Goal: Task Accomplishment & Management: Manage account settings

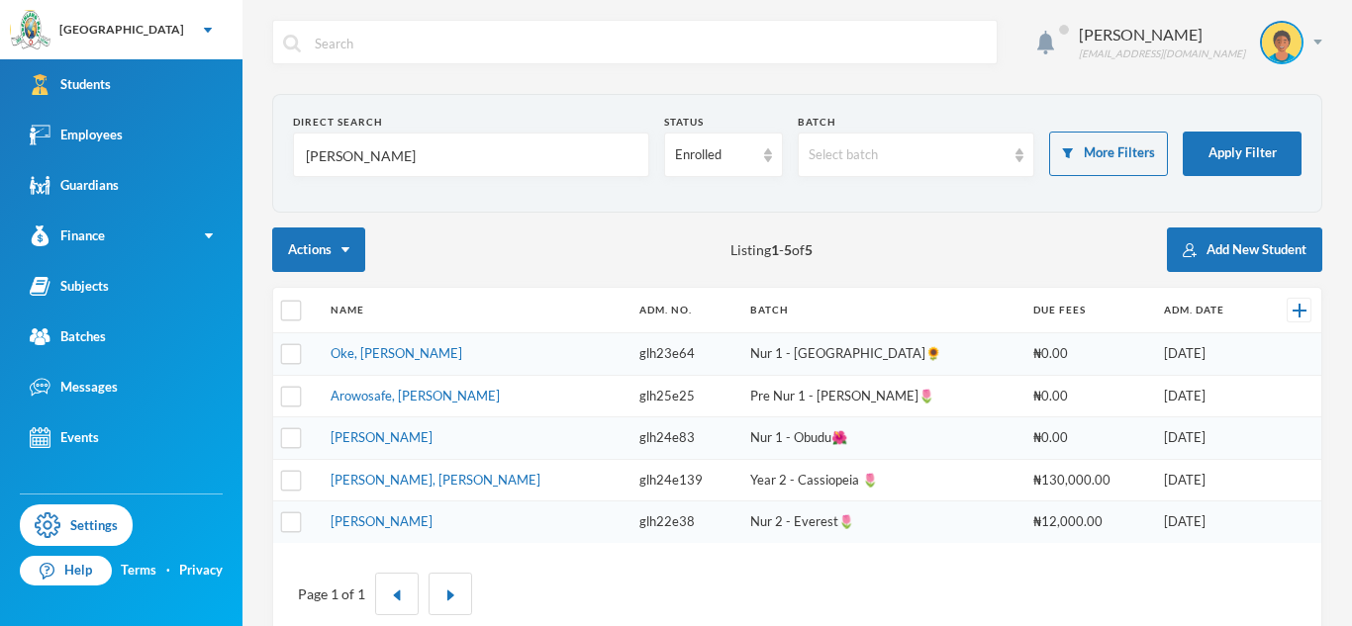
click at [325, 161] on input "[PERSON_NAME]" at bounding box center [471, 156] width 334 height 45
type input "Akinijiyan"
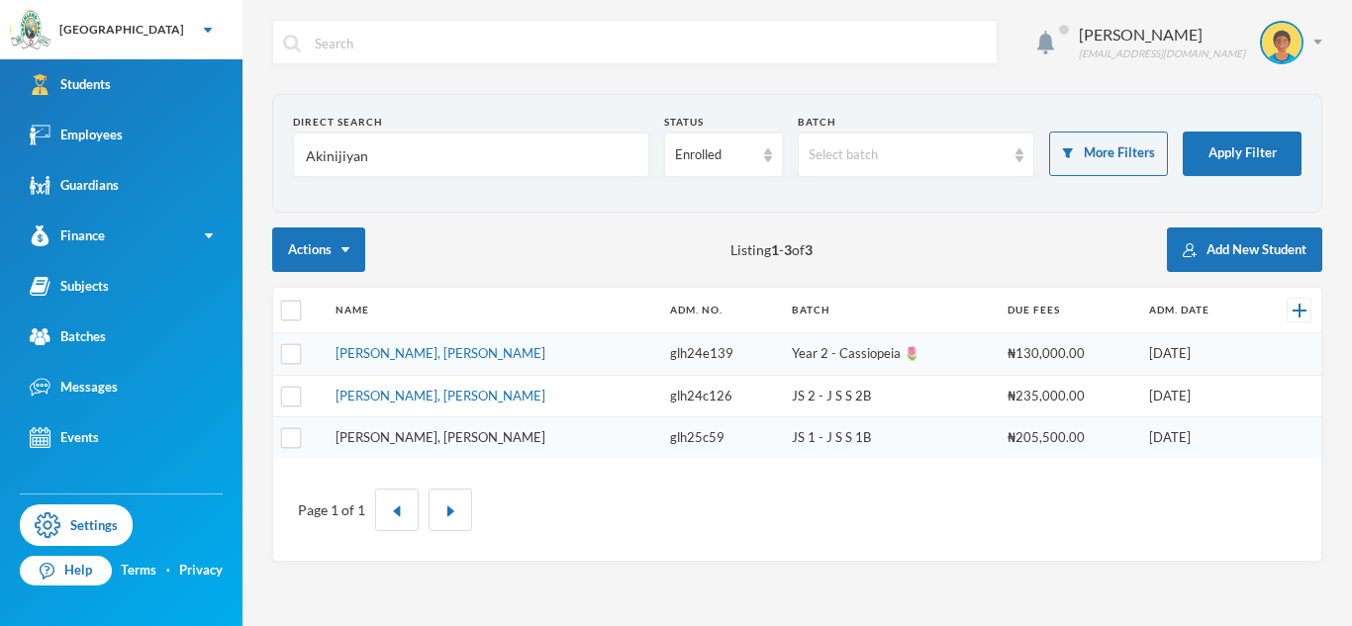
click at [436, 436] on link "[PERSON_NAME], [PERSON_NAME]" at bounding box center [440, 437] width 210 height 16
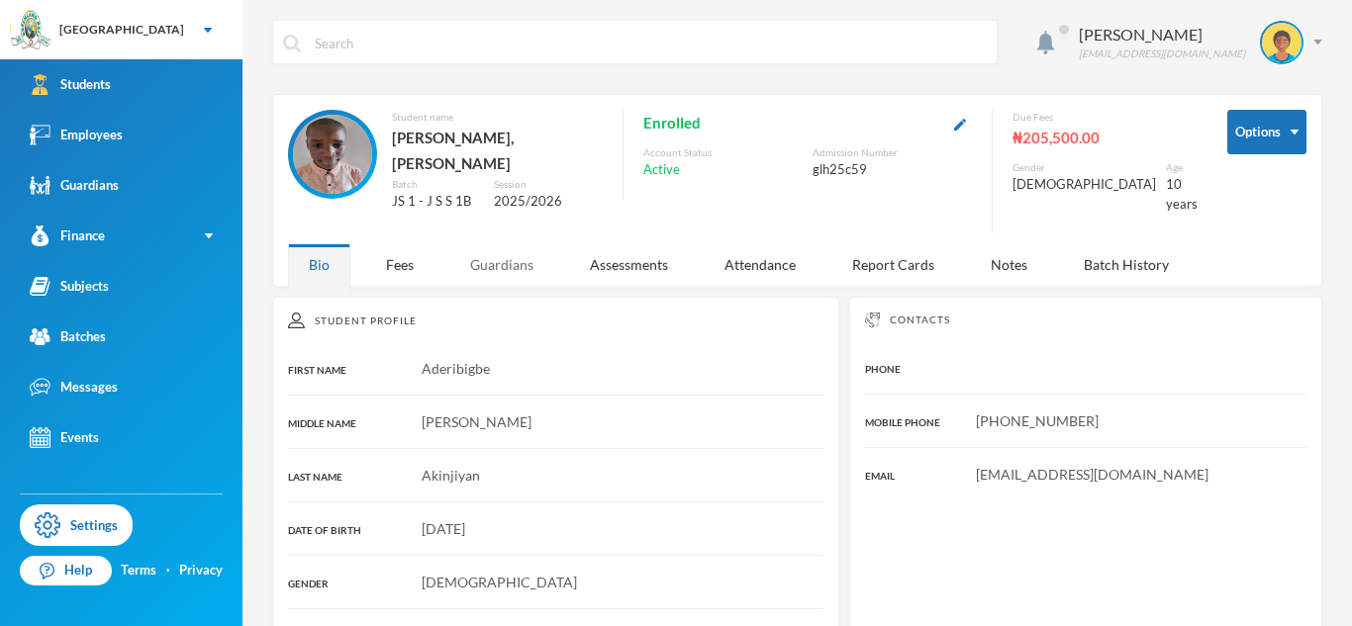
click at [490, 264] on div "Guardians" at bounding box center [501, 264] width 105 height 43
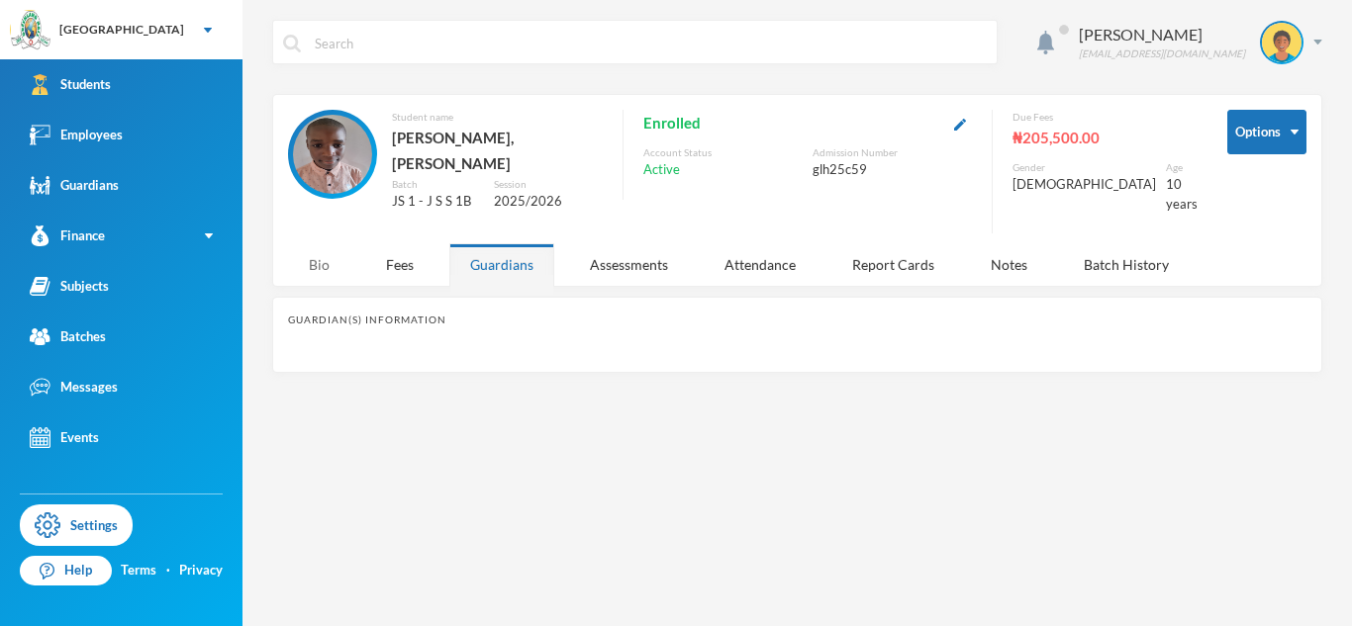
click at [329, 243] on div "Bio" at bounding box center [319, 264] width 62 height 43
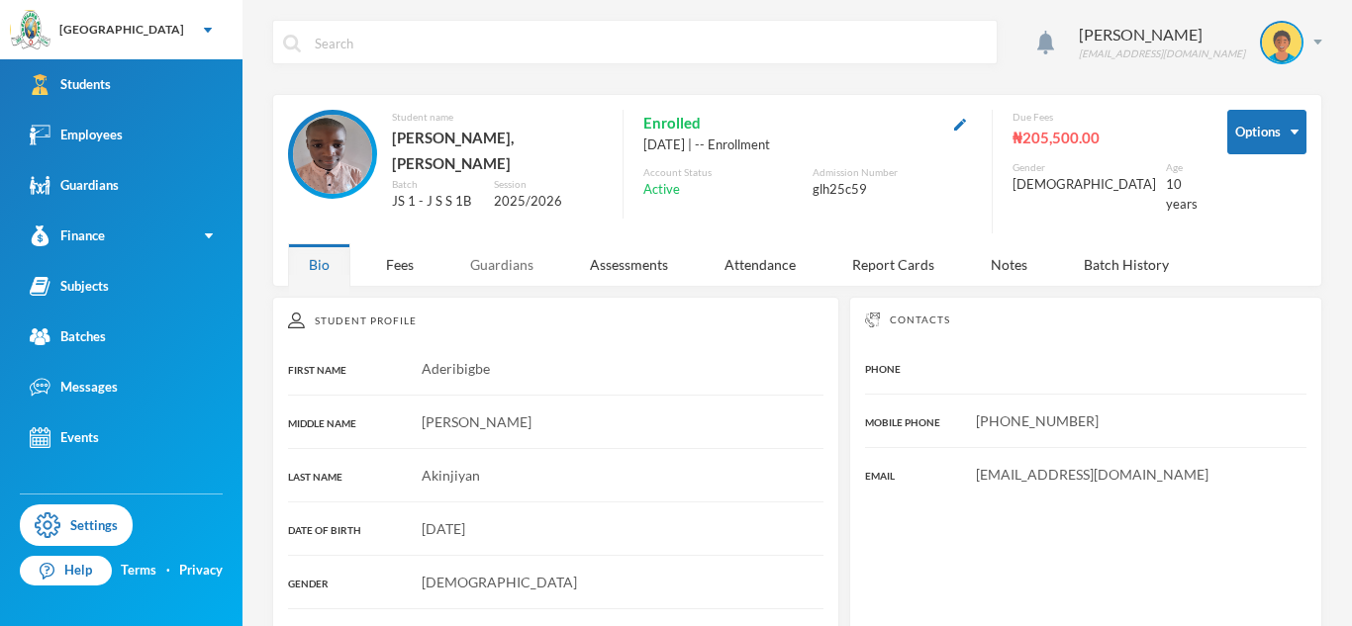
click at [509, 247] on div "Guardians" at bounding box center [501, 264] width 105 height 43
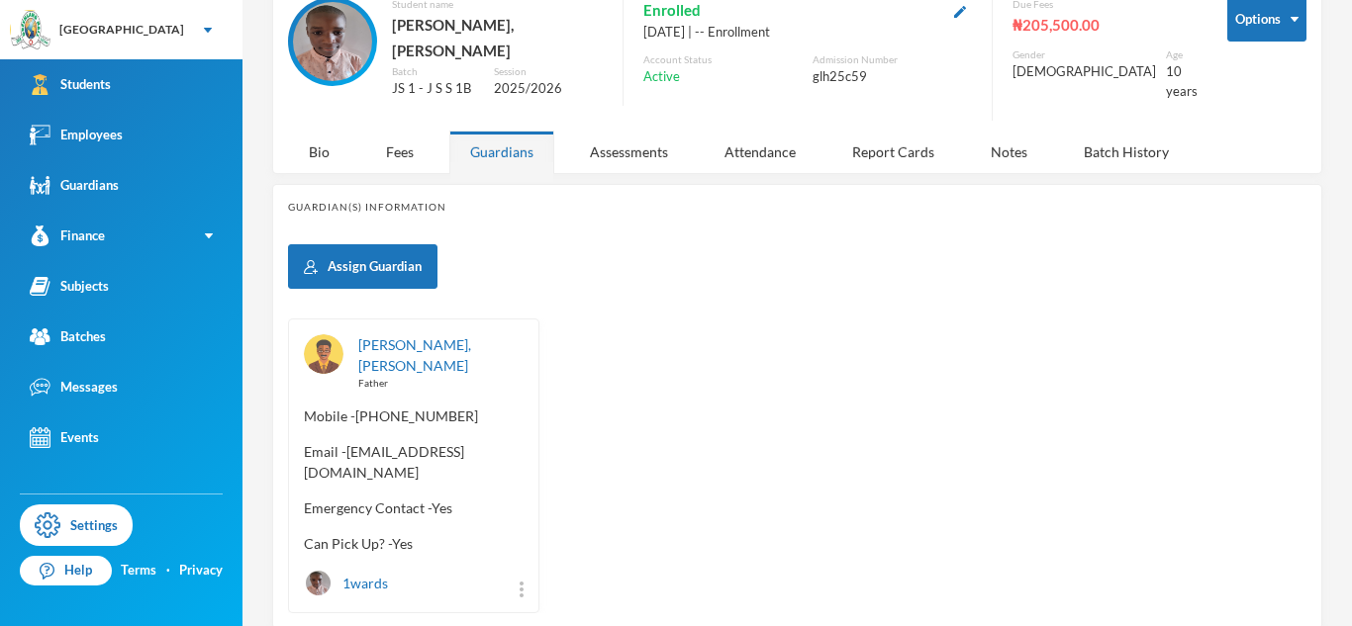
scroll to position [131, 0]
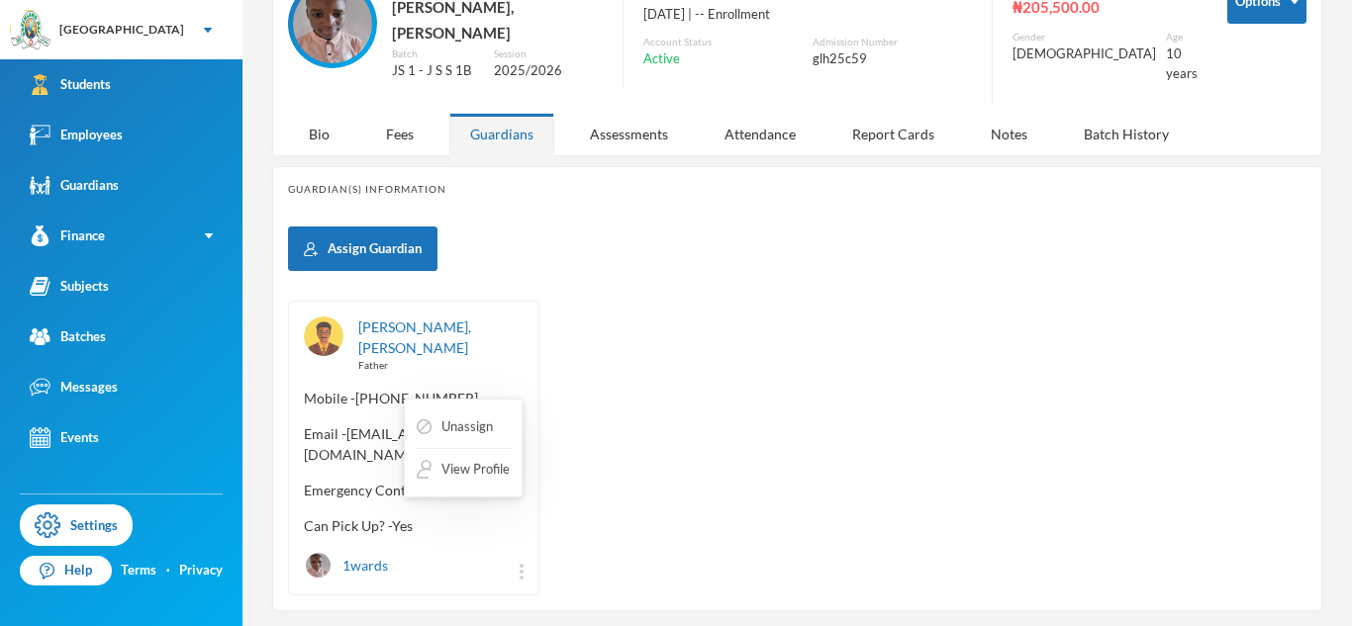
click at [519, 564] on img at bounding box center [521, 572] width 4 height 16
click at [629, 464] on div "[PERSON_NAME], Adeniyi Father Mobile - [PHONE_NUMBER] Email - [EMAIL_ADDRESS][D…" at bounding box center [797, 448] width 1018 height 295
click at [456, 319] on link "[PERSON_NAME], [PERSON_NAME]" at bounding box center [414, 338] width 113 height 38
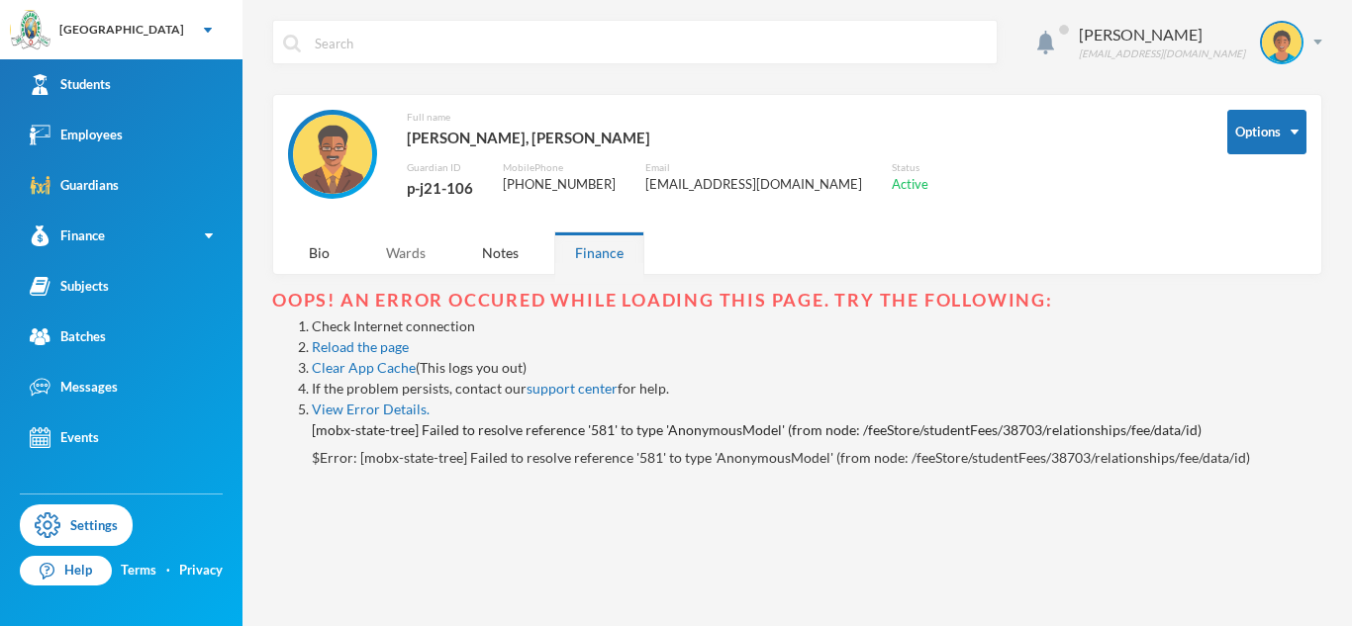
click at [420, 265] on div "Wards" at bounding box center [405, 253] width 81 height 43
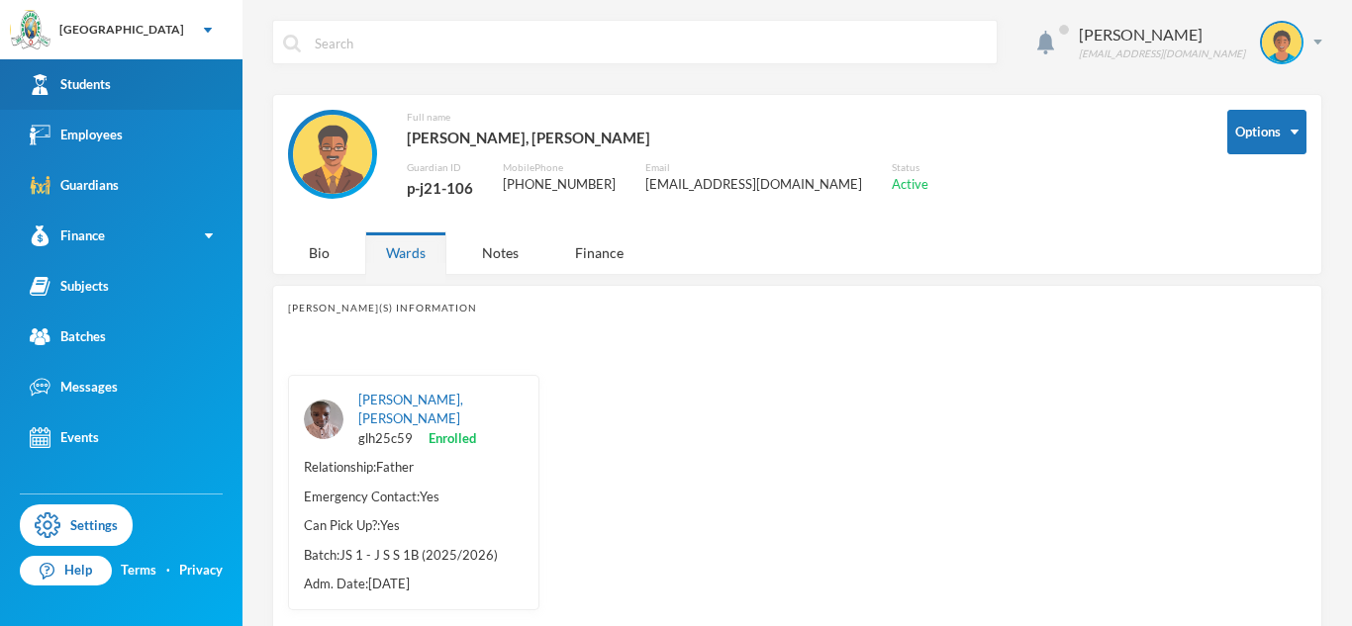
click at [203, 99] on link "Students" at bounding box center [121, 84] width 242 height 50
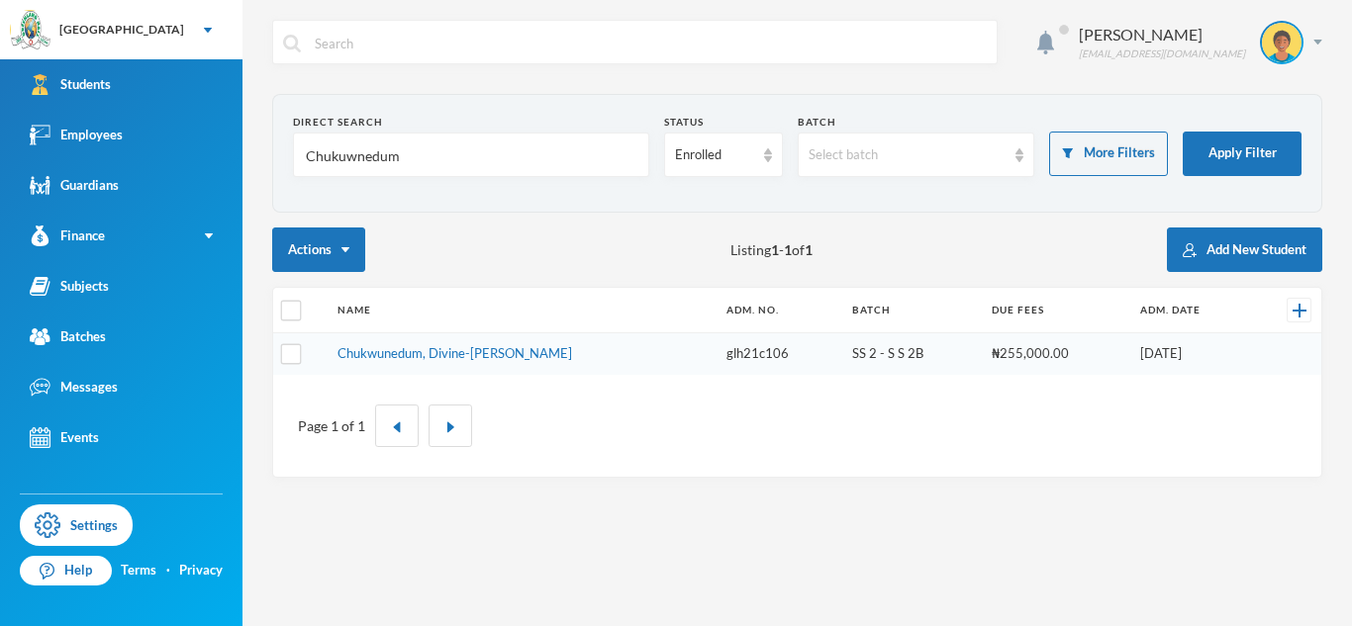
click at [344, 159] on input "Chukuwnedum" at bounding box center [471, 156] width 334 height 45
type input "akinjiyan"
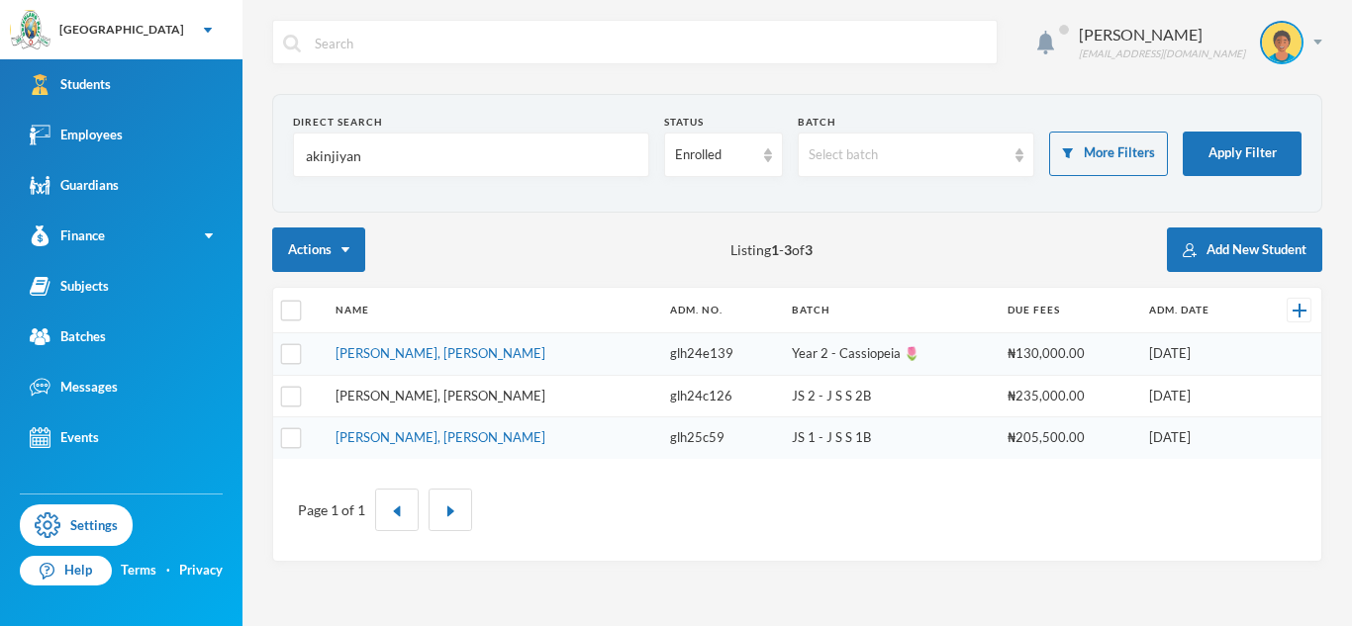
click at [484, 390] on link "[PERSON_NAME], [PERSON_NAME]" at bounding box center [440, 396] width 210 height 16
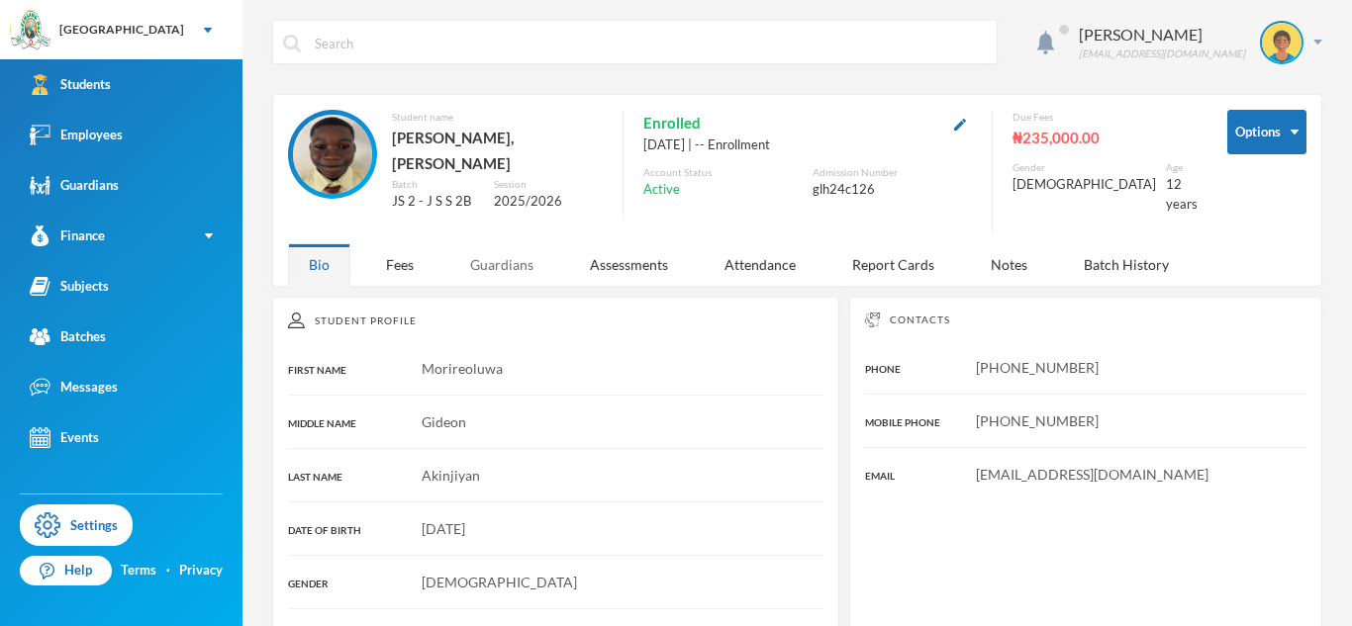
click at [474, 255] on div "Guardians" at bounding box center [501, 264] width 105 height 43
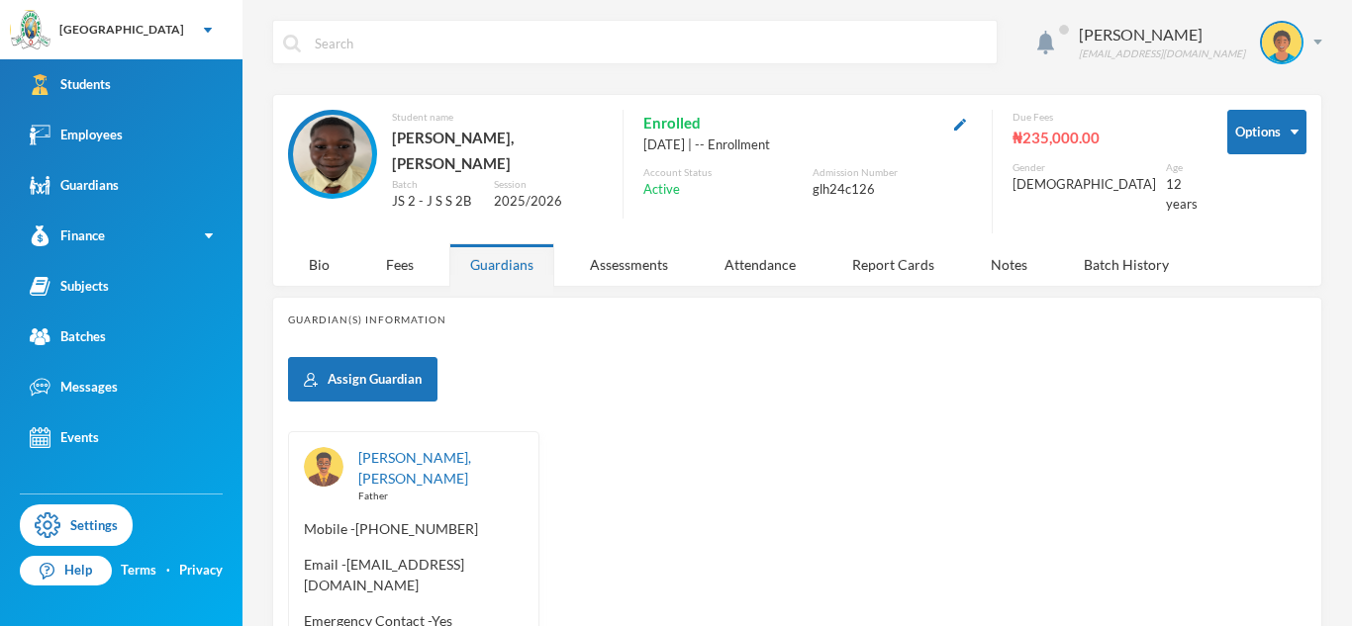
scroll to position [131, 0]
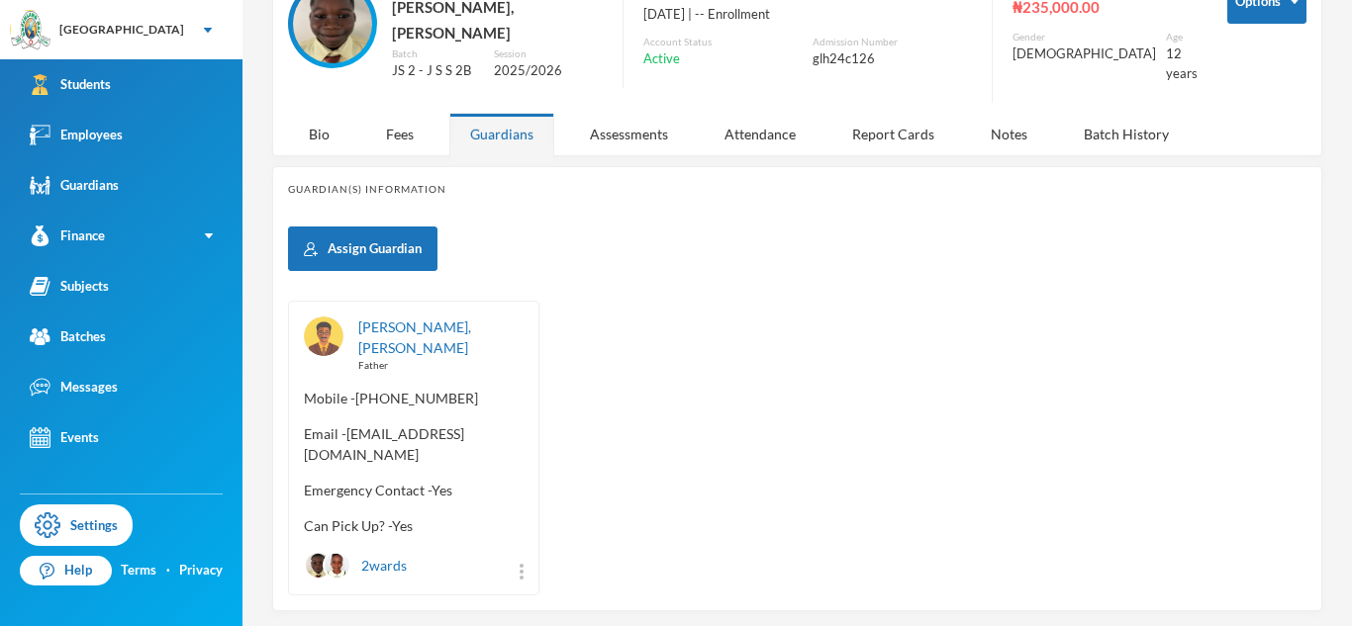
click at [253, 32] on div "[PERSON_NAME] [EMAIL_ADDRESS][DOMAIN_NAME] Options Student name [PERSON_NAME], …" at bounding box center [796, 313] width 1109 height 626
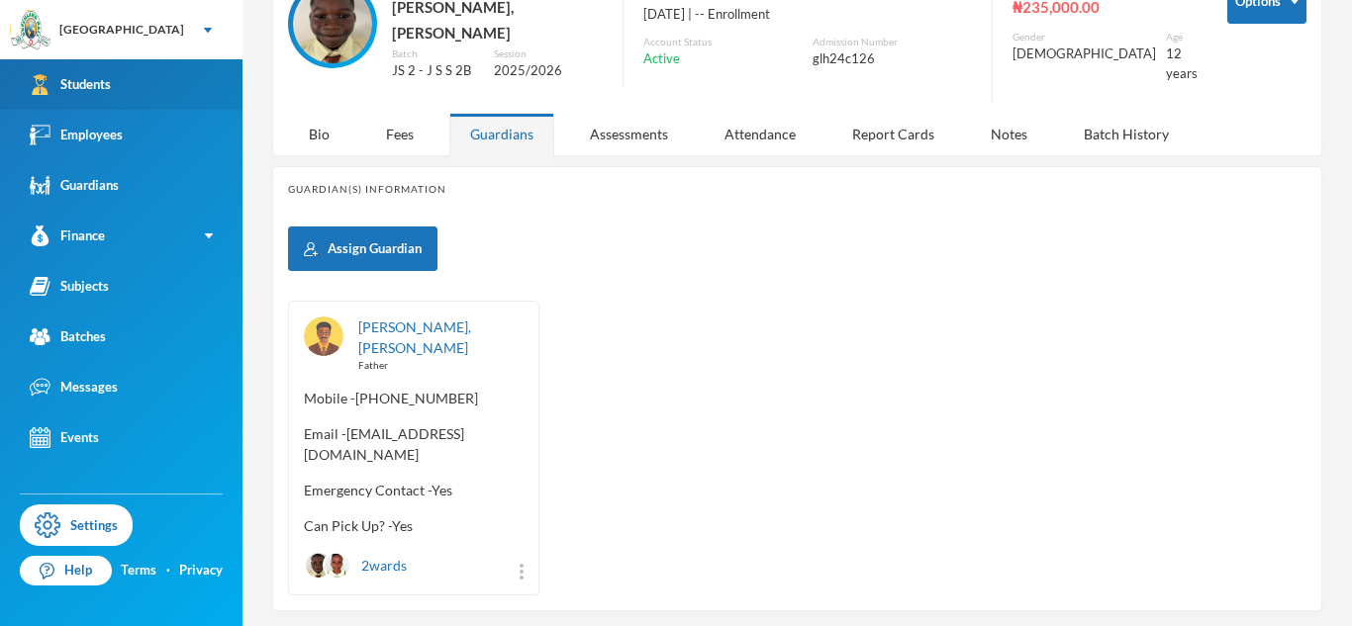
click at [173, 92] on link "Students" at bounding box center [121, 84] width 242 height 50
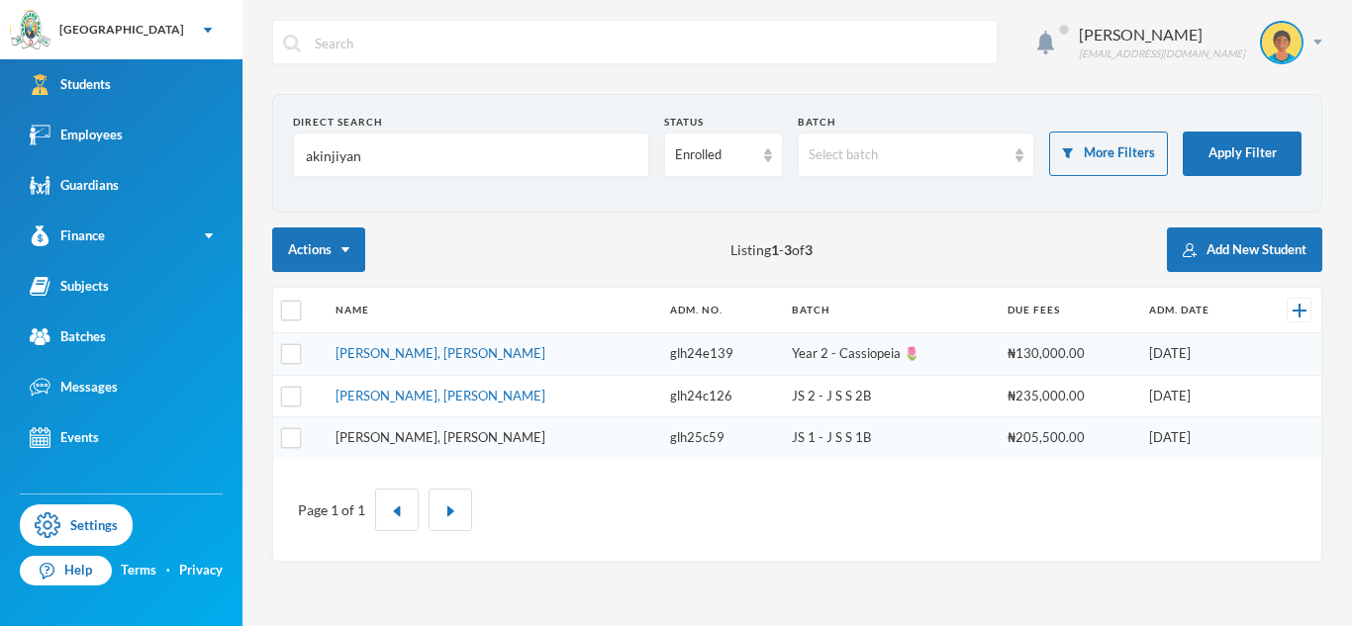
click at [435, 435] on link "[PERSON_NAME], [PERSON_NAME]" at bounding box center [440, 437] width 210 height 16
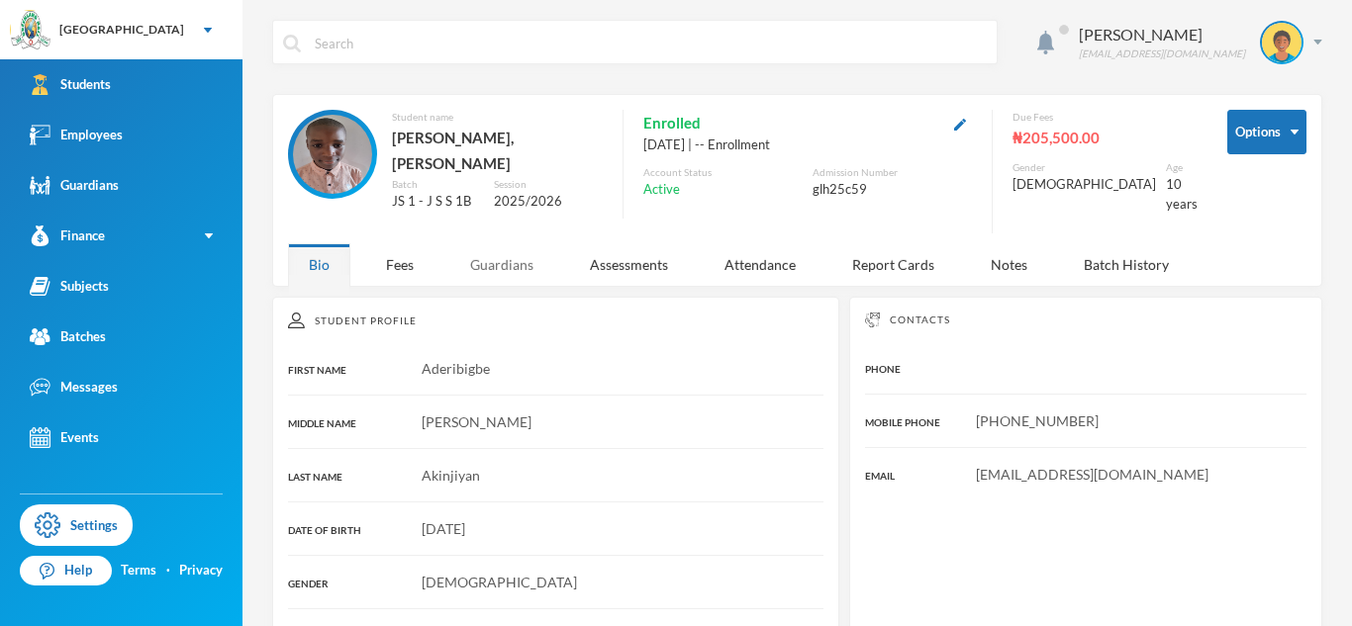
click at [519, 245] on div "Guardians" at bounding box center [501, 264] width 105 height 43
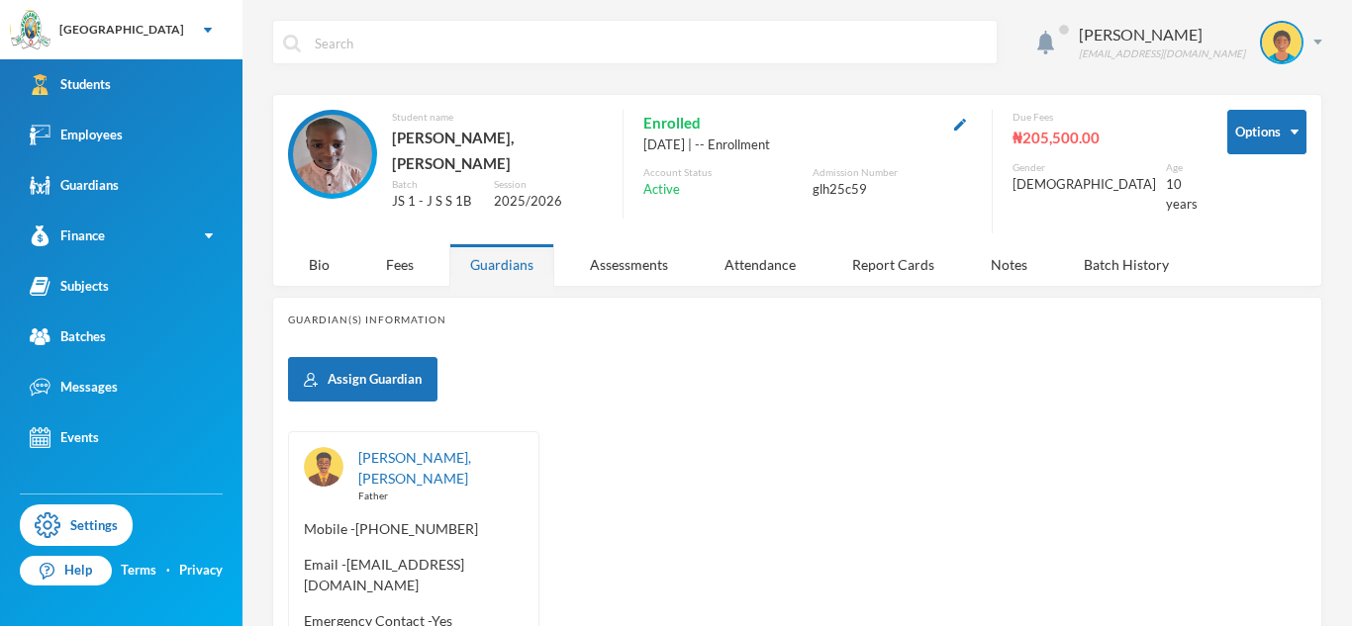
scroll to position [131, 0]
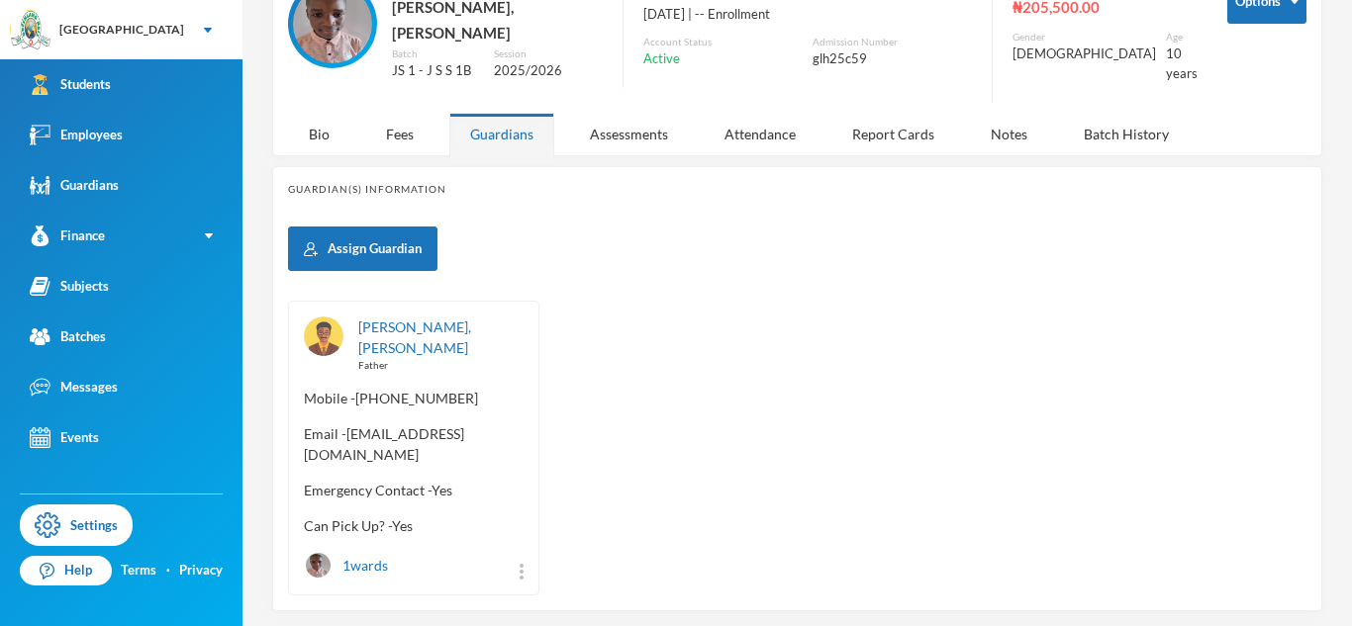
click at [514, 551] on div "1 wards" at bounding box center [414, 565] width 220 height 29
click at [517, 551] on div "1 wards" at bounding box center [414, 565] width 220 height 29
click at [523, 525] on div "[PERSON_NAME], Adeniyi Father Mobile - [PHONE_NUMBER] Email - [EMAIL_ADDRESS][D…" at bounding box center [413, 448] width 251 height 295
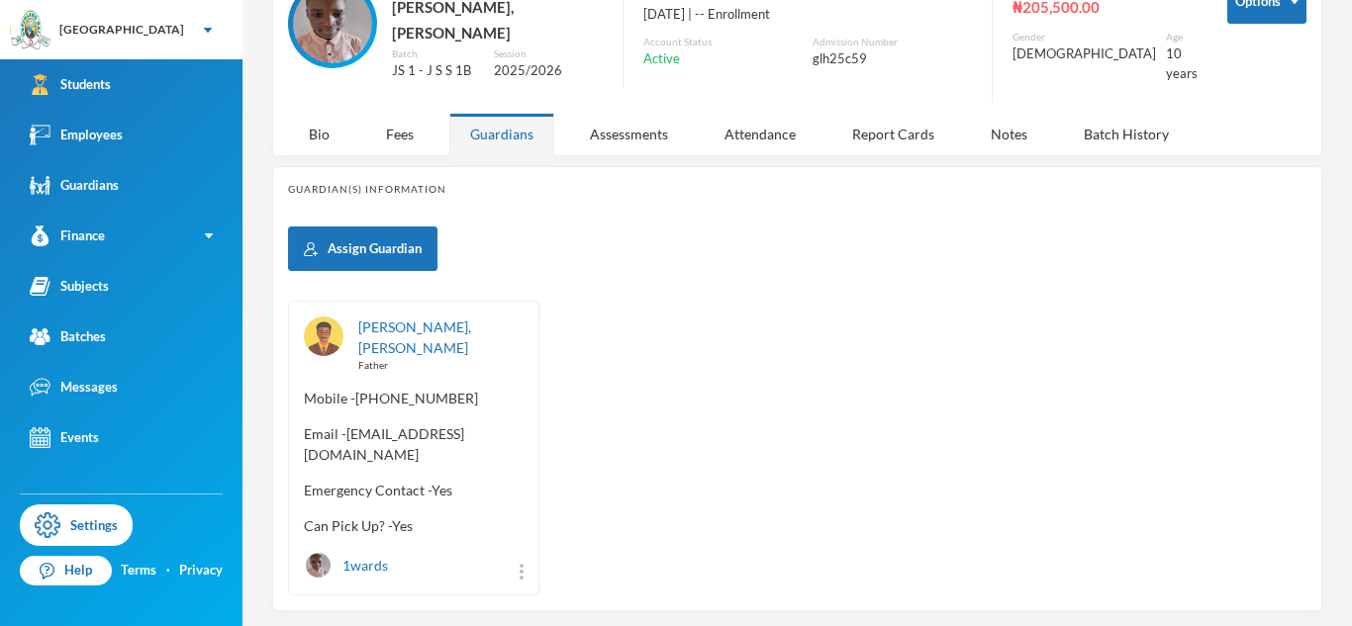
click at [517, 551] on div "1 wards" at bounding box center [414, 565] width 220 height 29
click at [525, 523] on div "[PERSON_NAME], Adeniyi Father Mobile - [PHONE_NUMBER] Email - [EMAIL_ADDRESS][D…" at bounding box center [413, 448] width 251 height 295
click at [519, 564] on img at bounding box center [521, 572] width 4 height 16
click at [466, 439] on button "Unassign" at bounding box center [455, 428] width 80 height 36
click at [460, 432] on button "Unassign" at bounding box center [455, 428] width 80 height 36
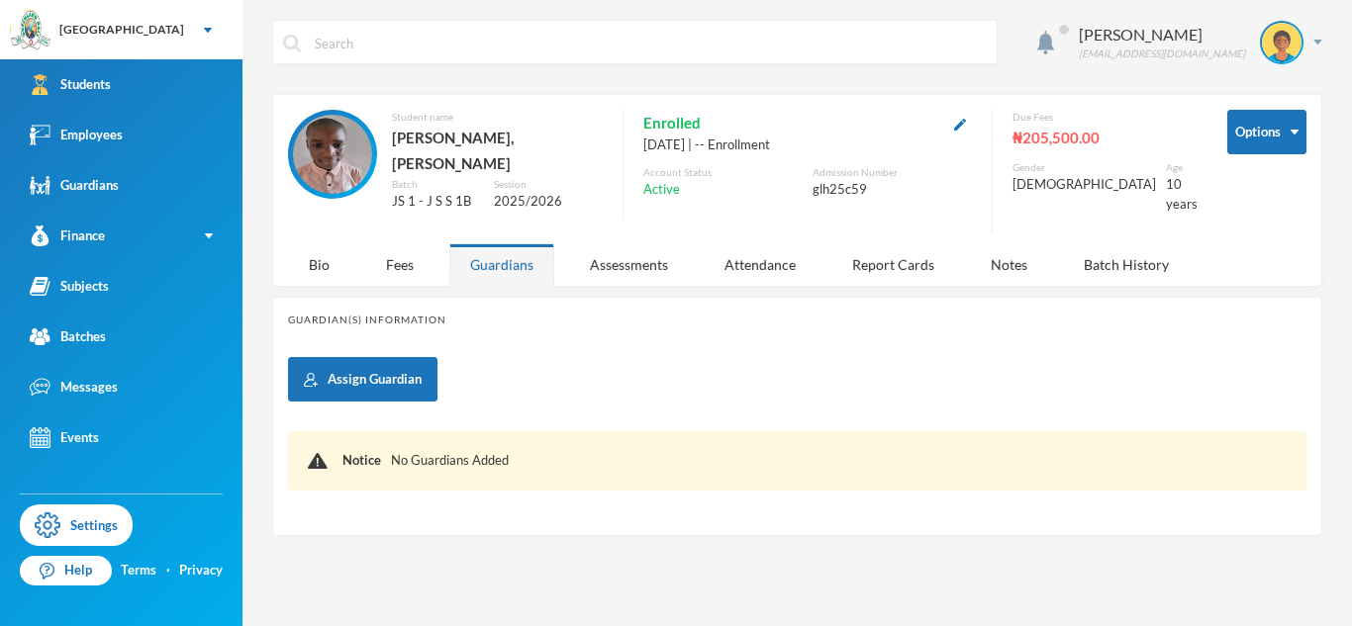
scroll to position [0, 0]
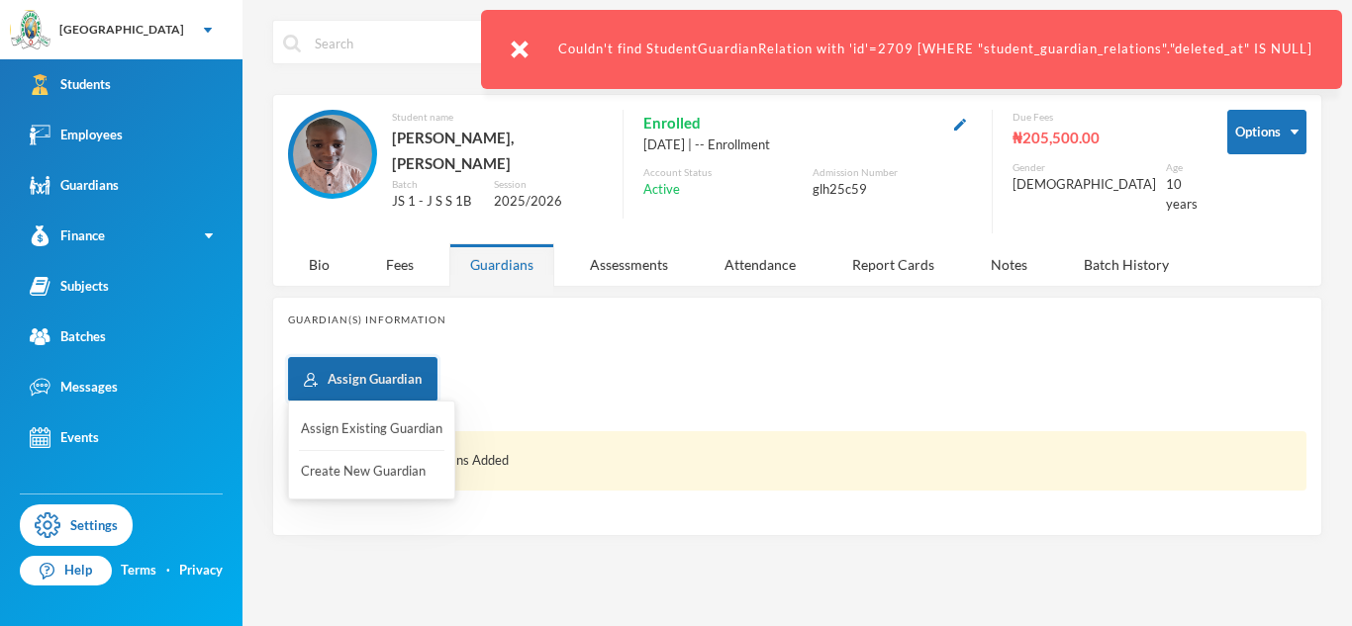
click at [416, 377] on button "Assign Guardian" at bounding box center [362, 379] width 149 height 45
click at [354, 429] on button "Assign Existing Guardian" at bounding box center [371, 430] width 145 height 36
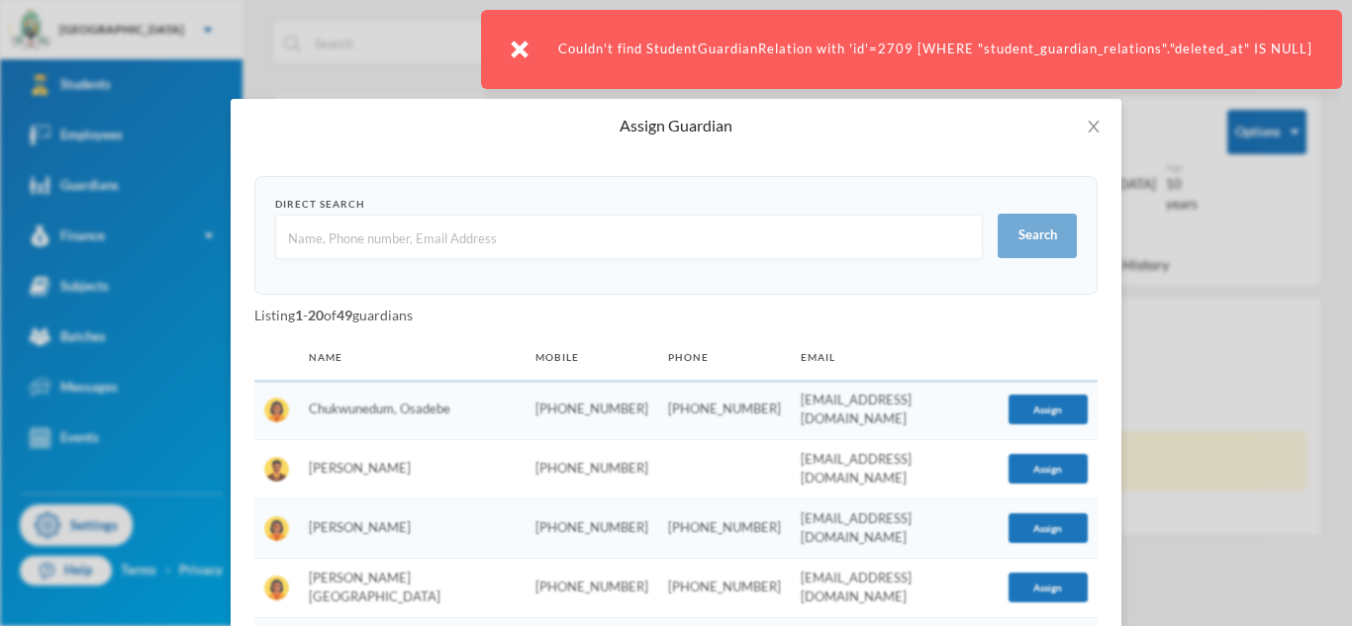
click at [339, 234] on input "text" at bounding box center [629, 238] width 686 height 45
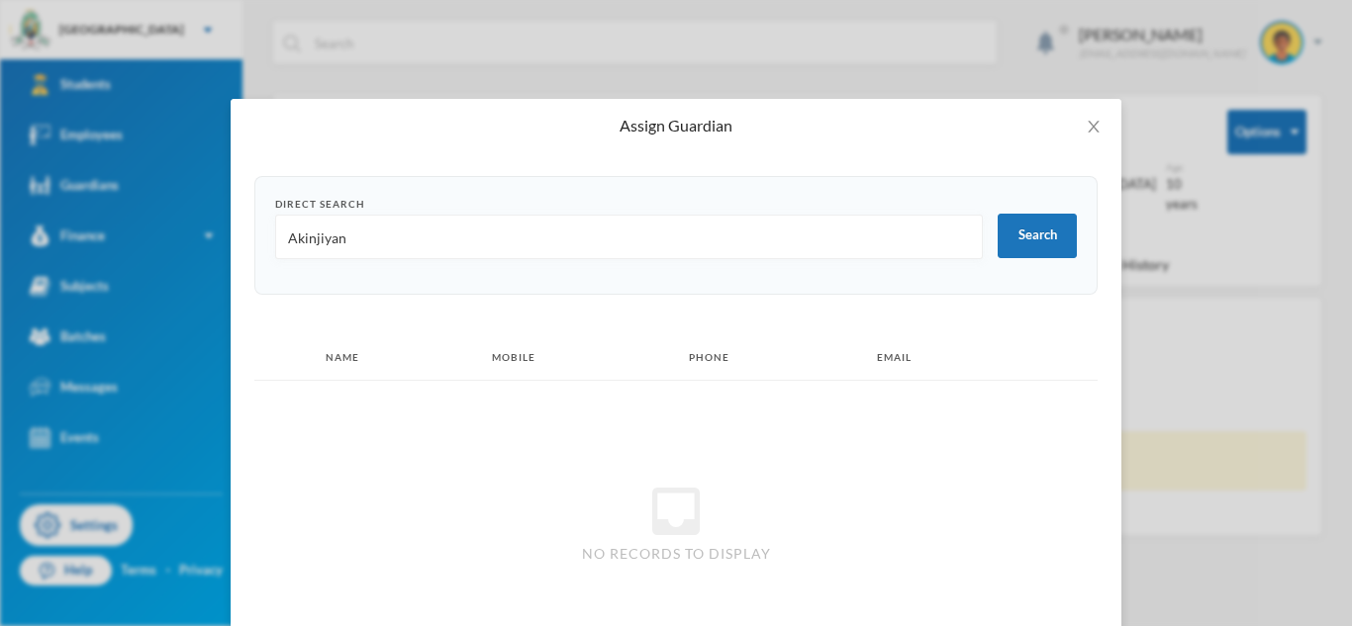
click at [313, 237] on input "Akinjiyan" at bounding box center [629, 238] width 686 height 45
type input "Akinjiyan"
click at [1045, 232] on button "Search" at bounding box center [1036, 236] width 79 height 45
click at [1091, 133] on icon "icon: close" at bounding box center [1093, 127] width 16 height 16
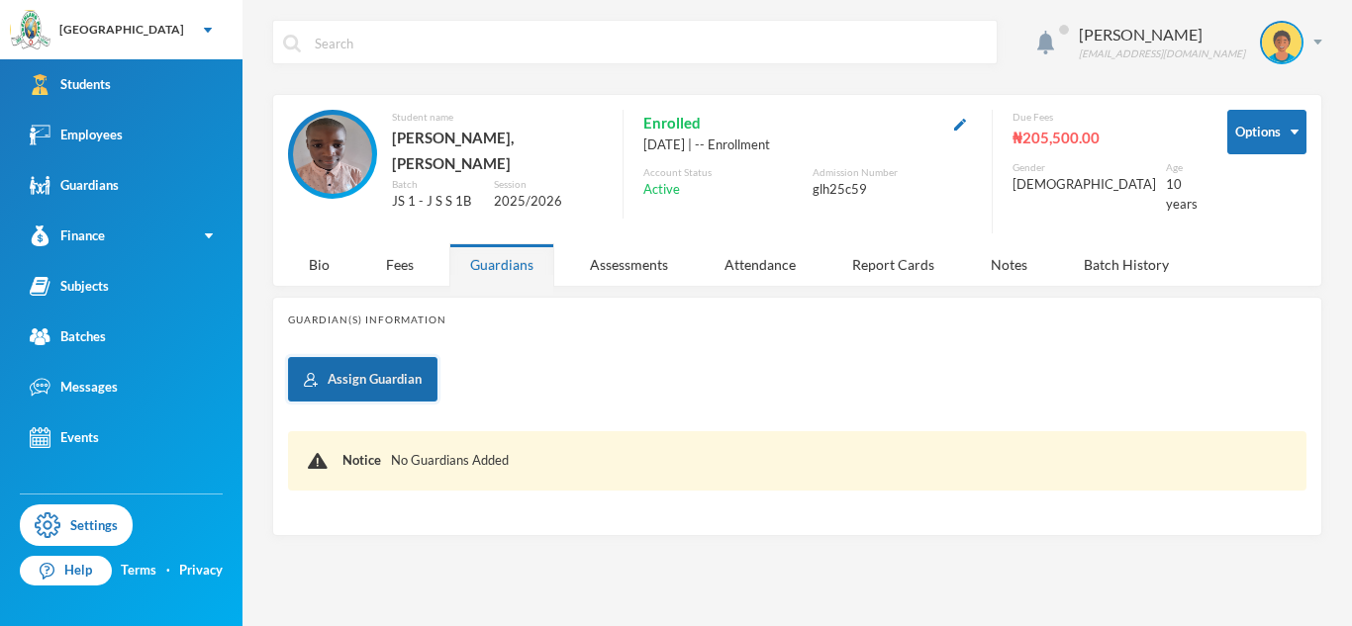
click at [423, 357] on button "Assign Guardian" at bounding box center [362, 379] width 149 height 45
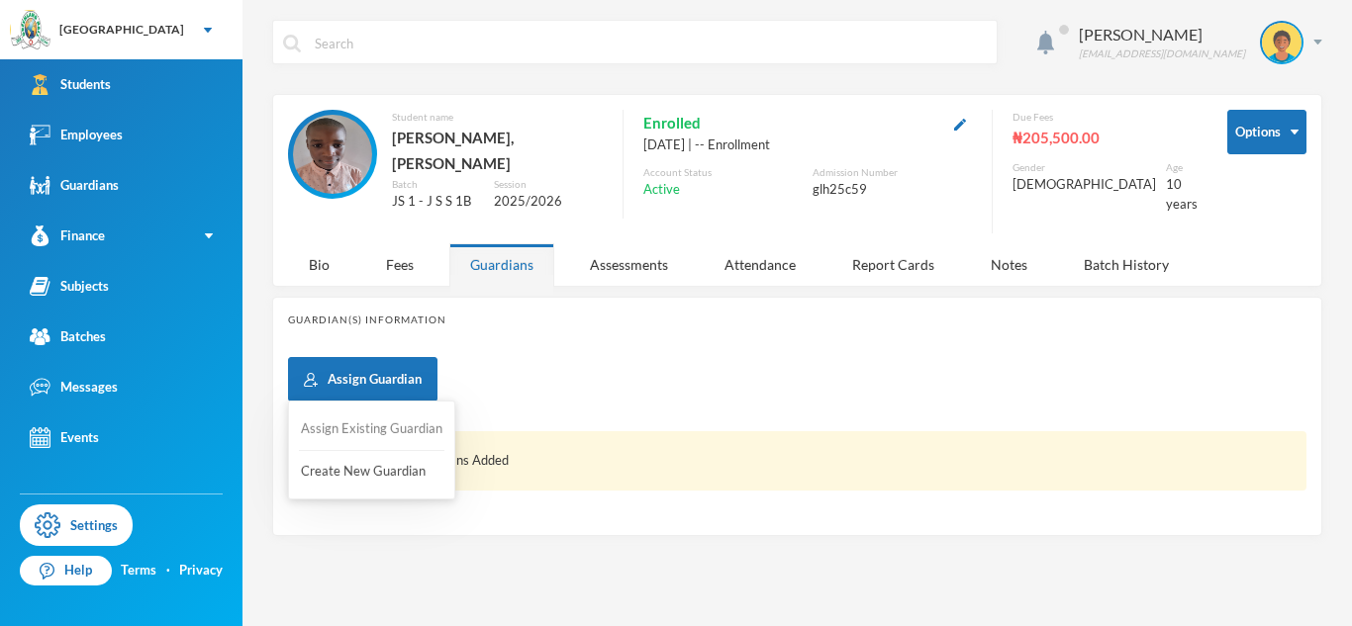
click at [383, 434] on button "Assign Existing Guardian" at bounding box center [371, 430] width 145 height 36
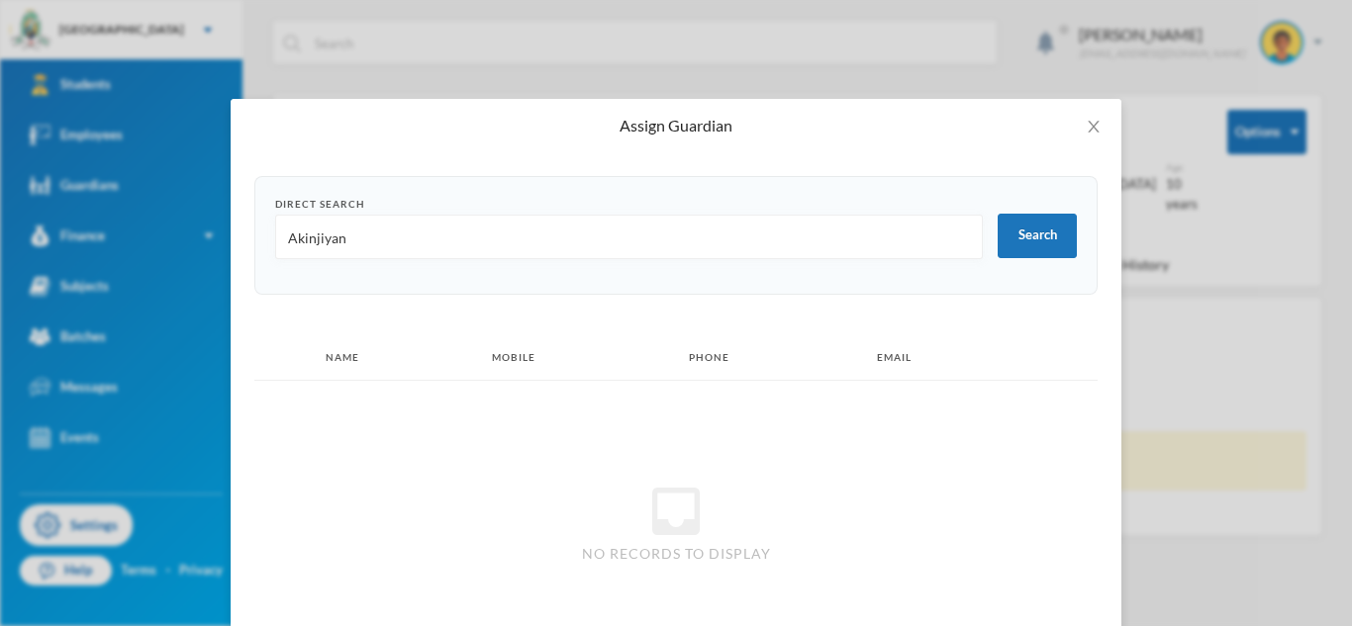
click at [328, 242] on input "Akinjiyan" at bounding box center [629, 238] width 686 height 45
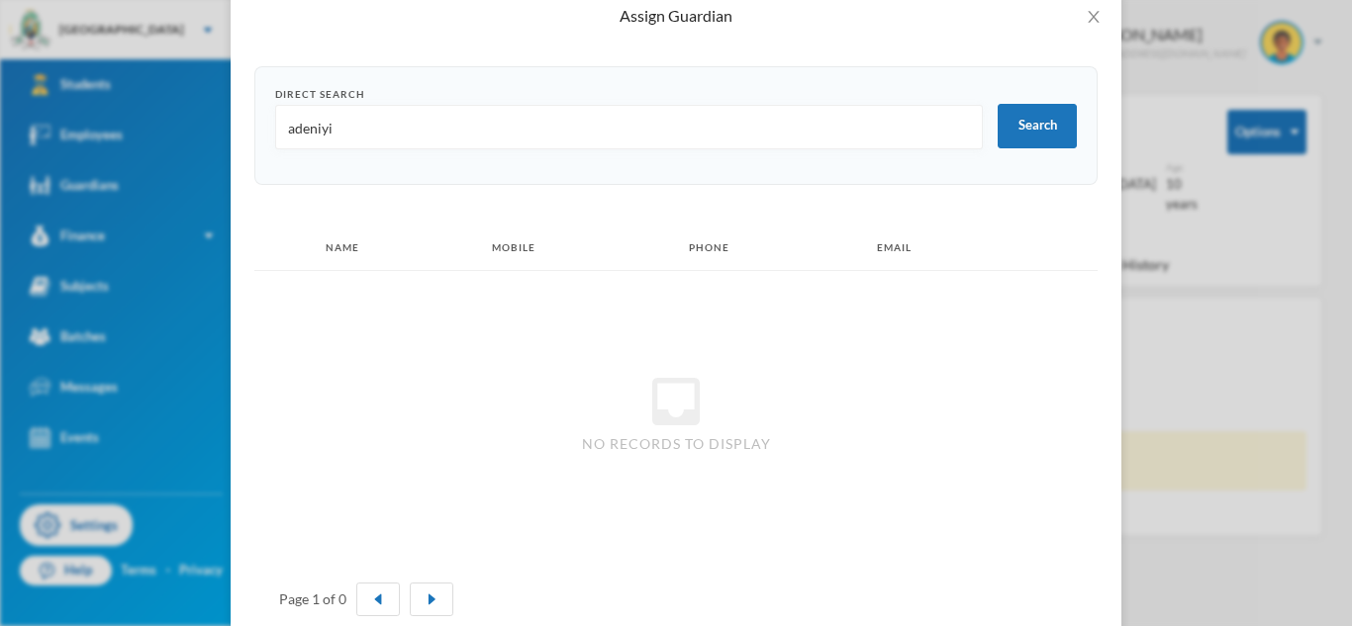
scroll to position [115, 0]
type input "adeniyi"
click at [372, 591] on img "button" at bounding box center [378, 595] width 12 height 12
click at [1094, 15] on icon "icon: close" at bounding box center [1093, 12] width 16 height 16
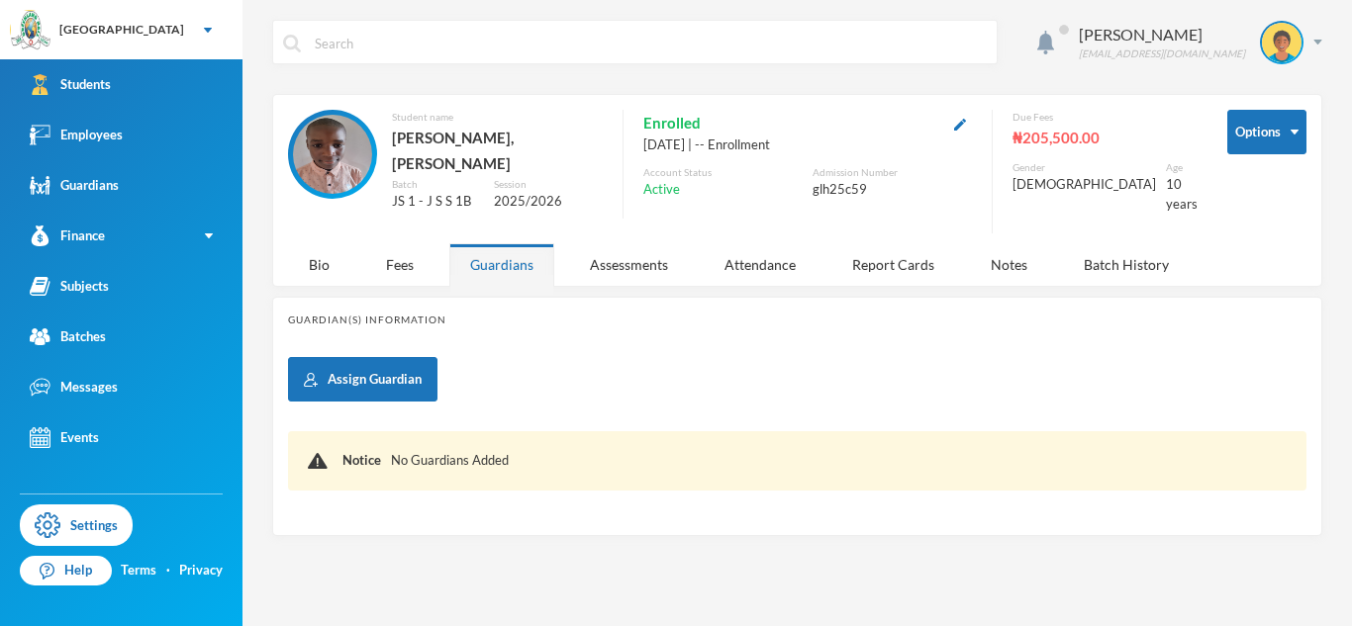
scroll to position [83, 0]
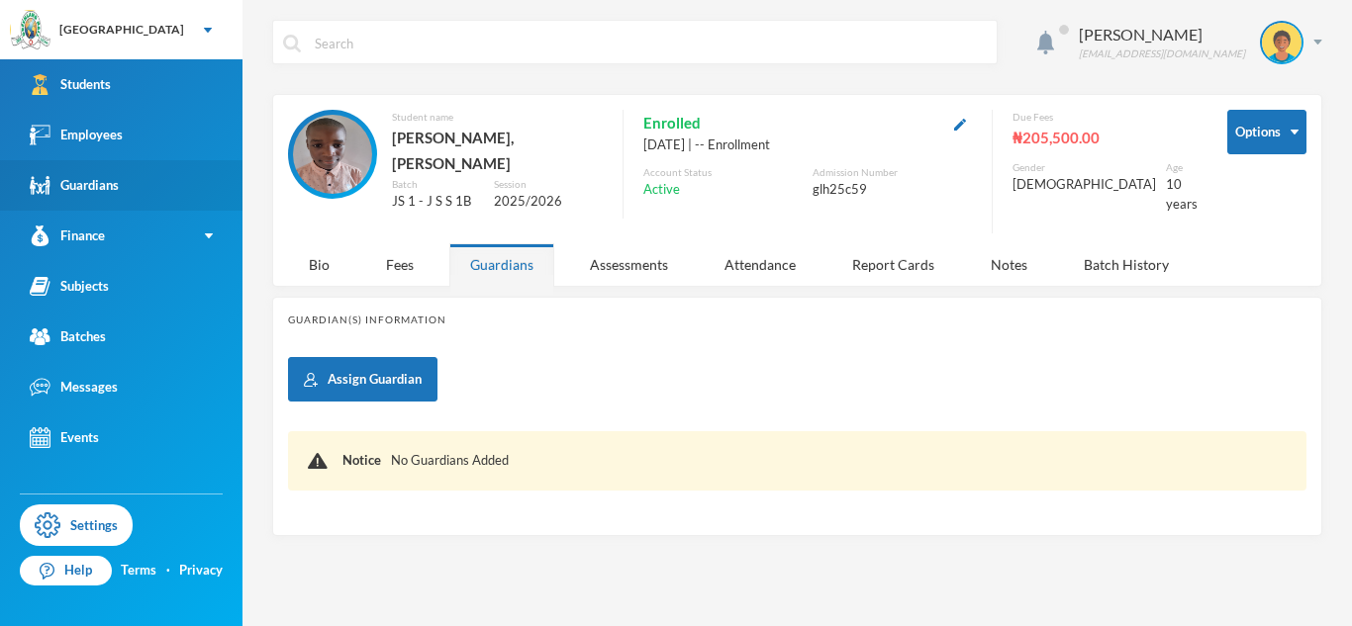
click at [122, 177] on link "Guardians" at bounding box center [121, 185] width 242 height 50
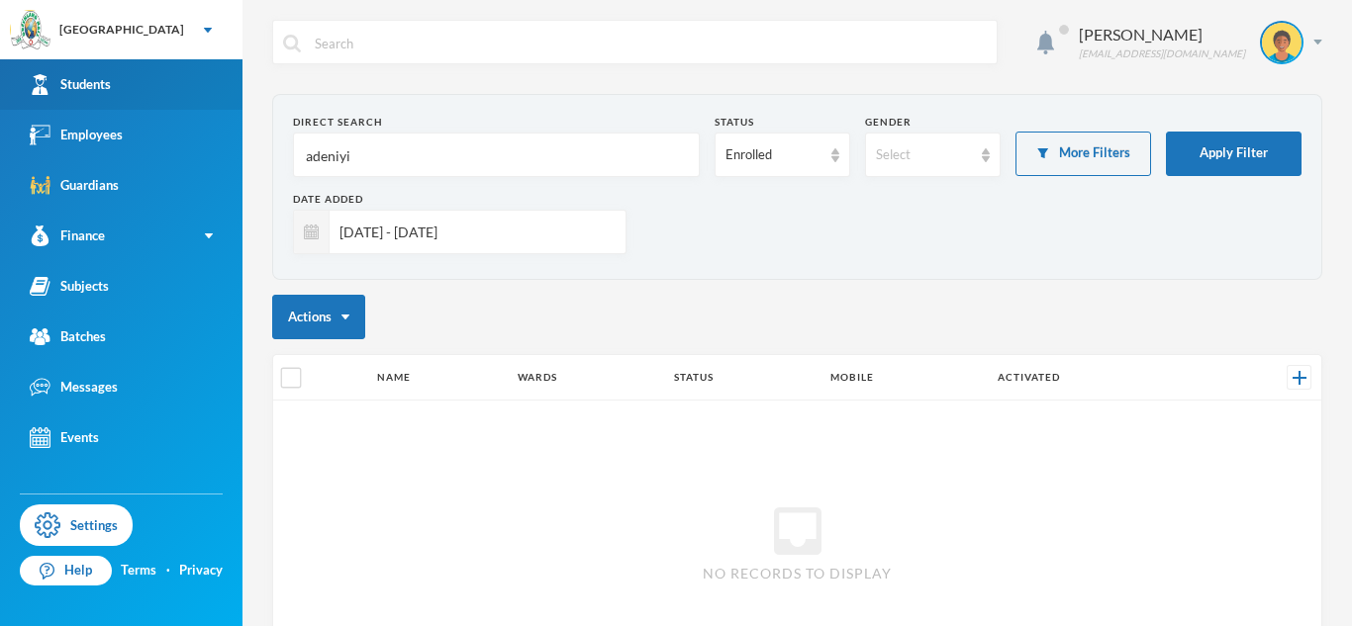
click at [109, 93] on div "Students" at bounding box center [70, 84] width 81 height 21
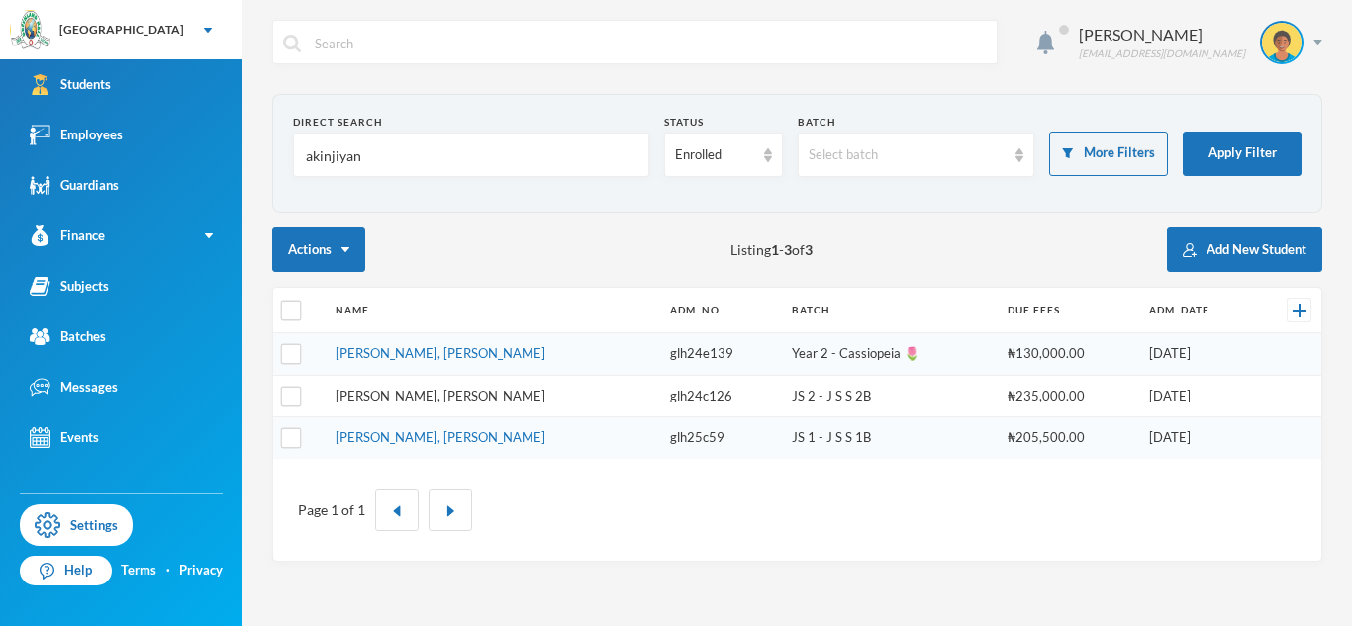
click at [430, 400] on link "[PERSON_NAME], [PERSON_NAME]" at bounding box center [440, 396] width 210 height 16
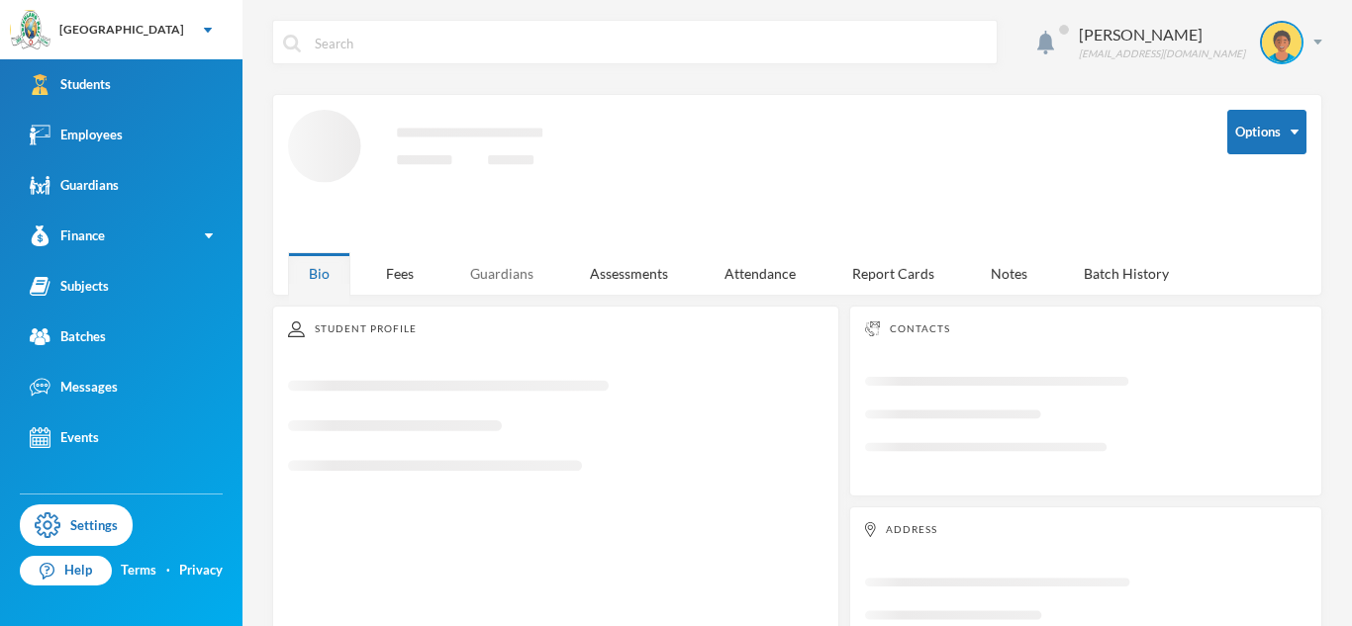
click at [526, 268] on div "Guardians" at bounding box center [501, 273] width 105 height 43
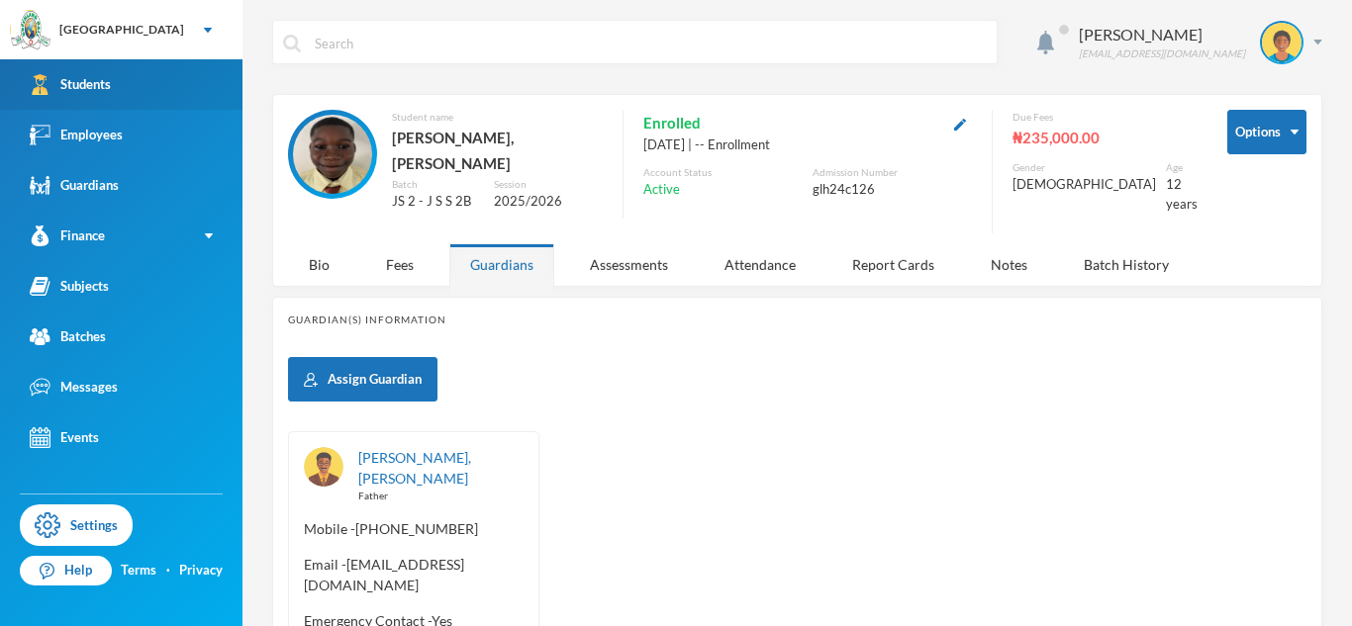
click at [143, 106] on link "Students" at bounding box center [121, 84] width 242 height 50
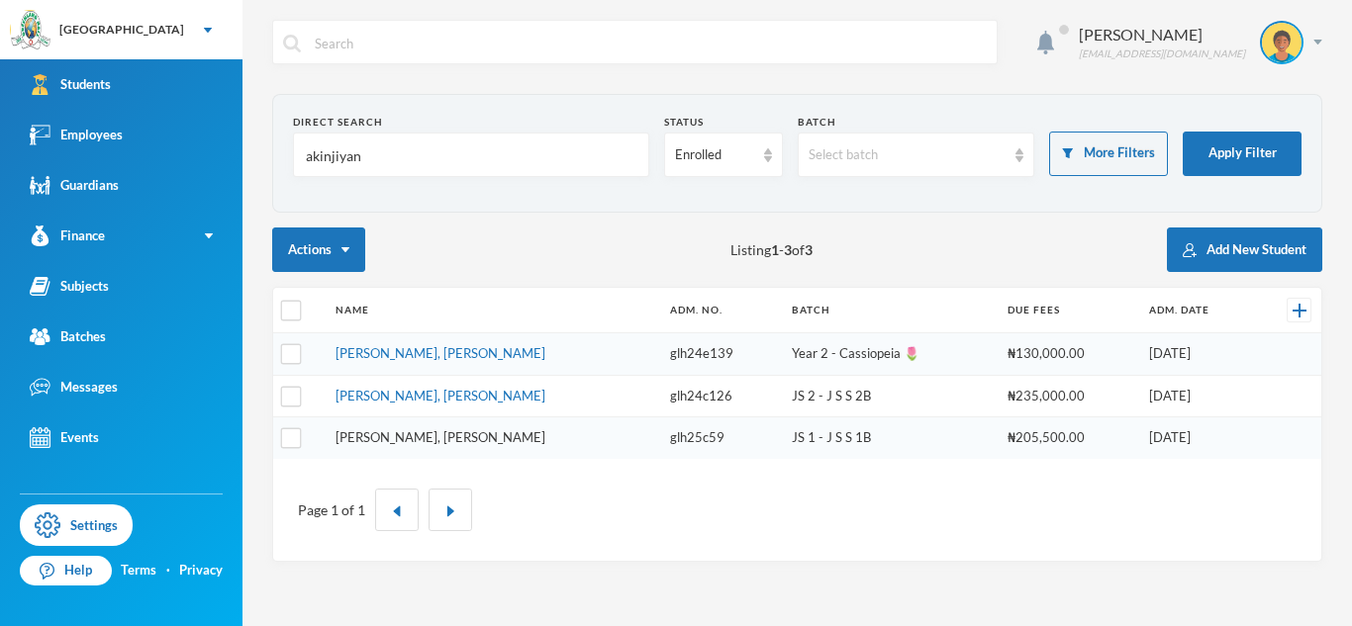
click at [457, 441] on link "[PERSON_NAME], [PERSON_NAME]" at bounding box center [440, 437] width 210 height 16
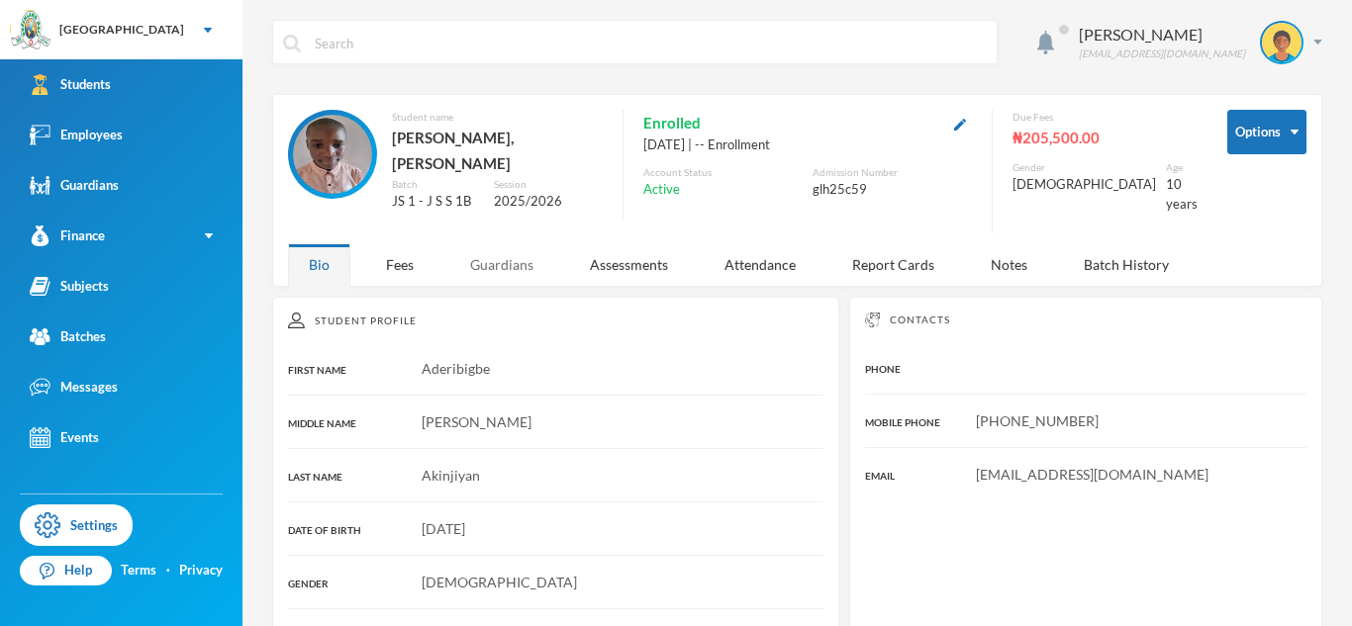
click at [500, 258] on div "Guardians" at bounding box center [501, 264] width 105 height 43
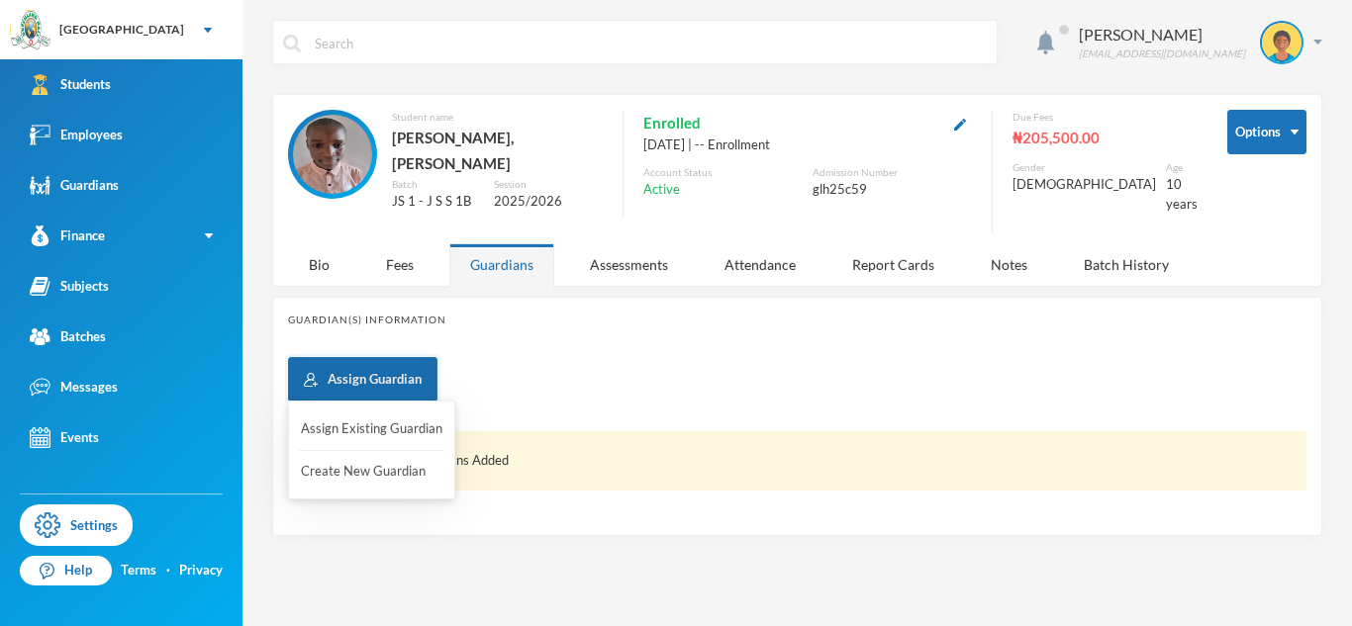
click at [376, 376] on button "Assign Guardian" at bounding box center [362, 379] width 149 height 45
click at [353, 434] on button "Assign Existing Guardian" at bounding box center [371, 430] width 145 height 36
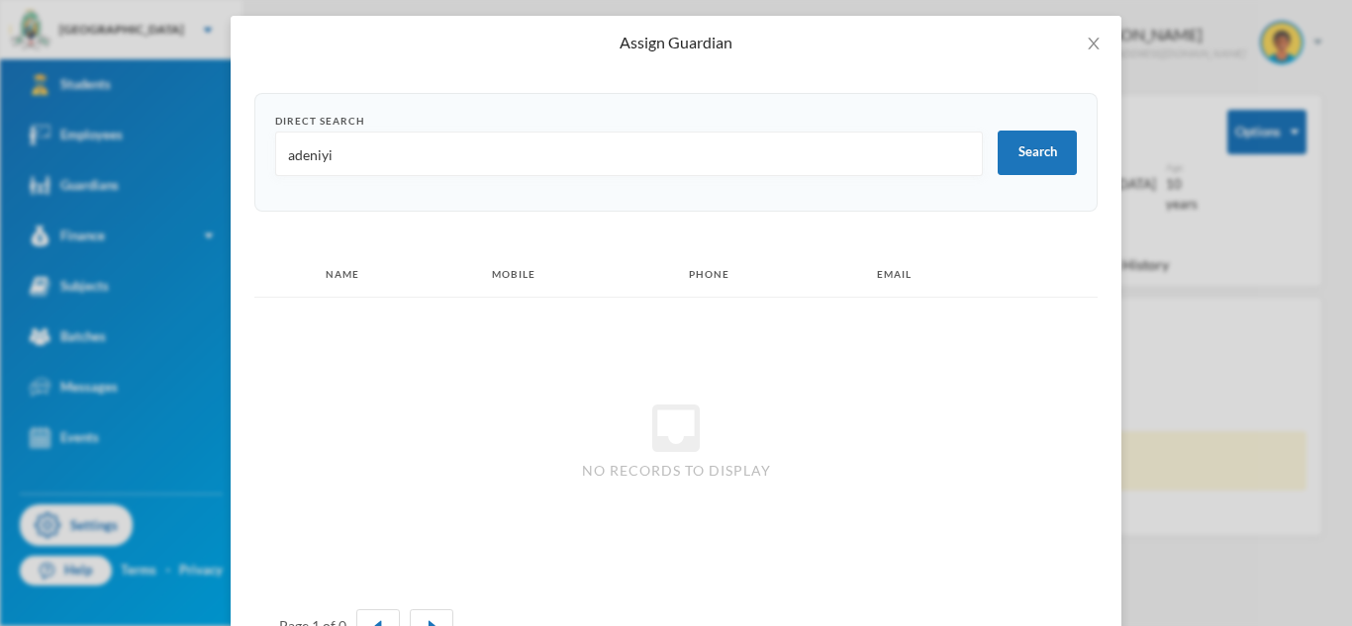
click at [300, 153] on input "adeniyi" at bounding box center [629, 155] width 686 height 45
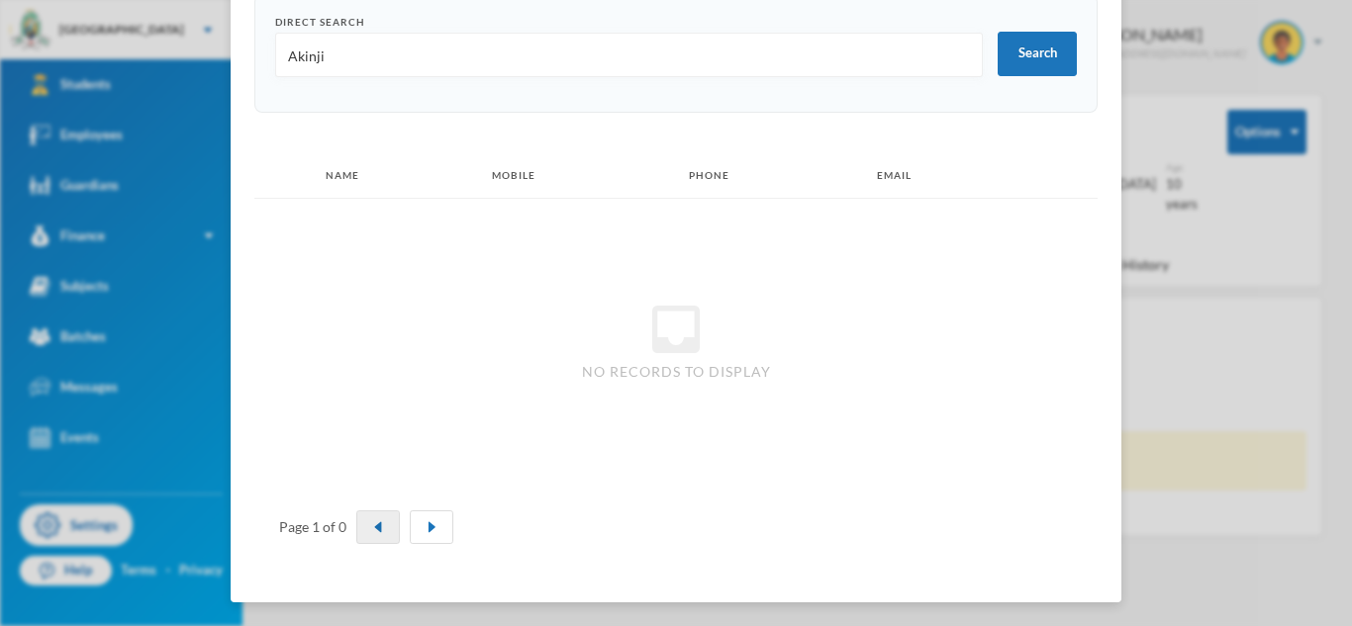
click at [377, 537] on button "button" at bounding box center [378, 528] width 44 height 34
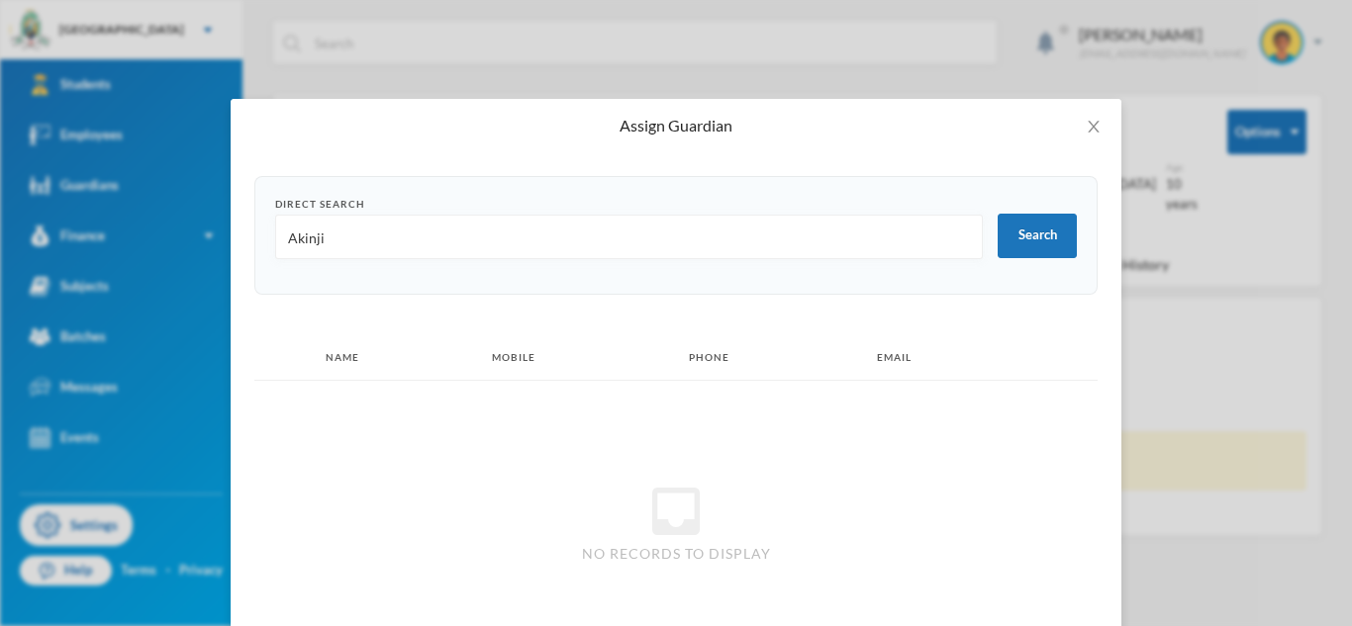
click at [454, 221] on input "Akinji" at bounding box center [629, 238] width 686 height 45
click at [1056, 224] on button "Search" at bounding box center [1036, 236] width 79 height 45
click at [319, 235] on input "Akinjiyan" at bounding box center [629, 238] width 686 height 45
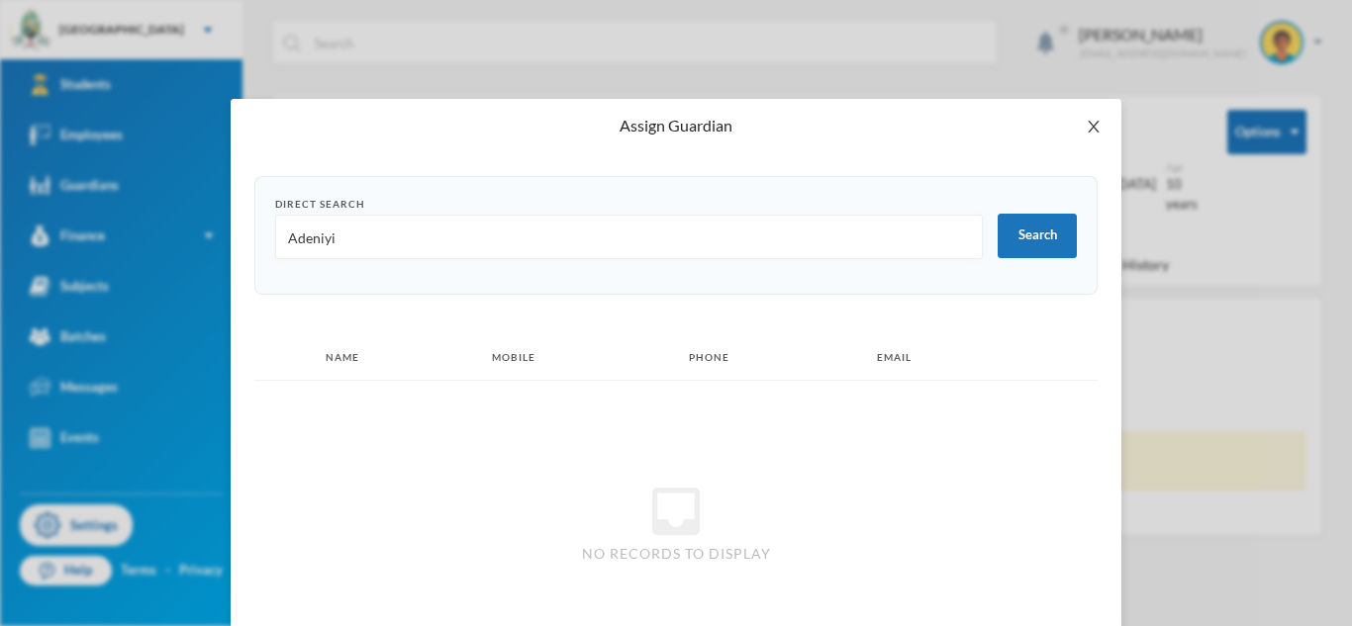
type input "Adeniyi"
click at [1087, 127] on icon "icon: close" at bounding box center [1093, 127] width 16 height 16
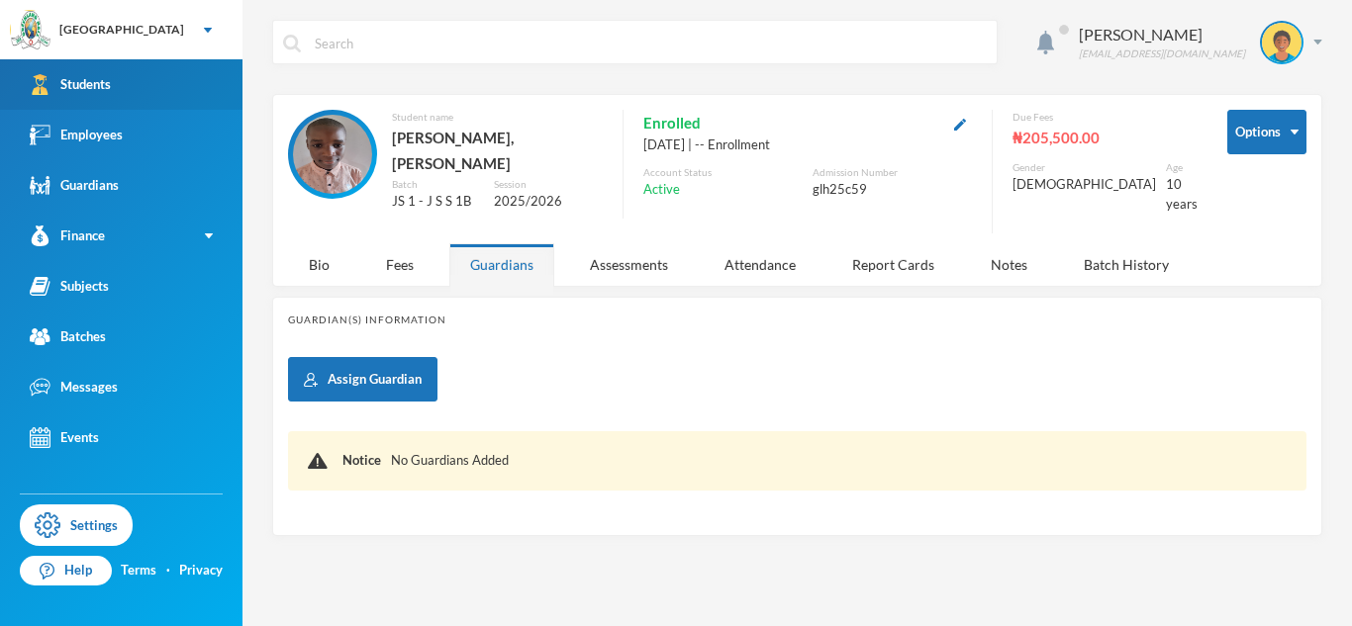
click at [139, 92] on link "Students" at bounding box center [121, 84] width 242 height 50
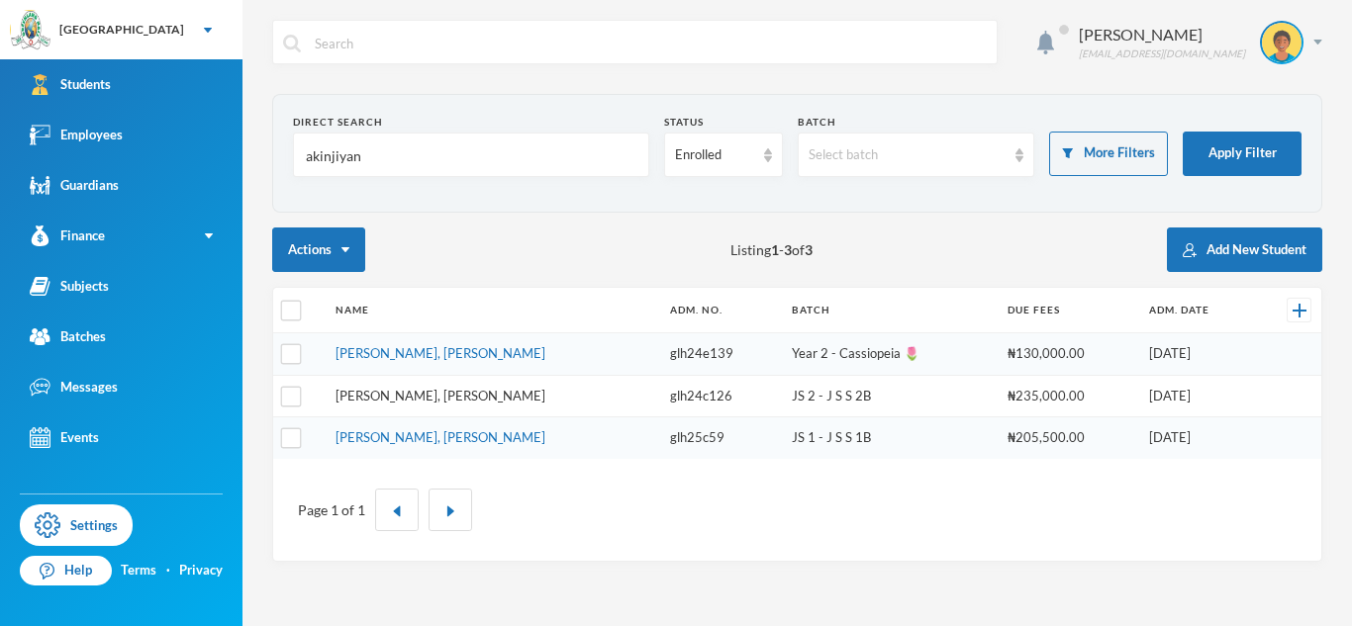
click at [438, 402] on link "[PERSON_NAME], [PERSON_NAME]" at bounding box center [440, 396] width 210 height 16
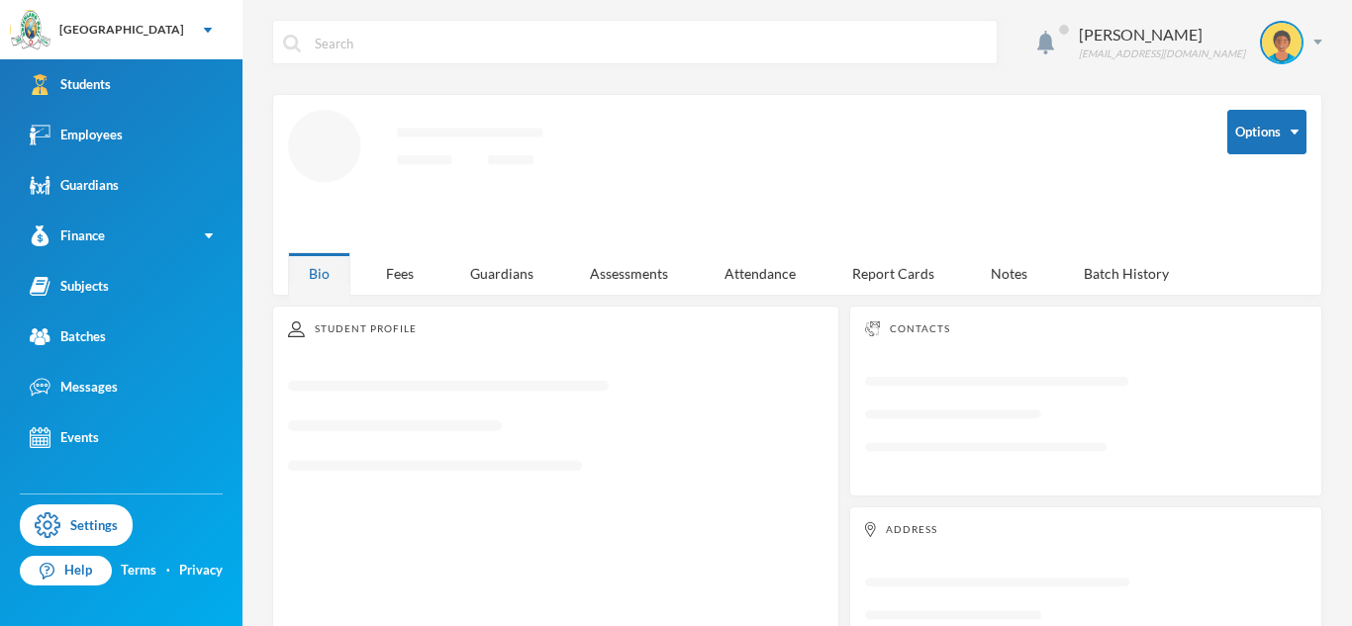
scroll to position [22, 0]
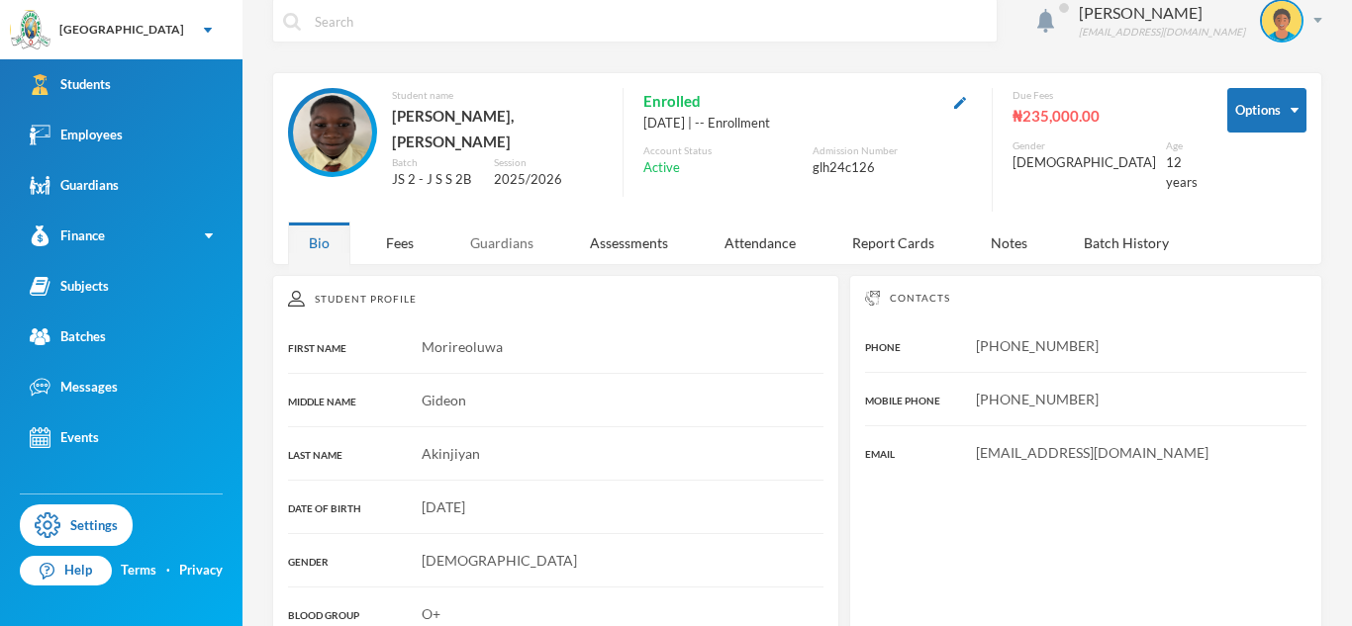
click at [488, 227] on div "Guardians" at bounding box center [501, 243] width 105 height 43
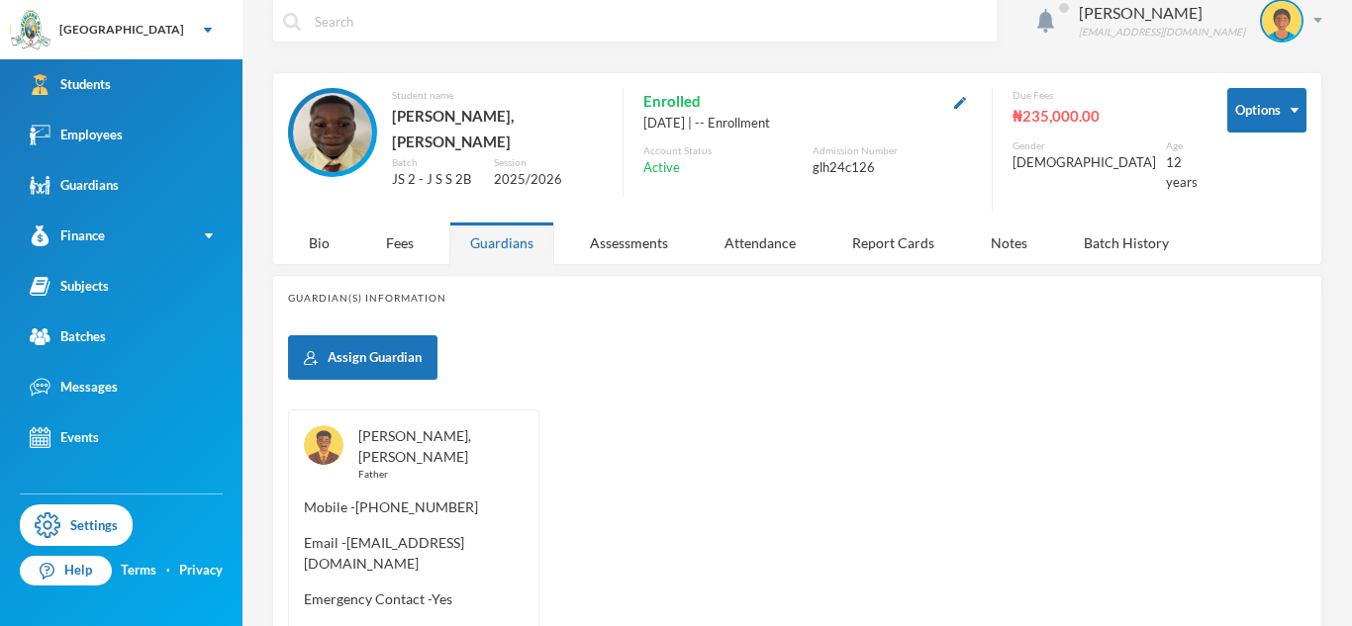
click at [423, 427] on link "[PERSON_NAME], [PERSON_NAME]" at bounding box center [414, 446] width 113 height 38
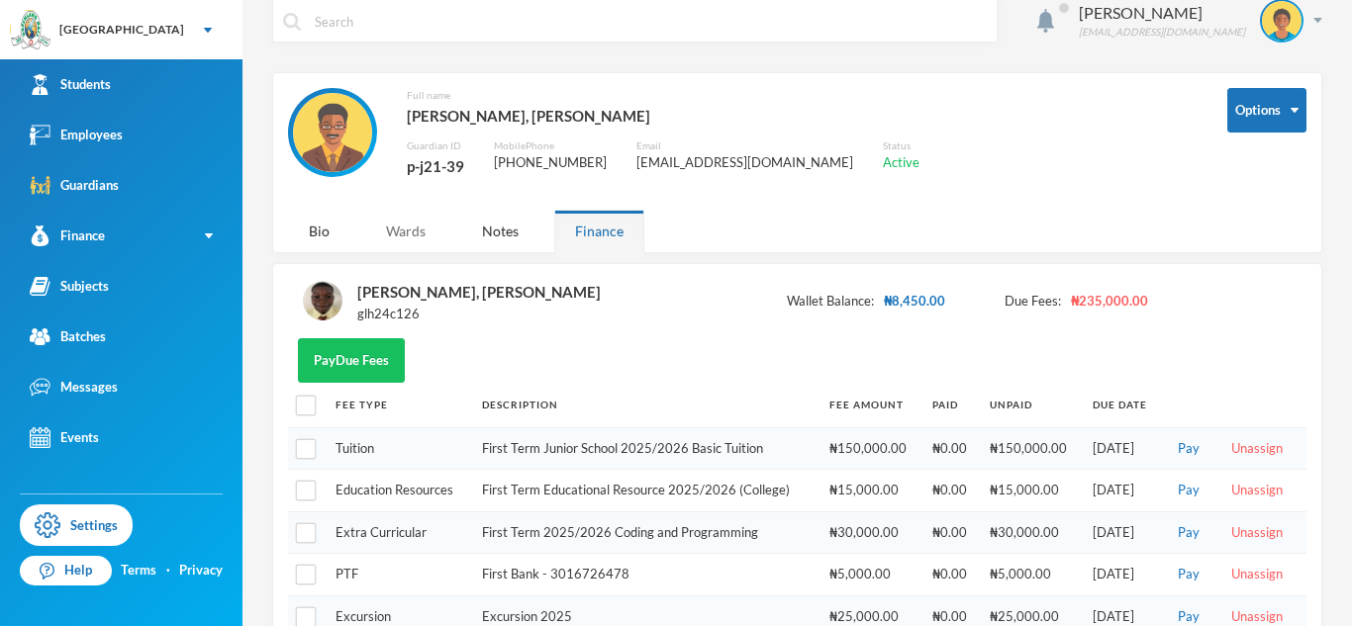
click at [386, 234] on div "Wards" at bounding box center [405, 231] width 81 height 43
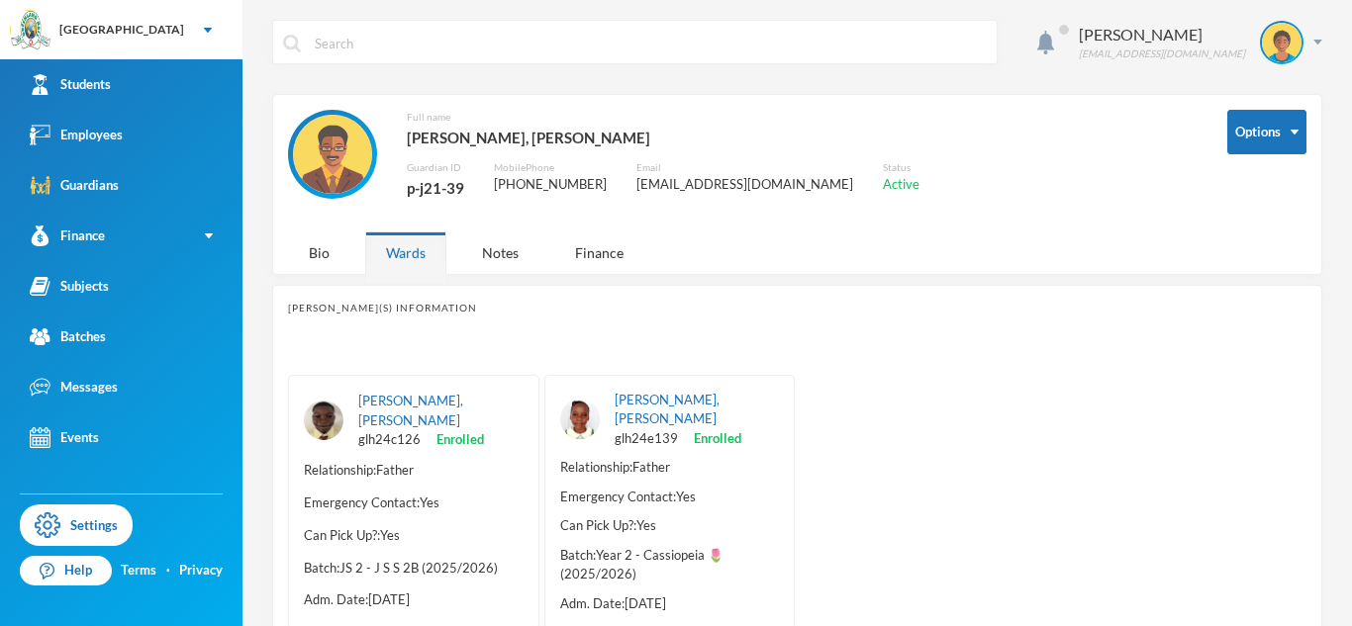
scroll to position [50, 0]
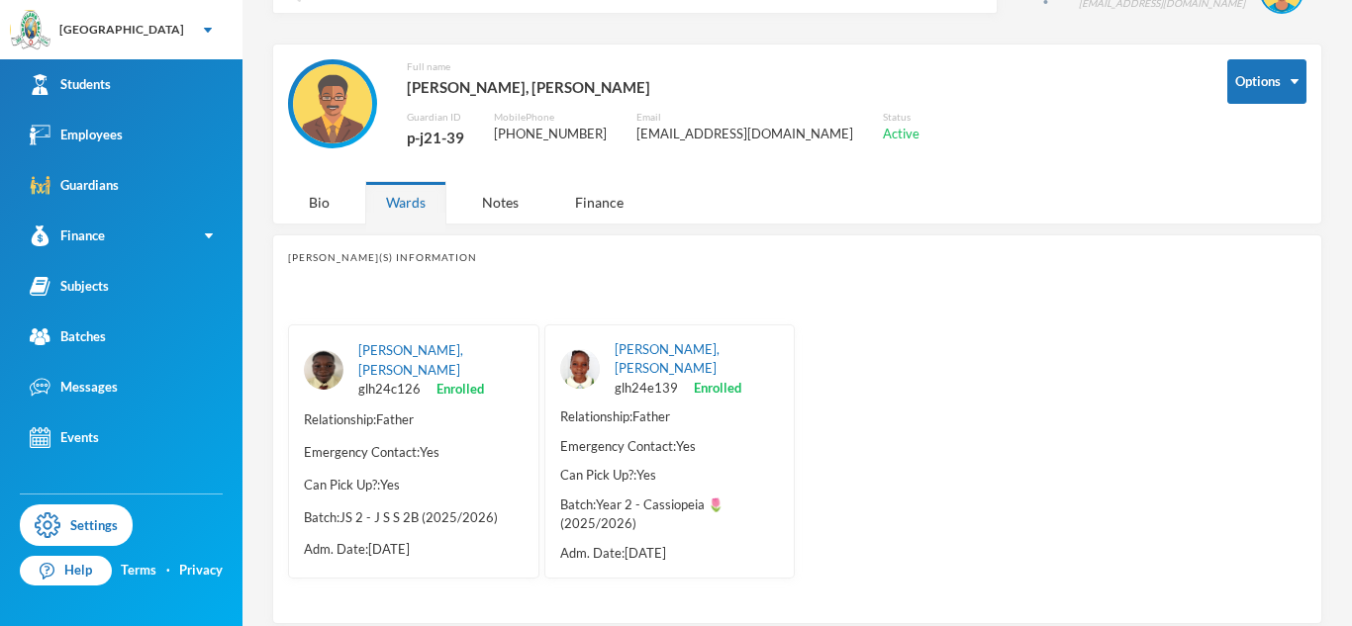
click at [414, 86] on div "[PERSON_NAME], [PERSON_NAME]" at bounding box center [663, 87] width 513 height 26
drag, startPoint x: 407, startPoint y: 82, endPoint x: 601, endPoint y: 91, distance: 194.1
click at [601, 91] on div "[PERSON_NAME], [PERSON_NAME]" at bounding box center [663, 87] width 513 height 26
copy div "[PERSON_NAME], [PERSON_NAME]"
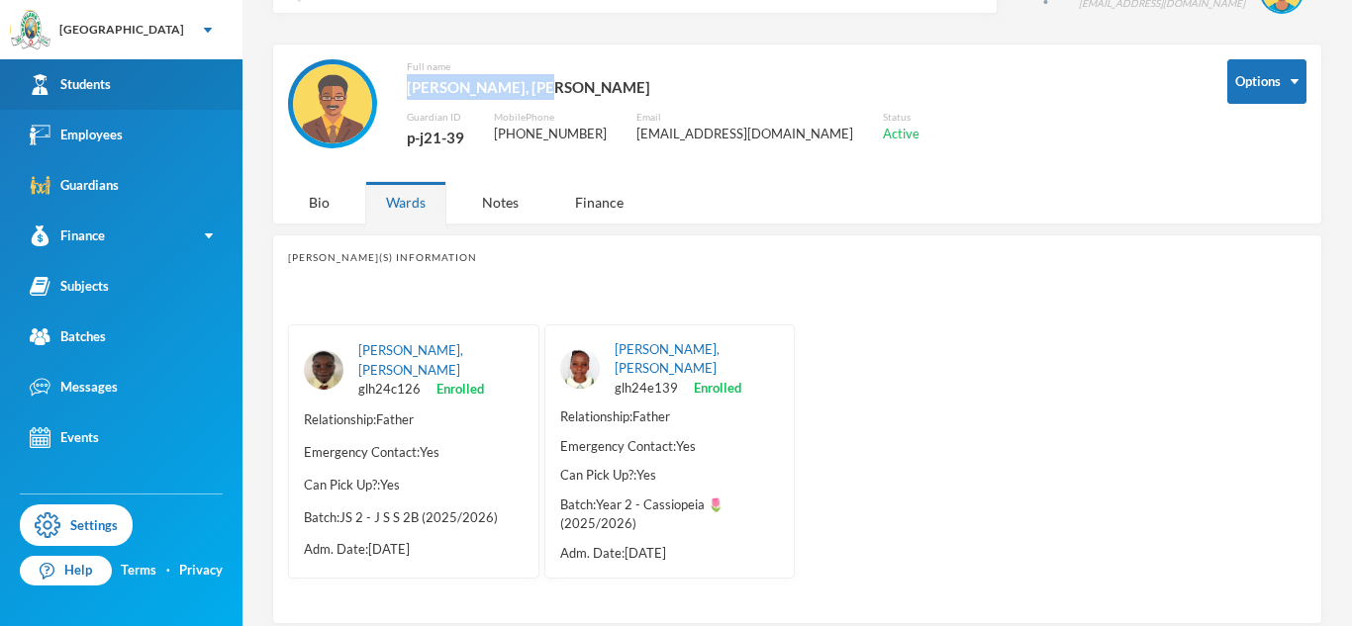
click at [143, 84] on link "Students" at bounding box center [121, 84] width 242 height 50
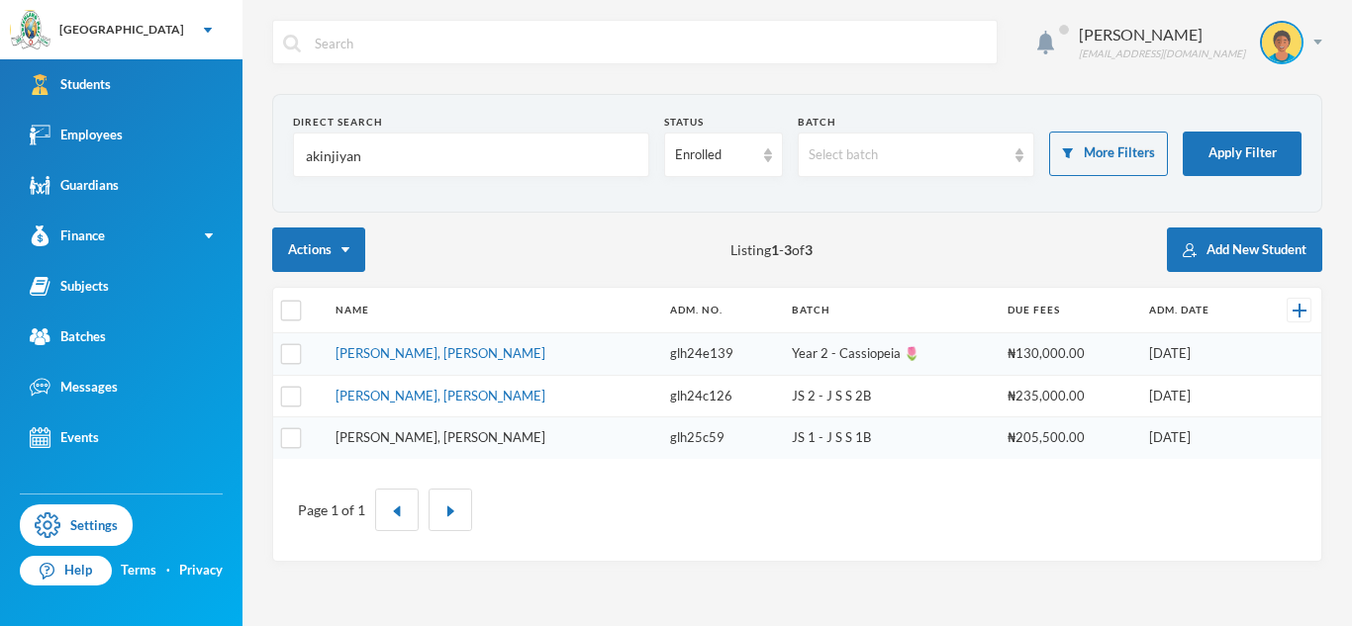
click at [438, 431] on link "[PERSON_NAME], [PERSON_NAME]" at bounding box center [440, 437] width 210 height 16
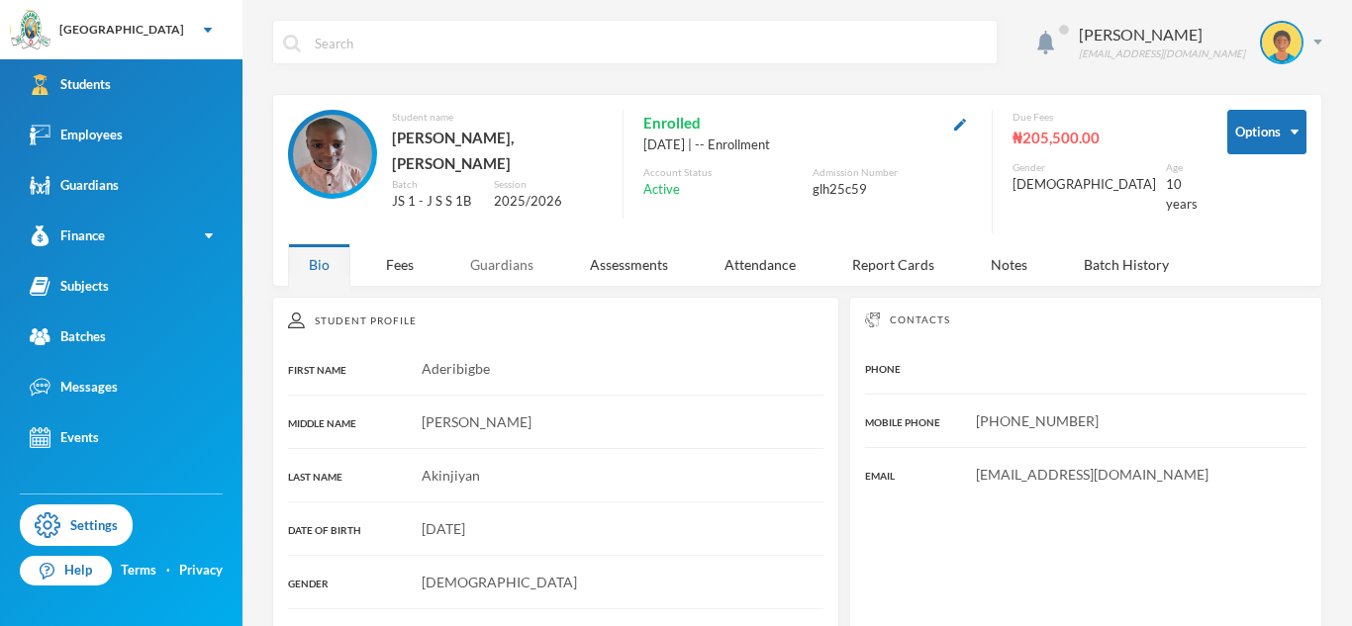
click at [484, 254] on div "Guardians" at bounding box center [501, 264] width 105 height 43
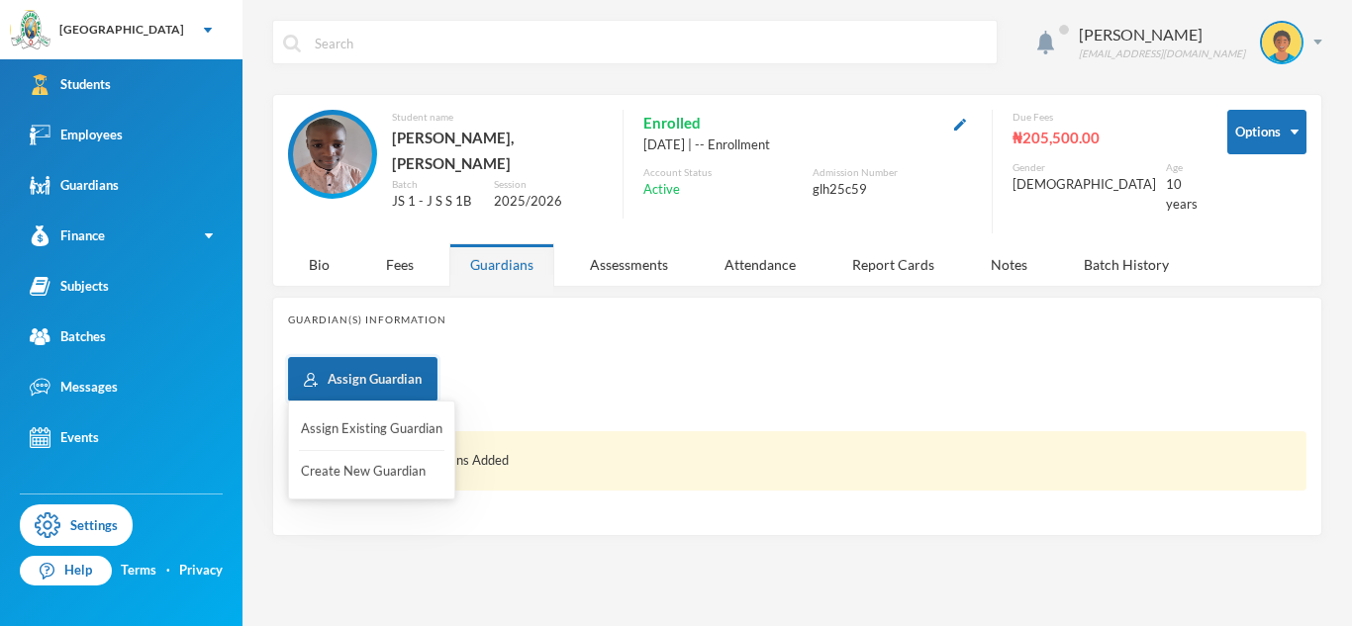
click at [410, 360] on button "Assign Guardian" at bounding box center [362, 379] width 149 height 45
click at [400, 419] on button "Assign Existing Guardian" at bounding box center [371, 430] width 145 height 36
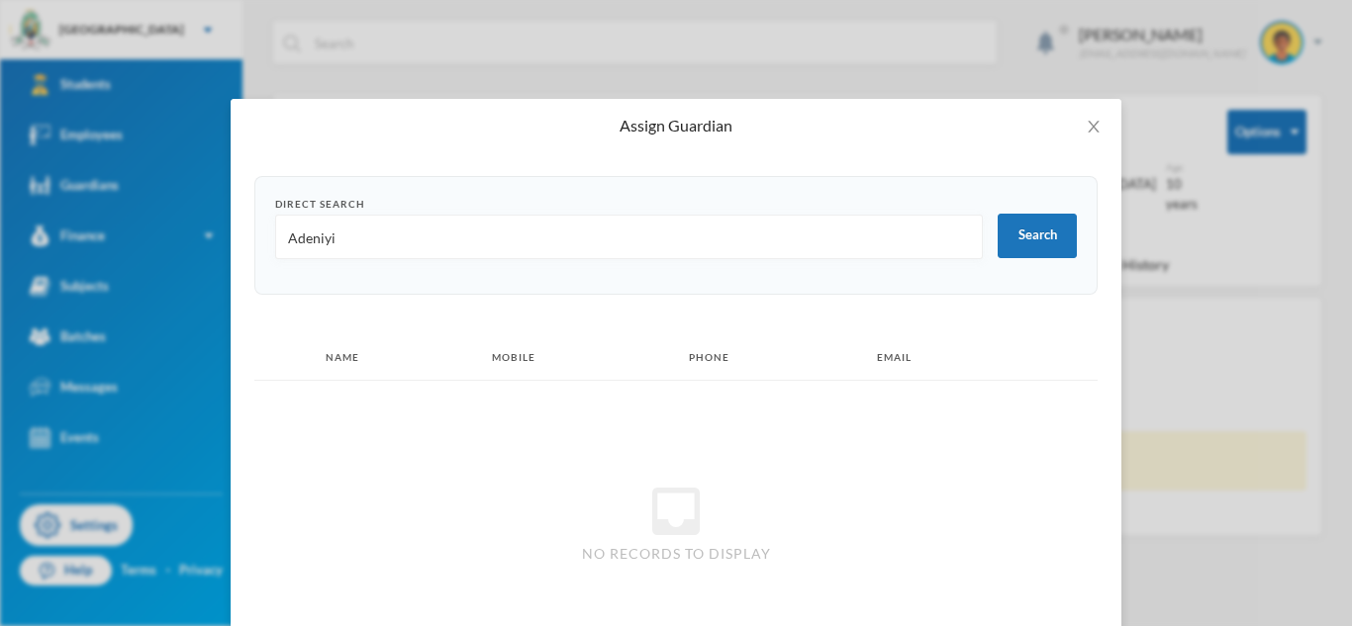
click at [328, 243] on input "Adeniyi" at bounding box center [629, 238] width 686 height 45
paste input "[PERSON_NAME],"
type input "[PERSON_NAME], [PERSON_NAME]"
click at [329, 234] on input "[PERSON_NAME], [PERSON_NAME]" at bounding box center [629, 238] width 686 height 45
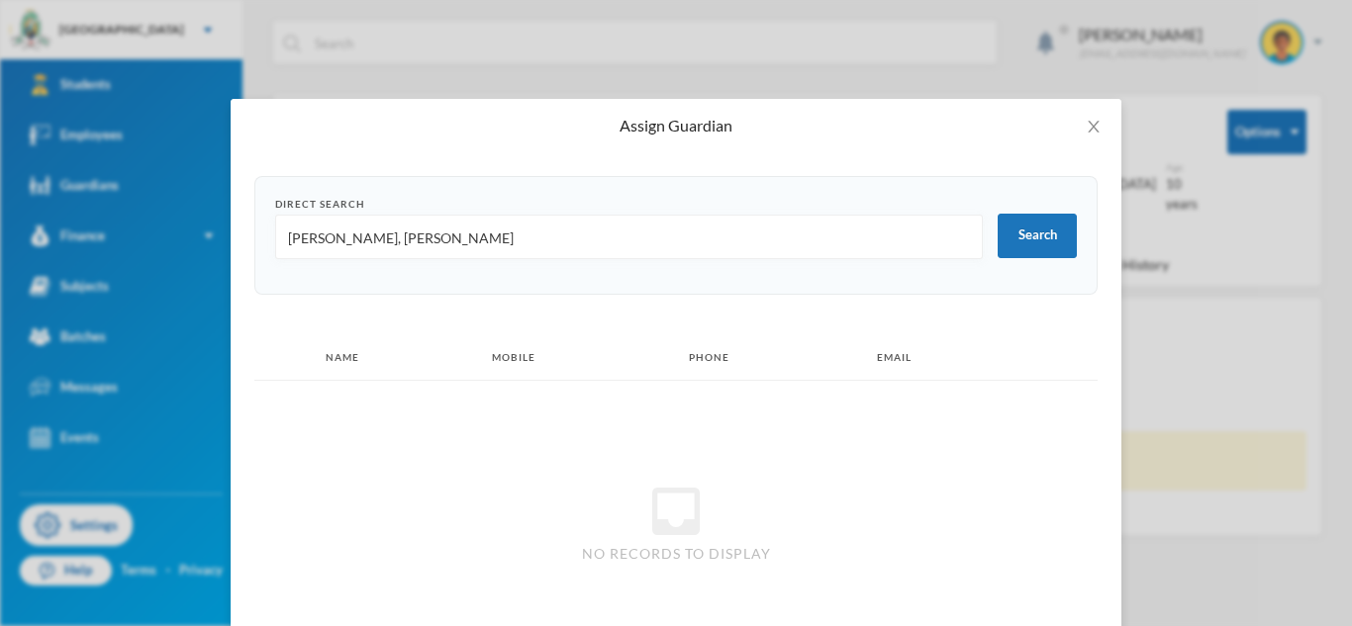
click at [329, 234] on input "[PERSON_NAME], [PERSON_NAME]" at bounding box center [629, 238] width 686 height 45
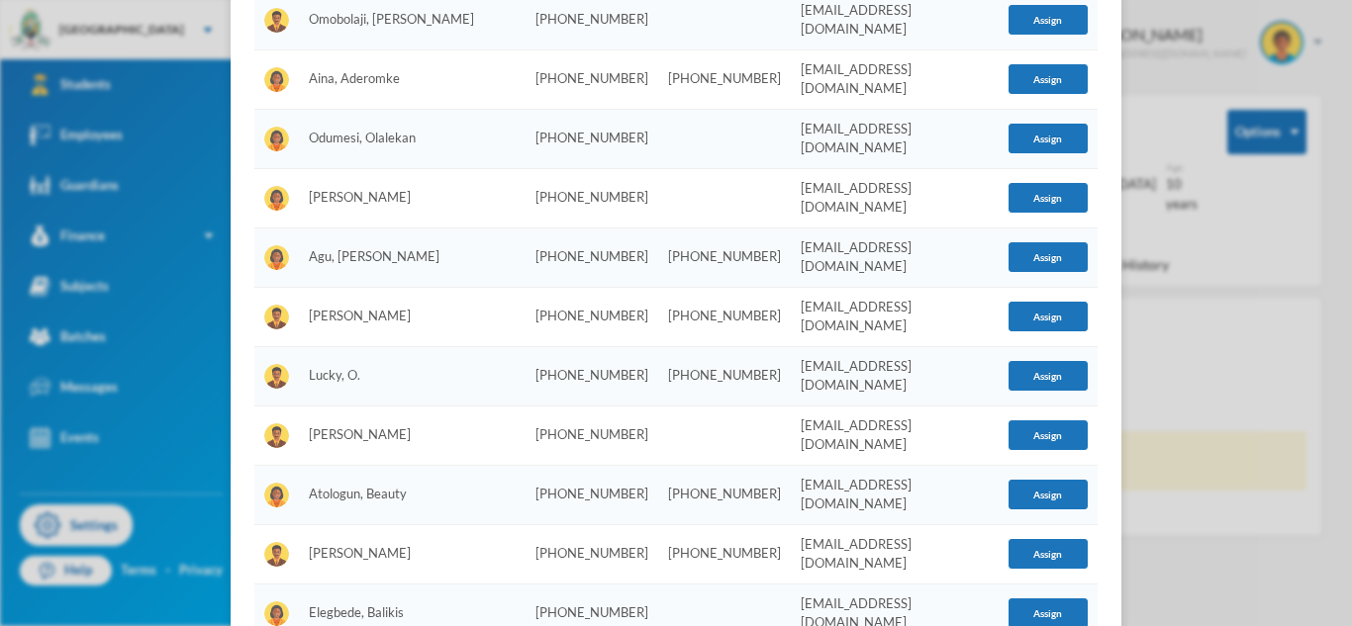
scroll to position [908, 0]
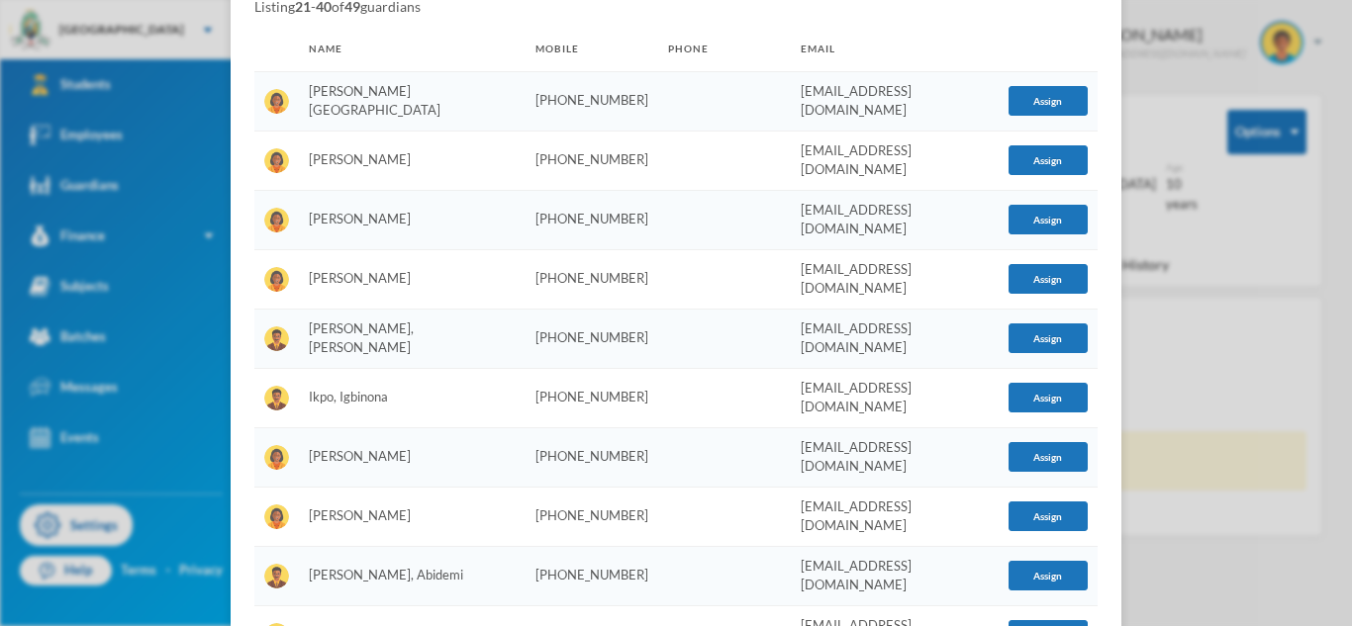
scroll to position [0, 0]
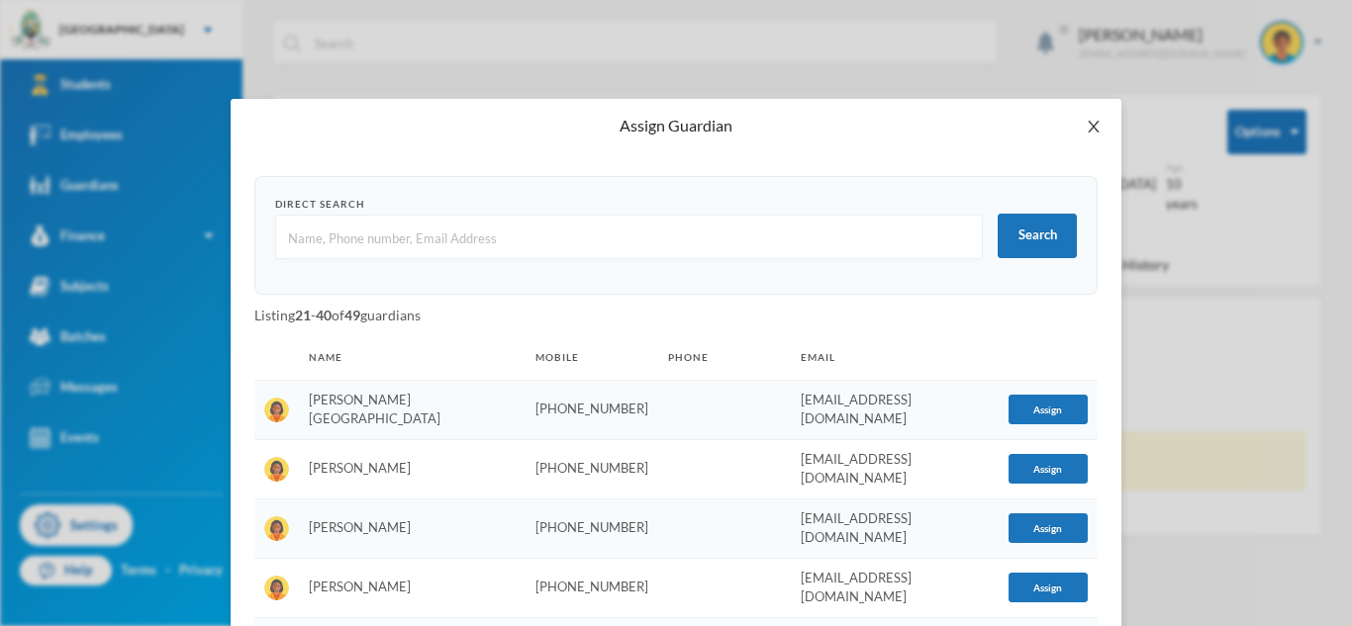
click at [1095, 110] on span "Close" at bounding box center [1093, 126] width 55 height 55
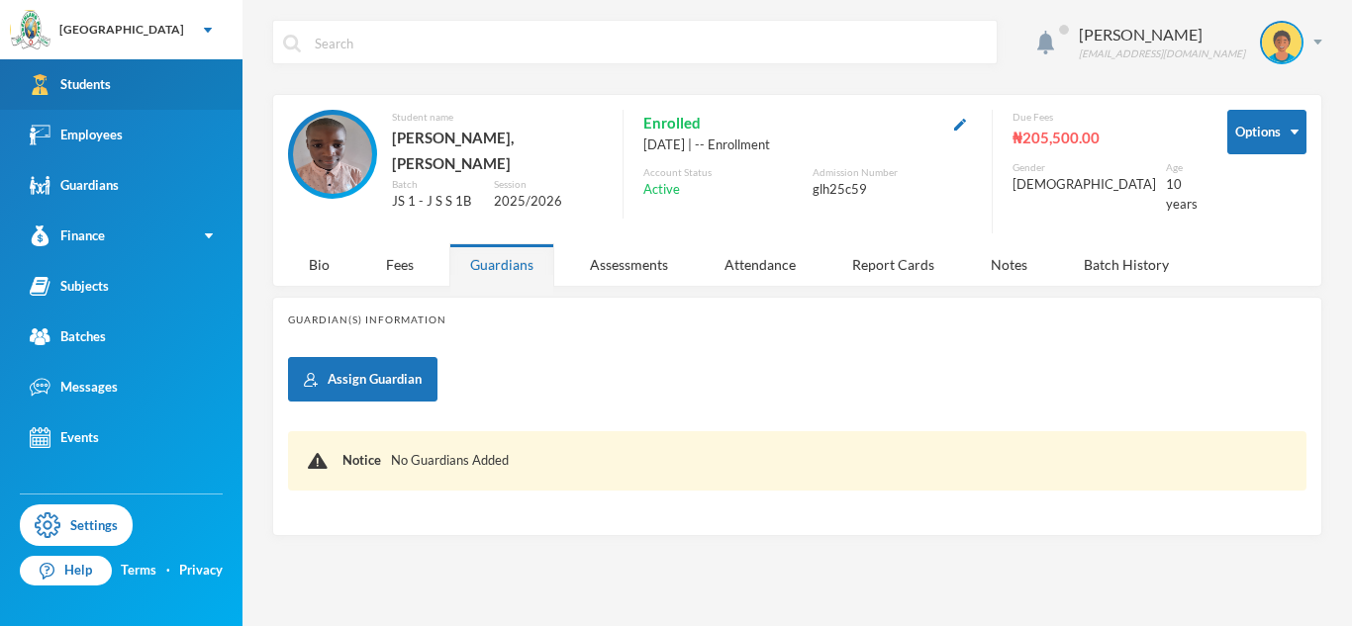
click at [153, 70] on link "Students" at bounding box center [121, 84] width 242 height 50
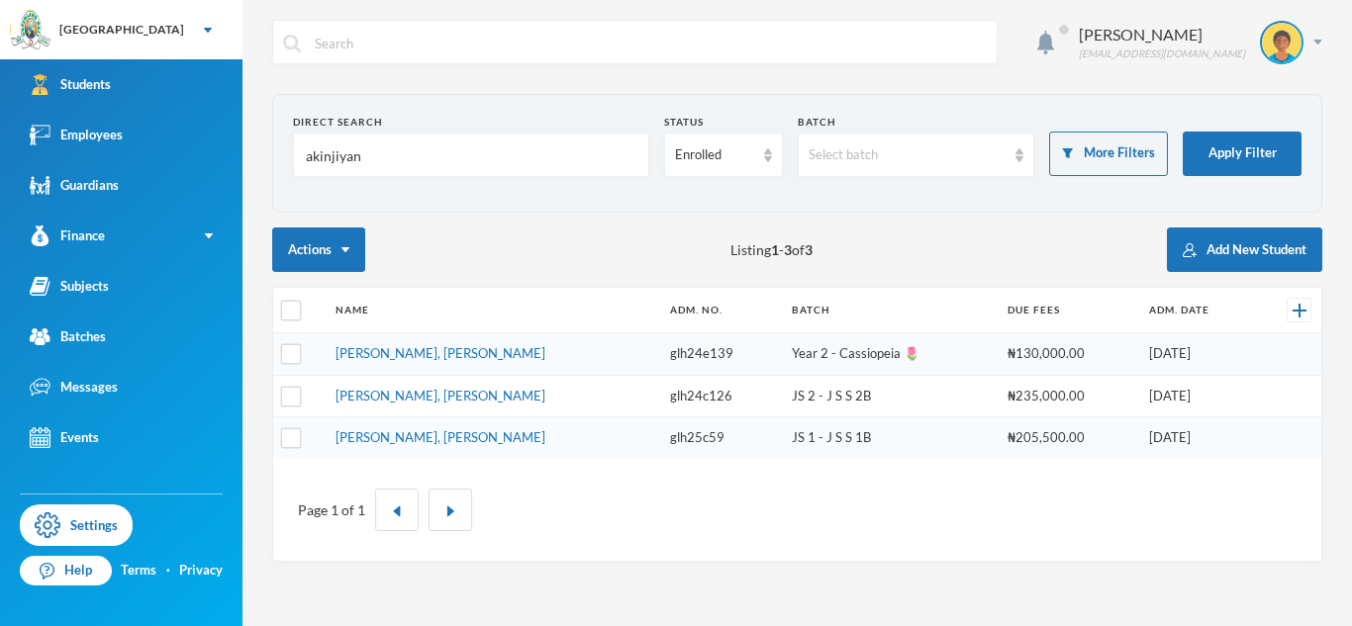
click at [316, 155] on input "akinjiyan" at bounding box center [471, 156] width 334 height 45
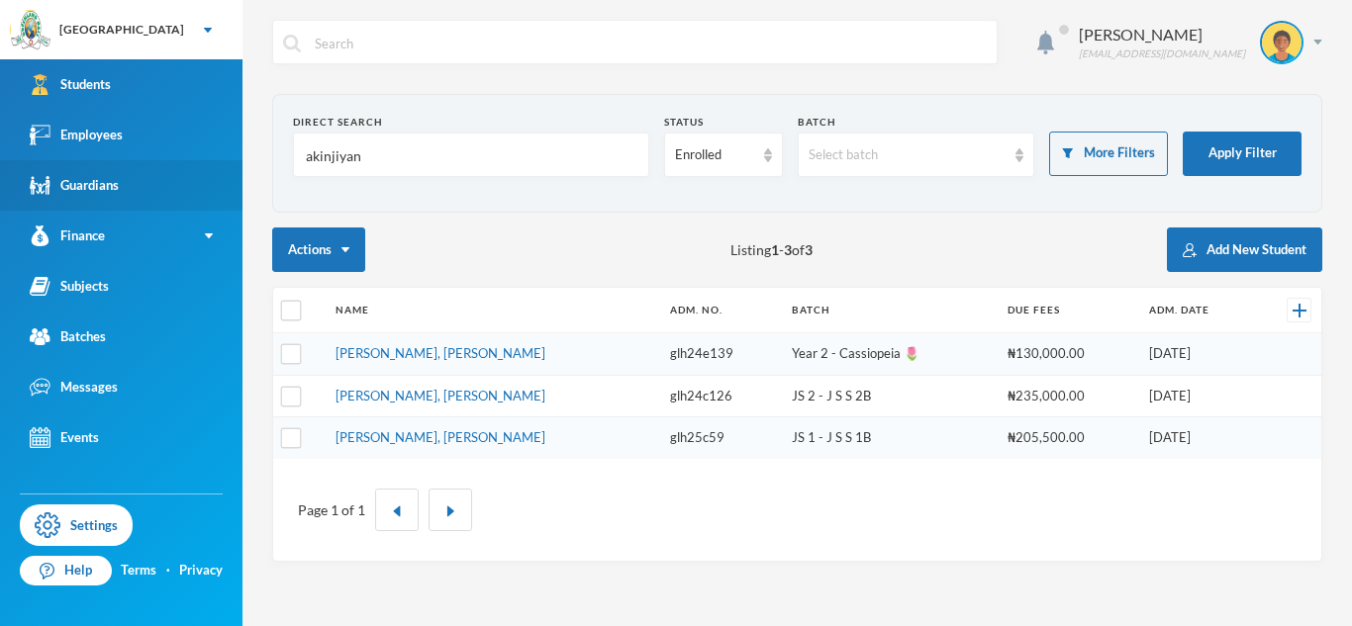
click at [197, 169] on link "Guardians" at bounding box center [121, 185] width 242 height 50
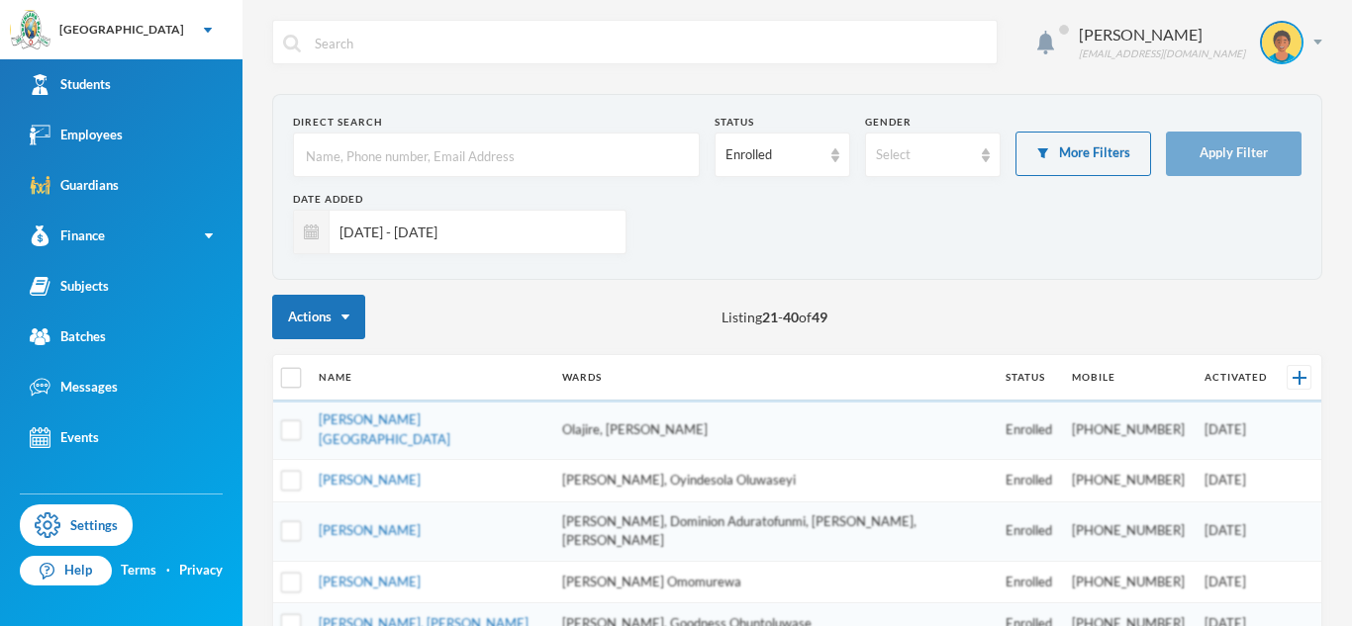
click at [398, 228] on input "[DATE] - [DATE]" at bounding box center [472, 232] width 286 height 45
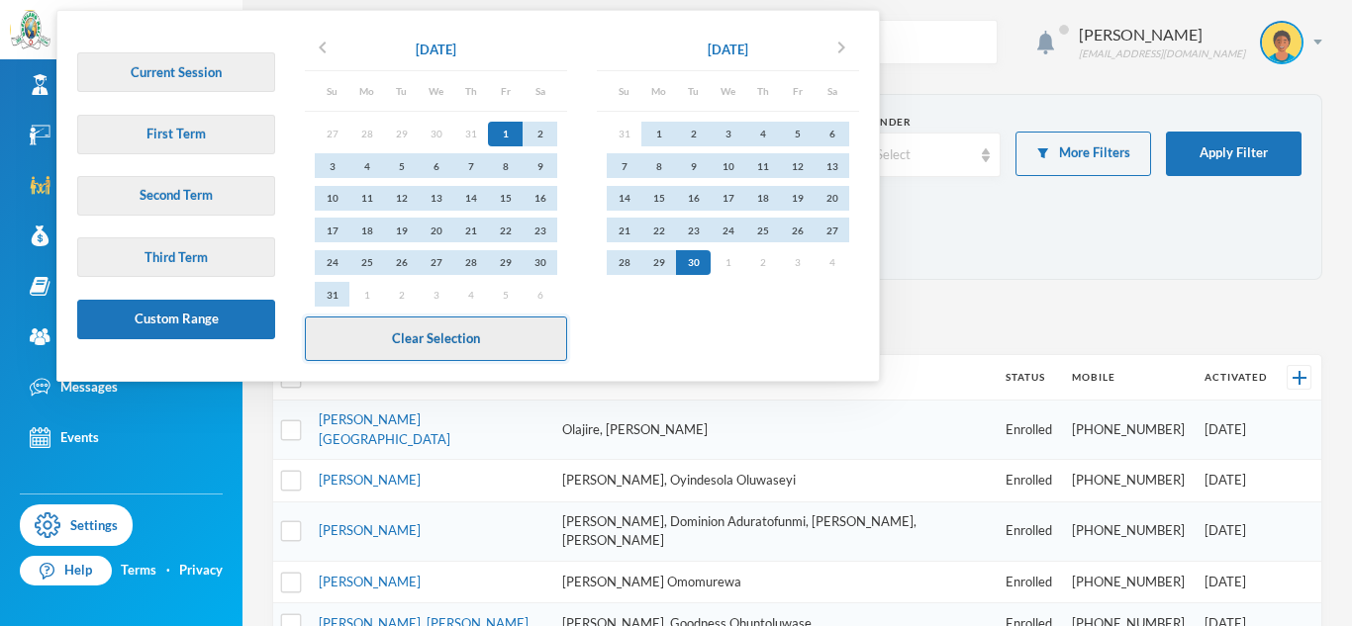
click at [504, 337] on button "Clear Selection" at bounding box center [436, 339] width 262 height 45
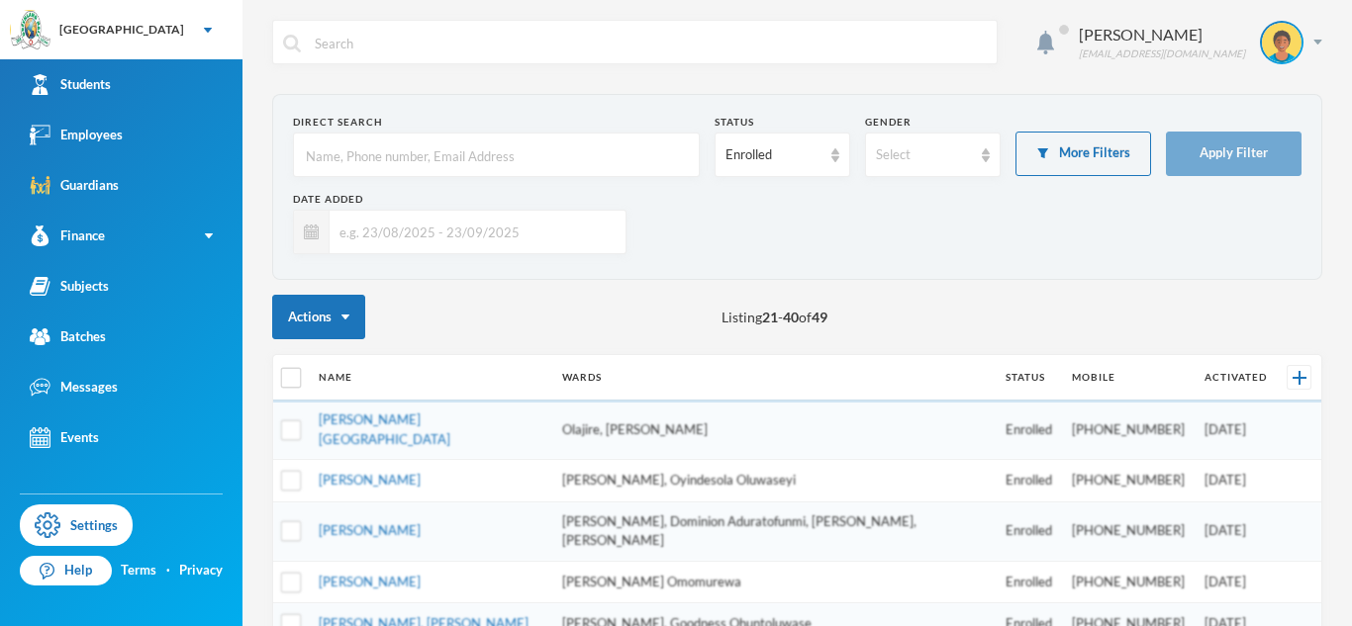
click at [1104, 130] on form "Direct Search Status Enrolled Gender Select More Filters Apply Filter Date Added" at bounding box center [797, 187] width 1008 height 144
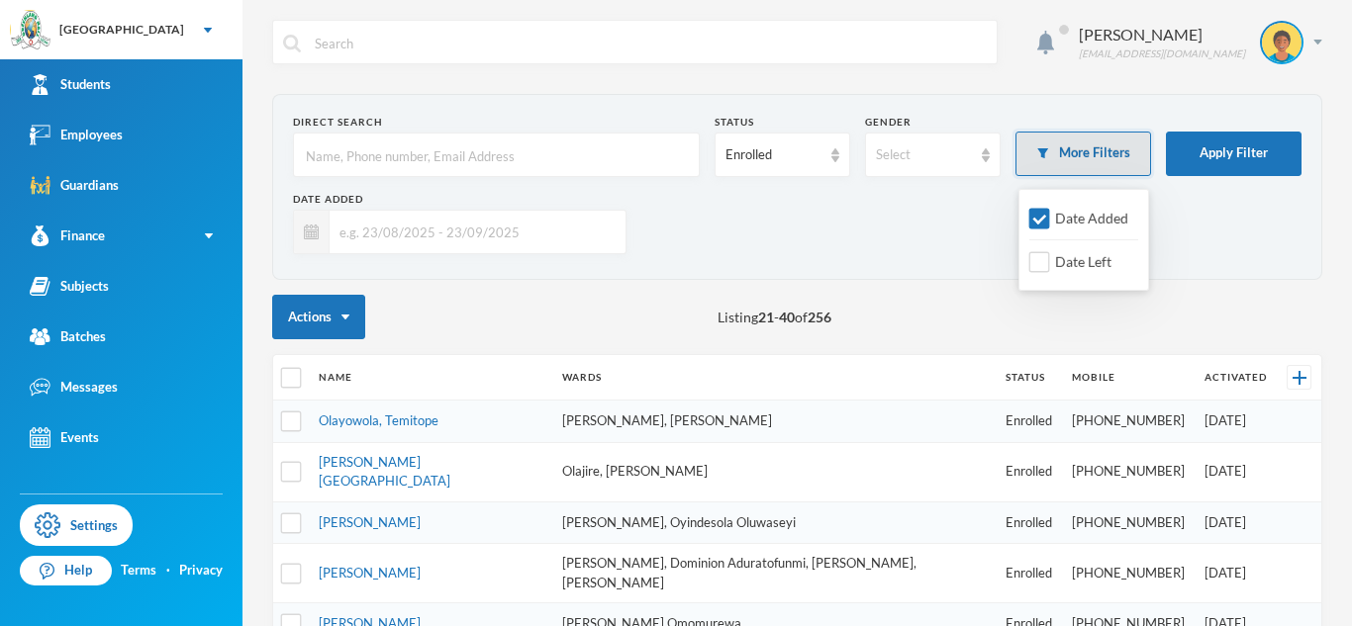
click at [1094, 161] on button "More Filters" at bounding box center [1083, 154] width 136 height 45
click at [1085, 219] on span "Date Added" at bounding box center [1091, 218] width 89 height 17
click at [1050, 219] on input "Date Added" at bounding box center [1039, 219] width 21 height 21
checkbox input "false"
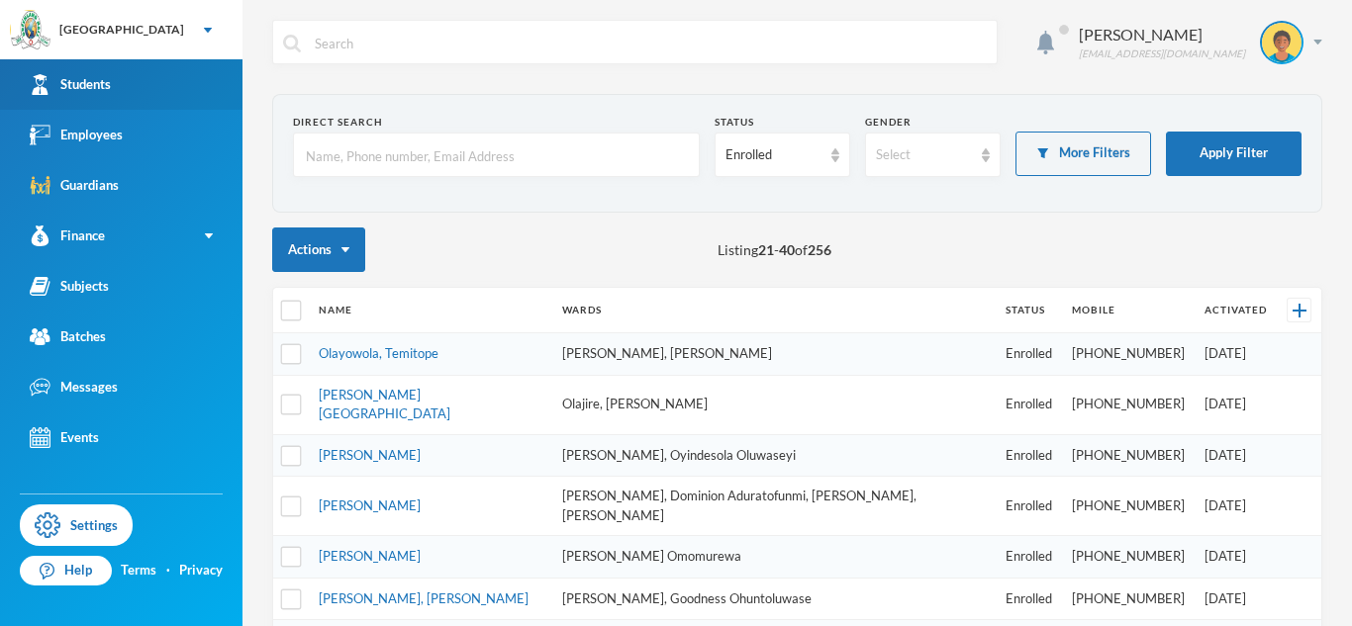
click at [220, 86] on link "Students" at bounding box center [121, 84] width 242 height 50
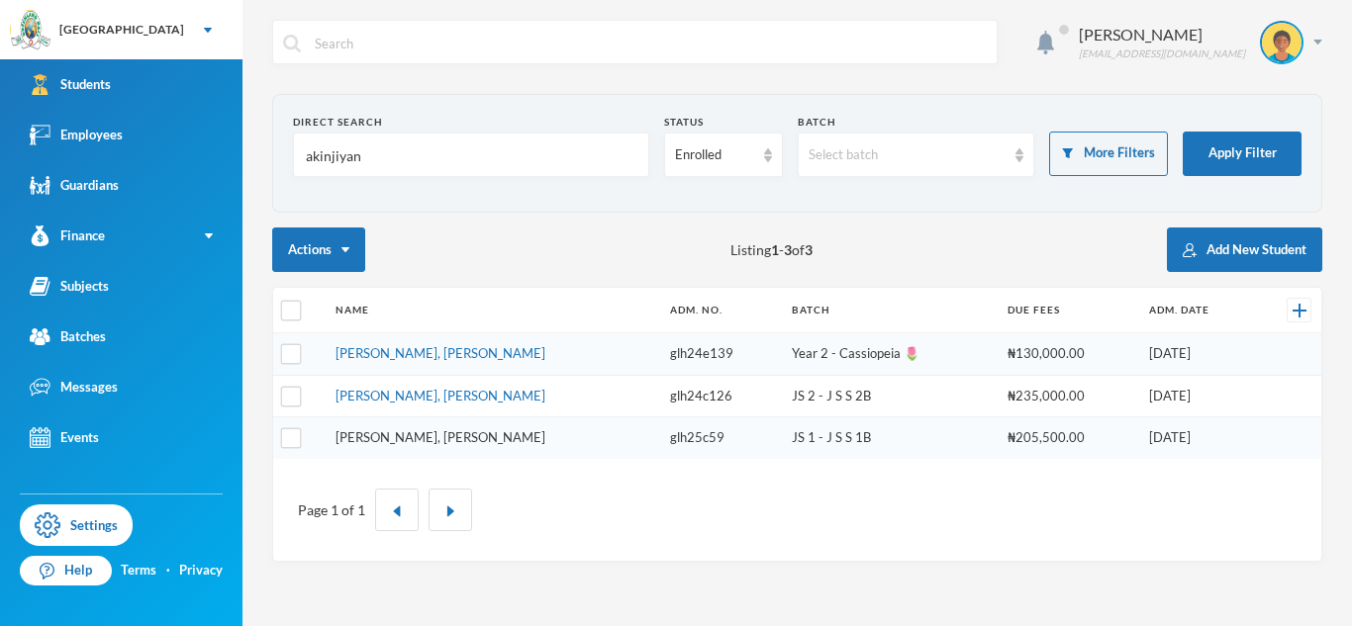
click at [437, 442] on link "[PERSON_NAME], [PERSON_NAME]" at bounding box center [440, 437] width 210 height 16
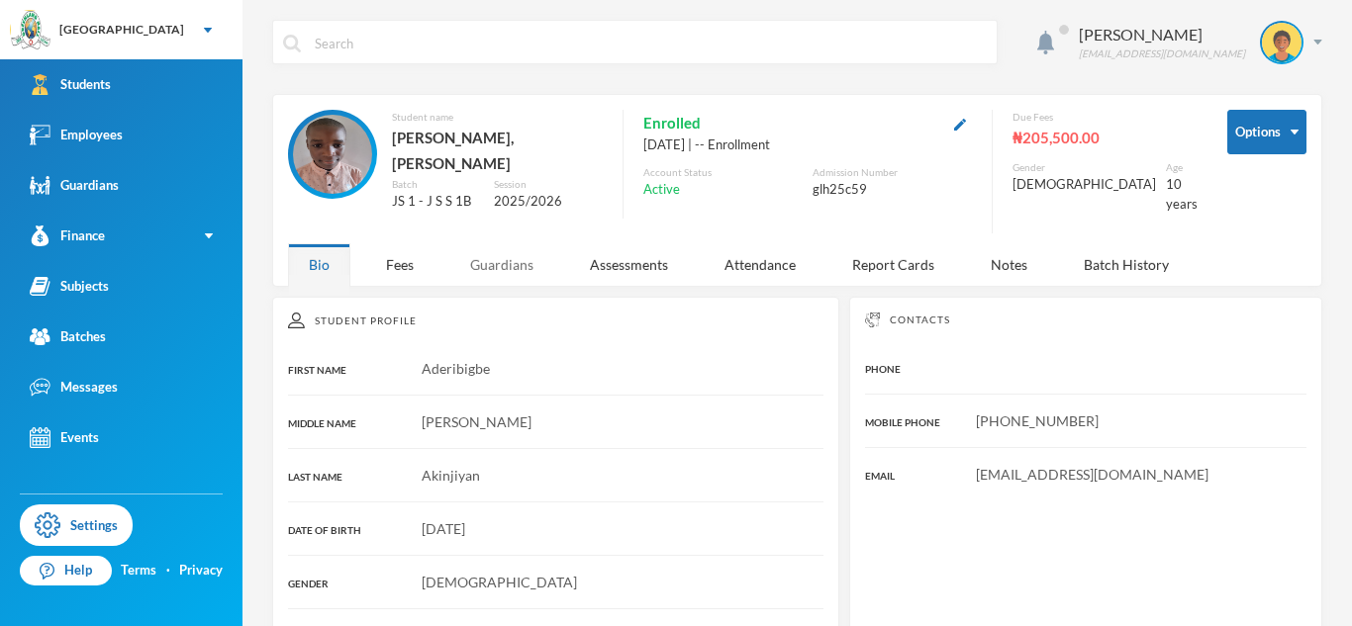
click at [497, 260] on div "Guardians" at bounding box center [501, 264] width 105 height 43
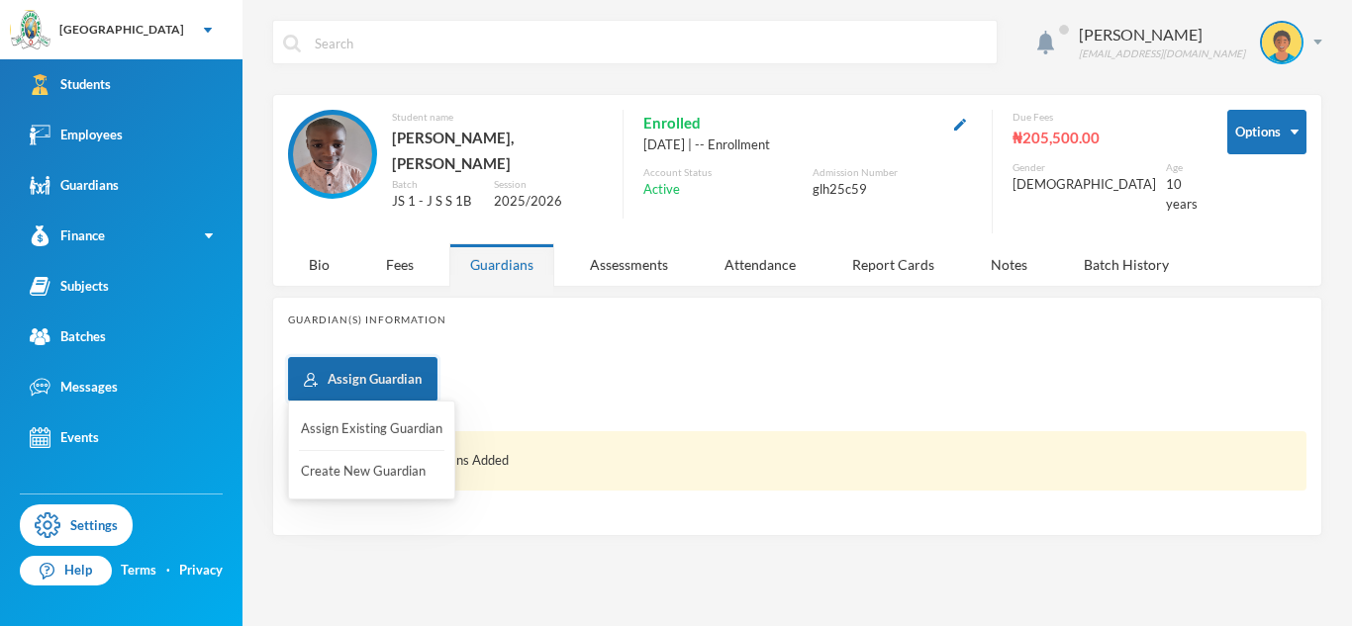
click at [381, 379] on button "Assign Guardian" at bounding box center [362, 379] width 149 height 45
click at [372, 423] on button "Assign Existing Guardian" at bounding box center [371, 430] width 145 height 36
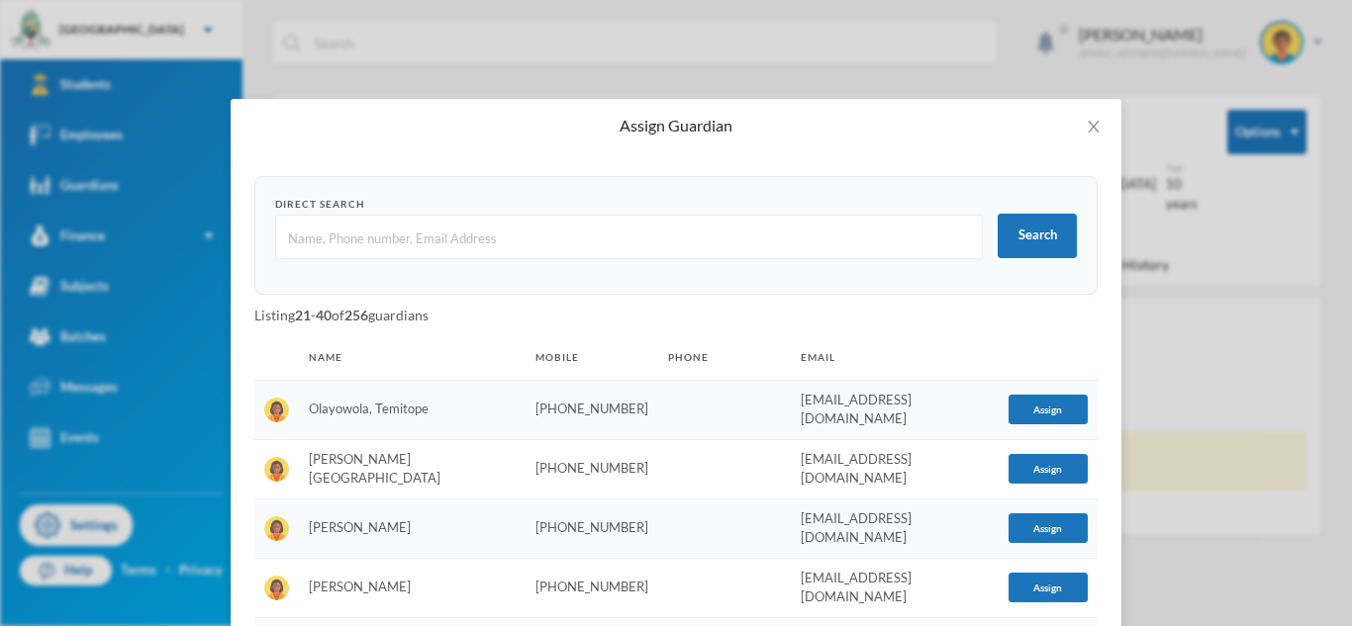
click at [403, 235] on input "text" at bounding box center [629, 238] width 686 height 45
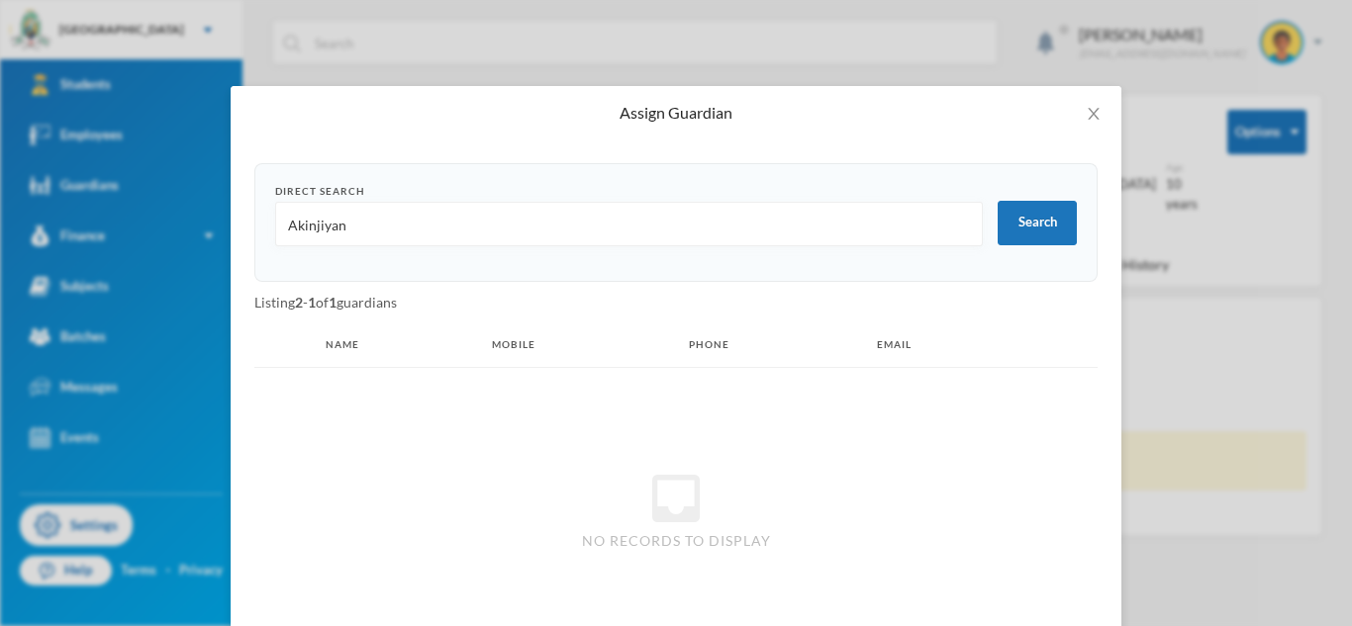
scroll to position [182, 0]
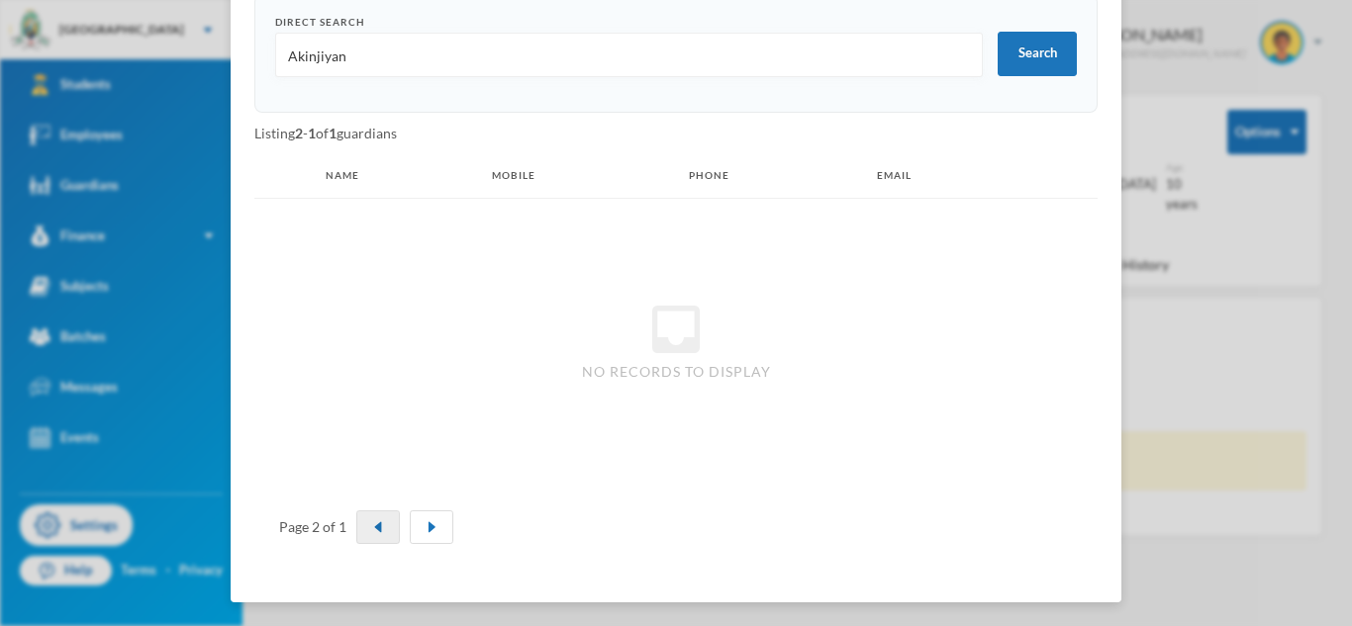
type input "Akinjiyan"
click at [381, 536] on button "button" at bounding box center [378, 528] width 44 height 34
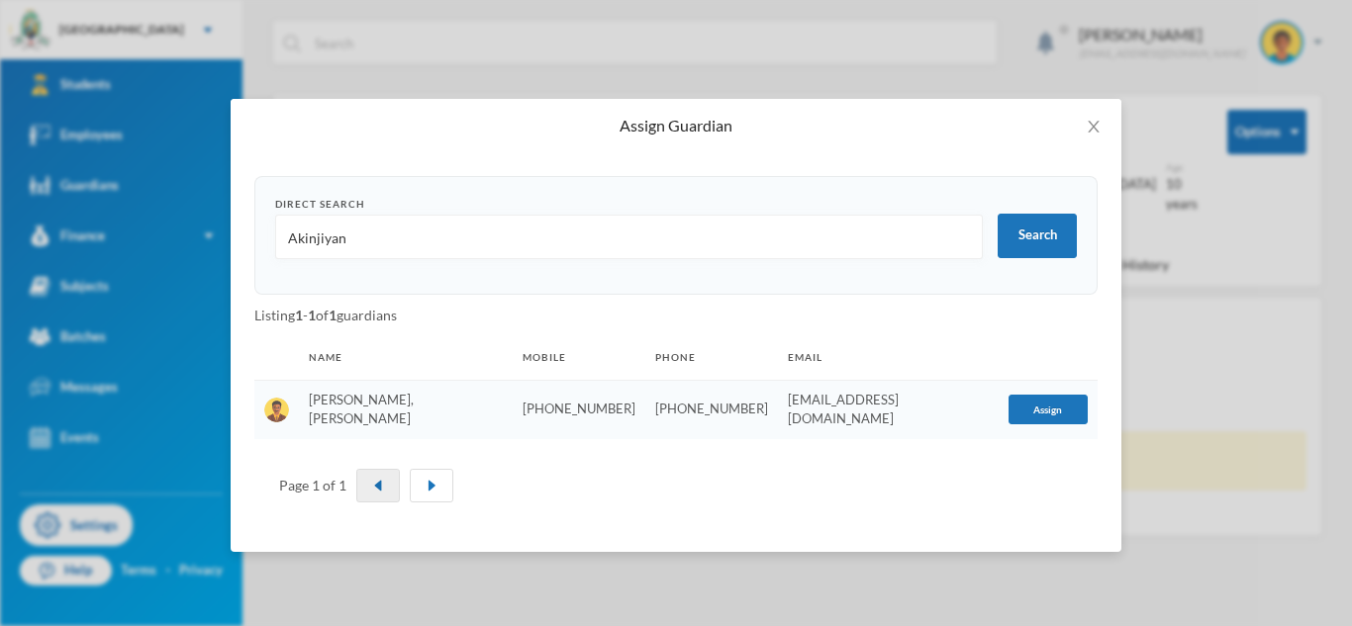
scroll to position [0, 0]
click at [1023, 415] on button "Assign" at bounding box center [1047, 410] width 79 height 30
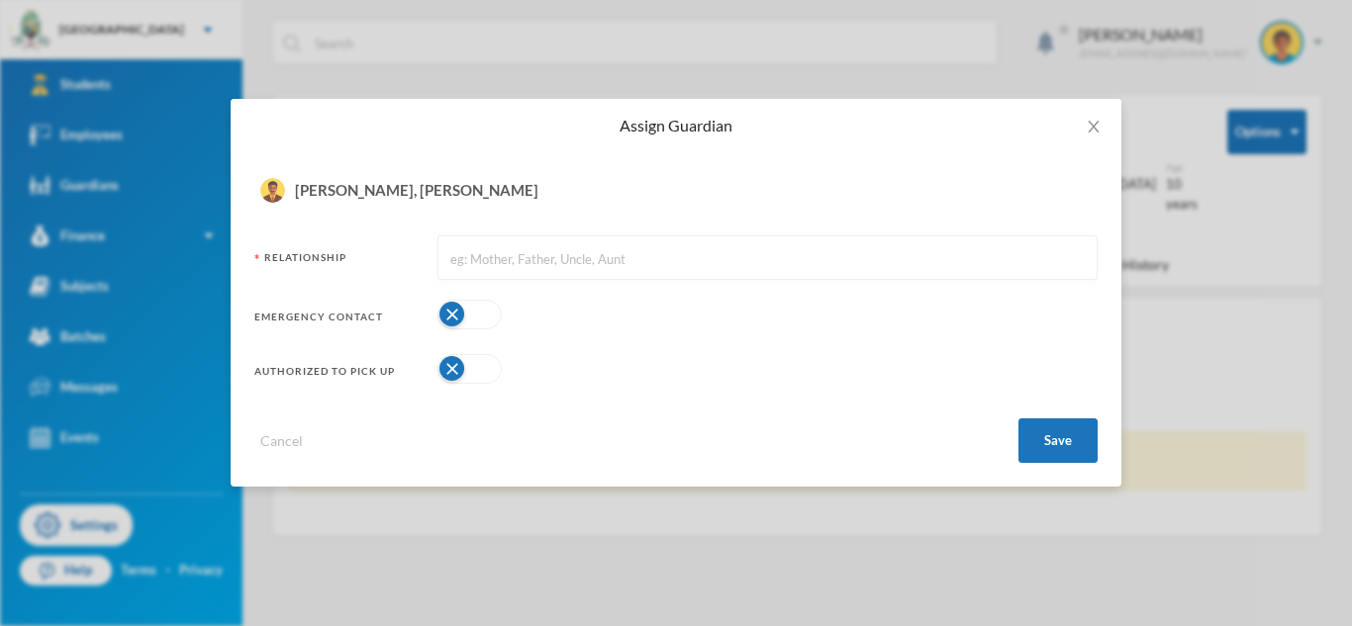
click at [946, 259] on input "text" at bounding box center [767, 258] width 638 height 45
type input "R"
type input "Father"
click at [488, 314] on button "button" at bounding box center [469, 315] width 64 height 30
click at [471, 380] on button "button" at bounding box center [469, 369] width 64 height 30
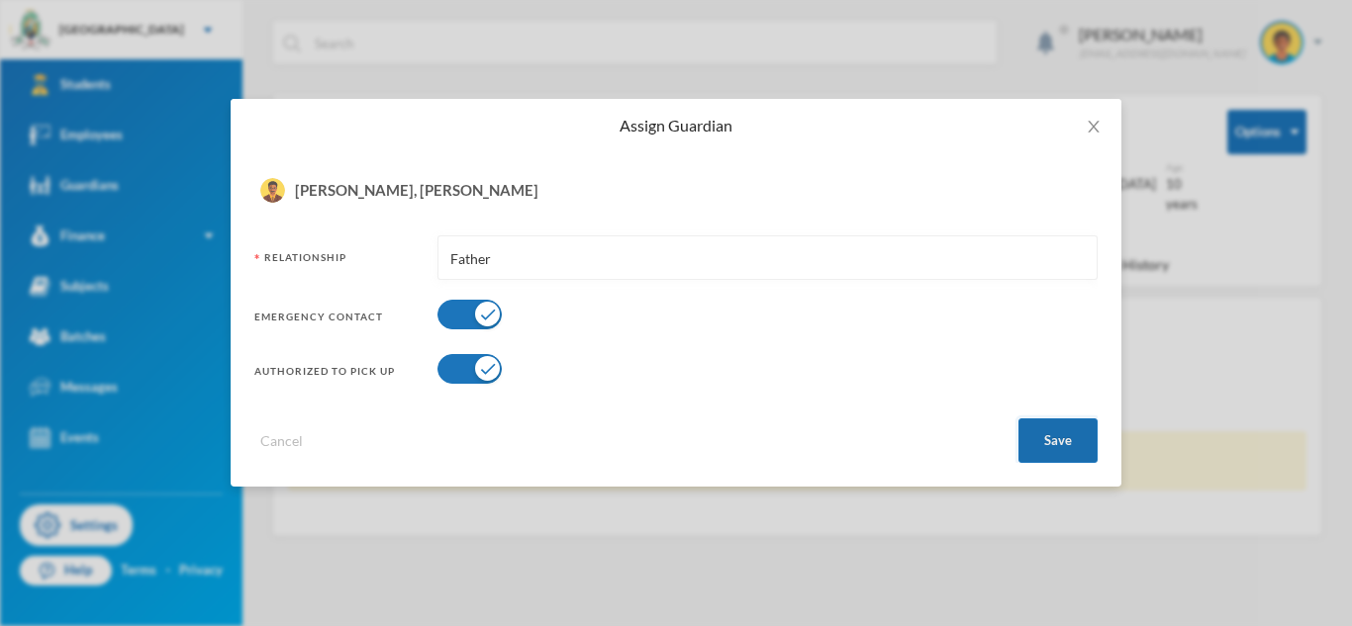
click at [1057, 423] on button "Save" at bounding box center [1057, 441] width 79 height 45
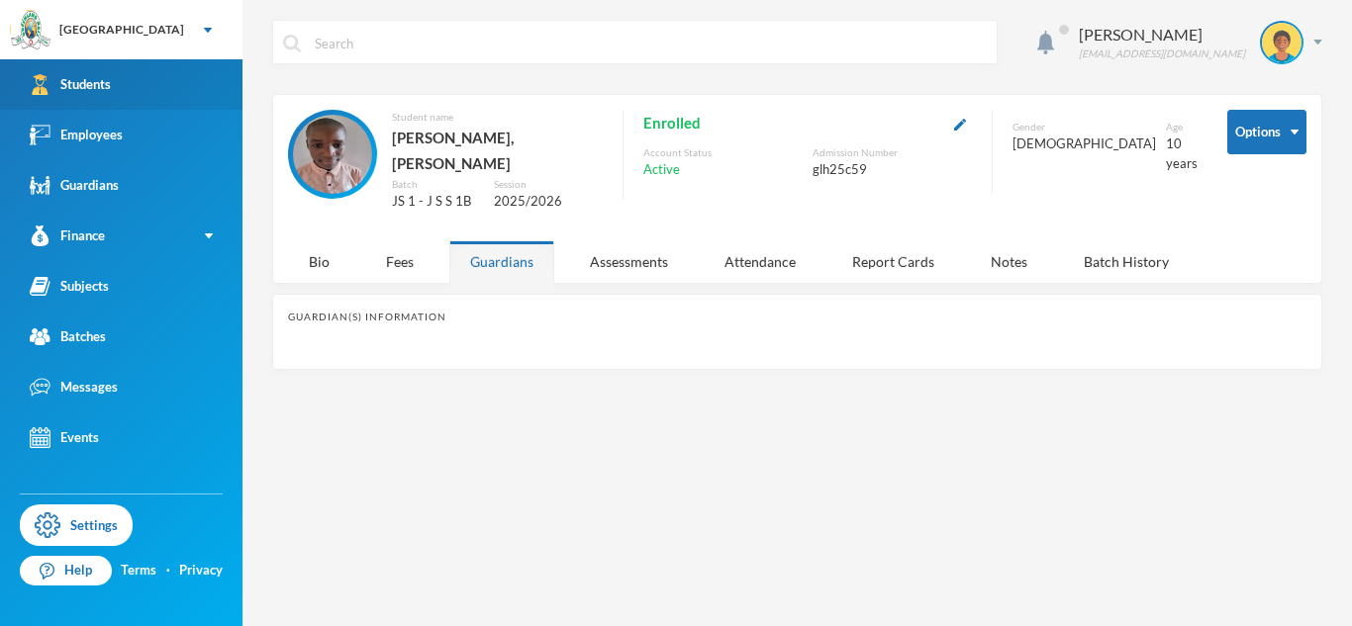
click at [155, 81] on link "Students" at bounding box center [121, 84] width 242 height 50
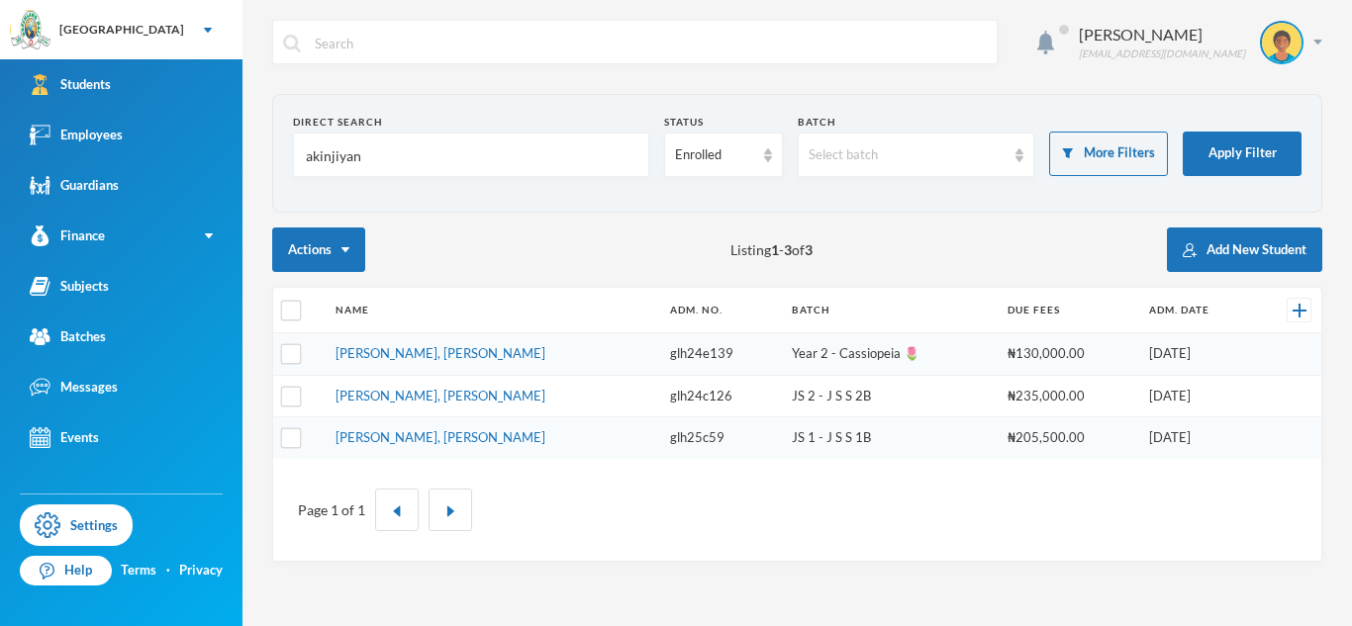
click at [320, 159] on input "akinjiyan" at bounding box center [471, 156] width 334 height 45
type input "enweluta"
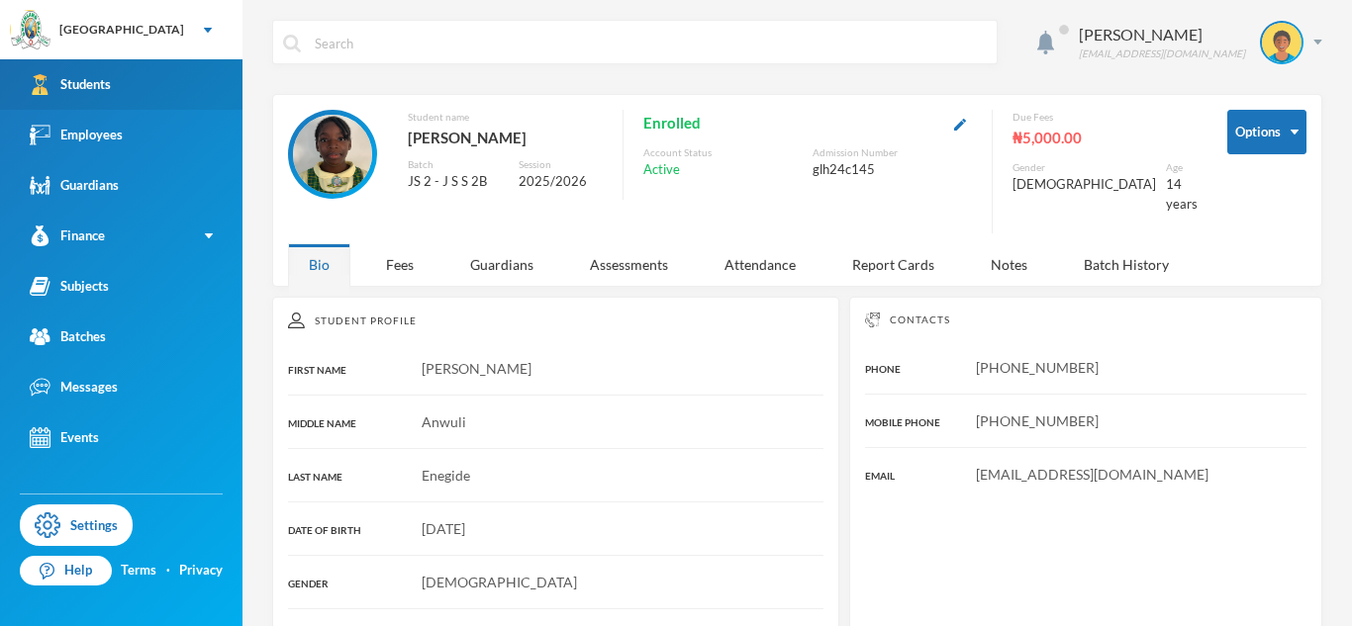
click at [159, 69] on link "Students" at bounding box center [121, 84] width 242 height 50
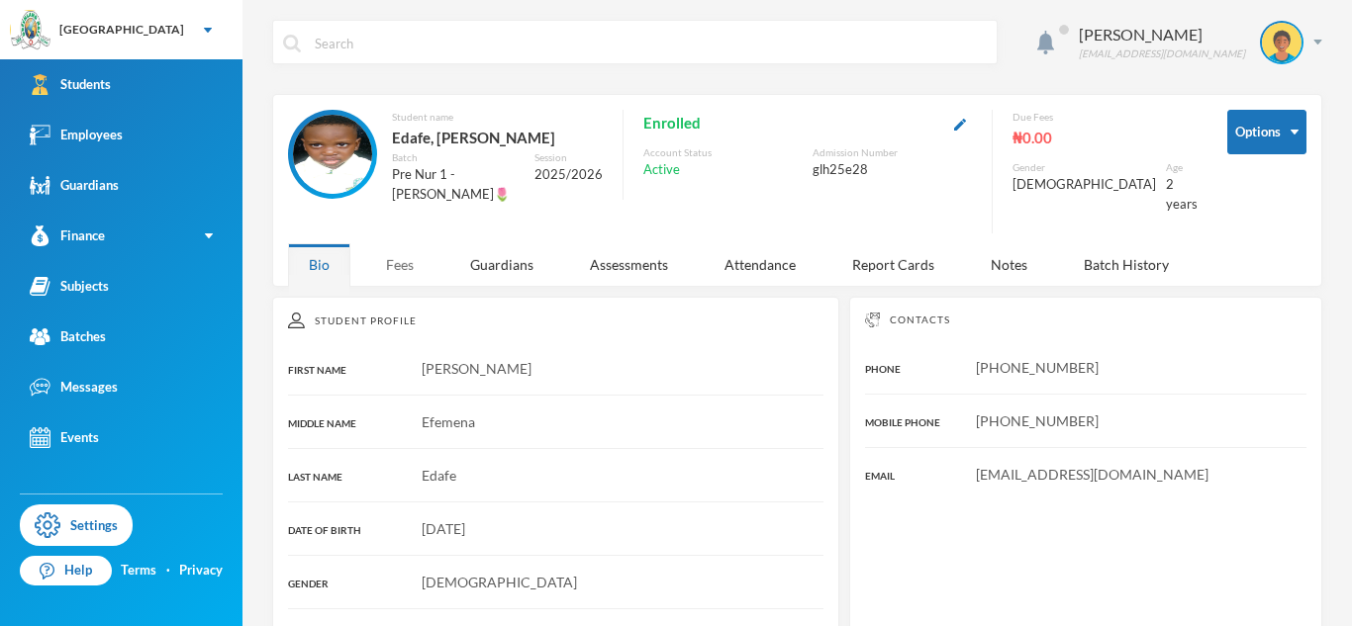
click at [400, 265] on div "Fees" at bounding box center [399, 264] width 69 height 43
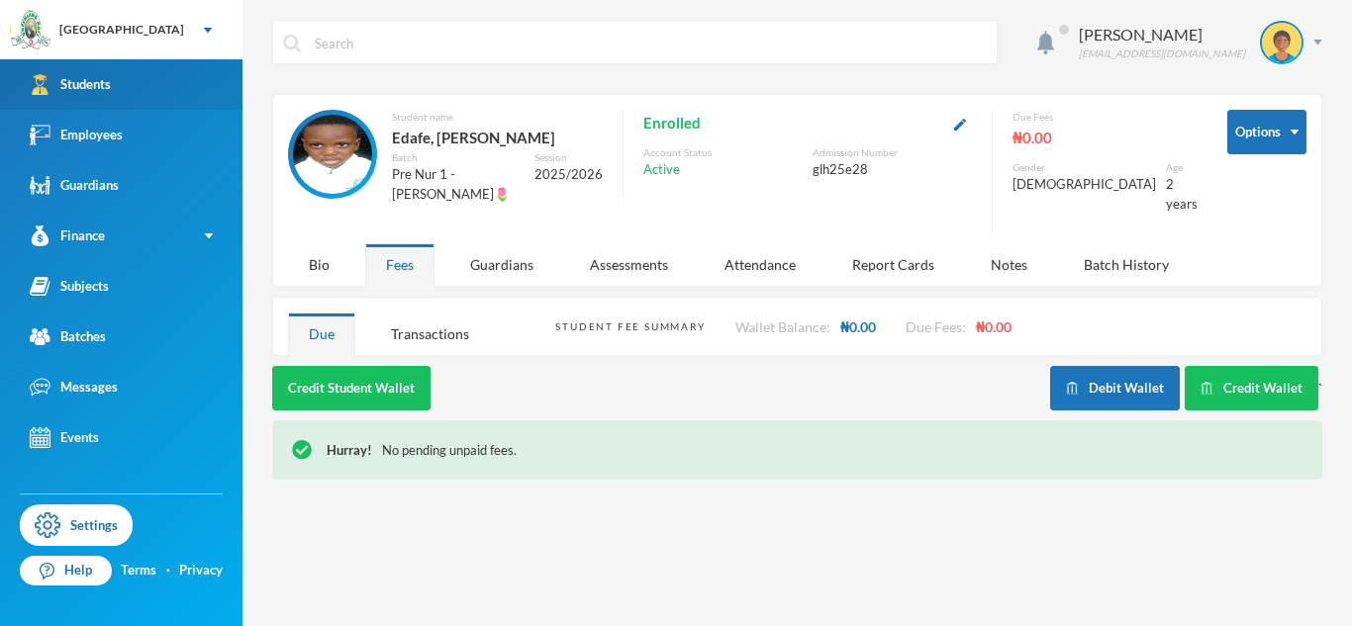
click at [204, 91] on link "Students" at bounding box center [121, 84] width 242 height 50
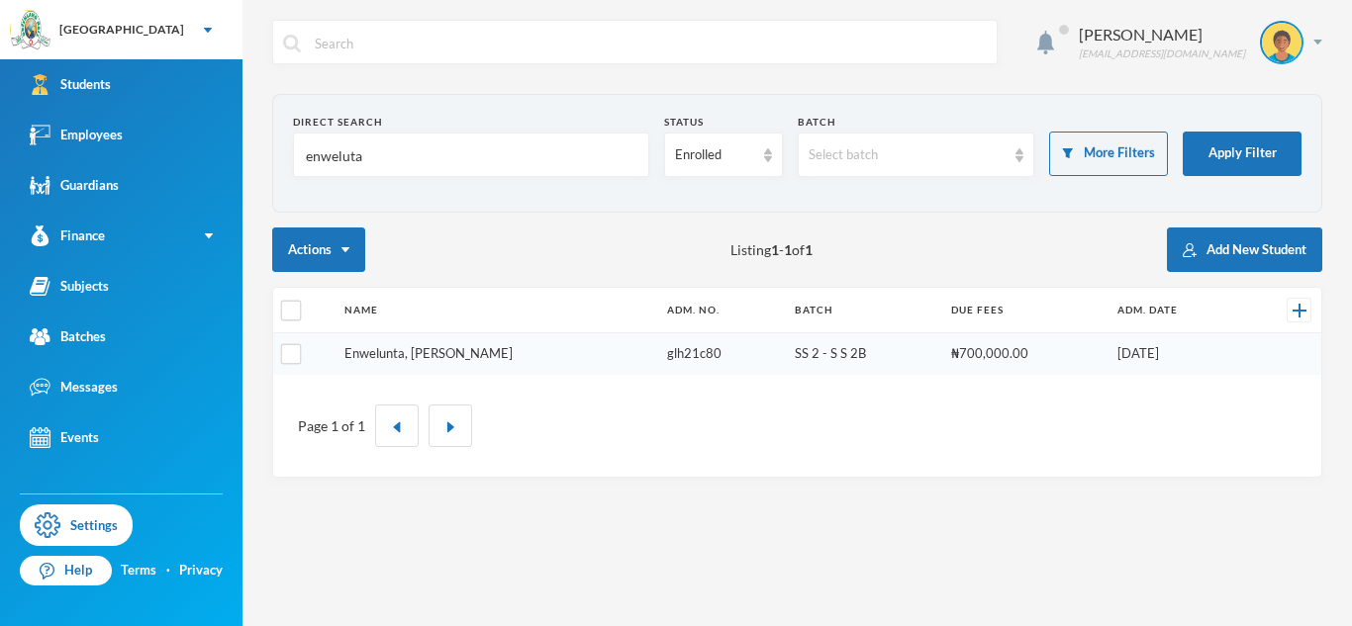
click at [487, 350] on link "Enwelunta, [PERSON_NAME]" at bounding box center [428, 353] width 168 height 16
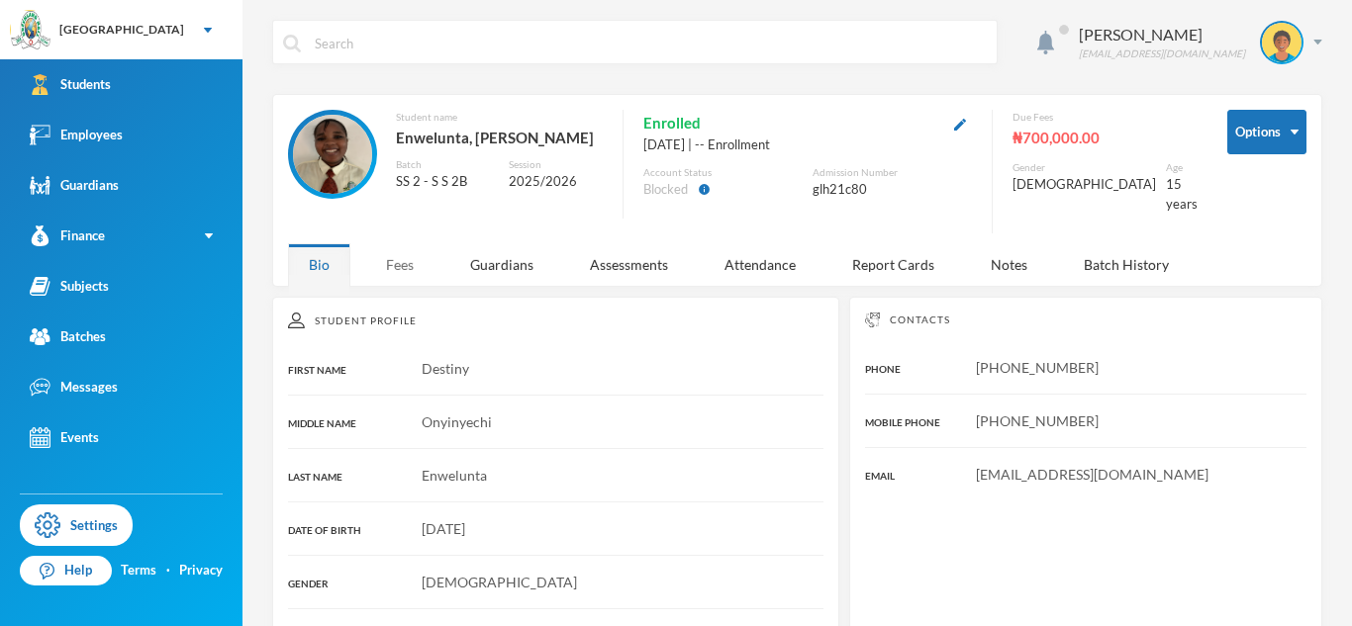
click at [379, 243] on div "Fees" at bounding box center [399, 264] width 69 height 43
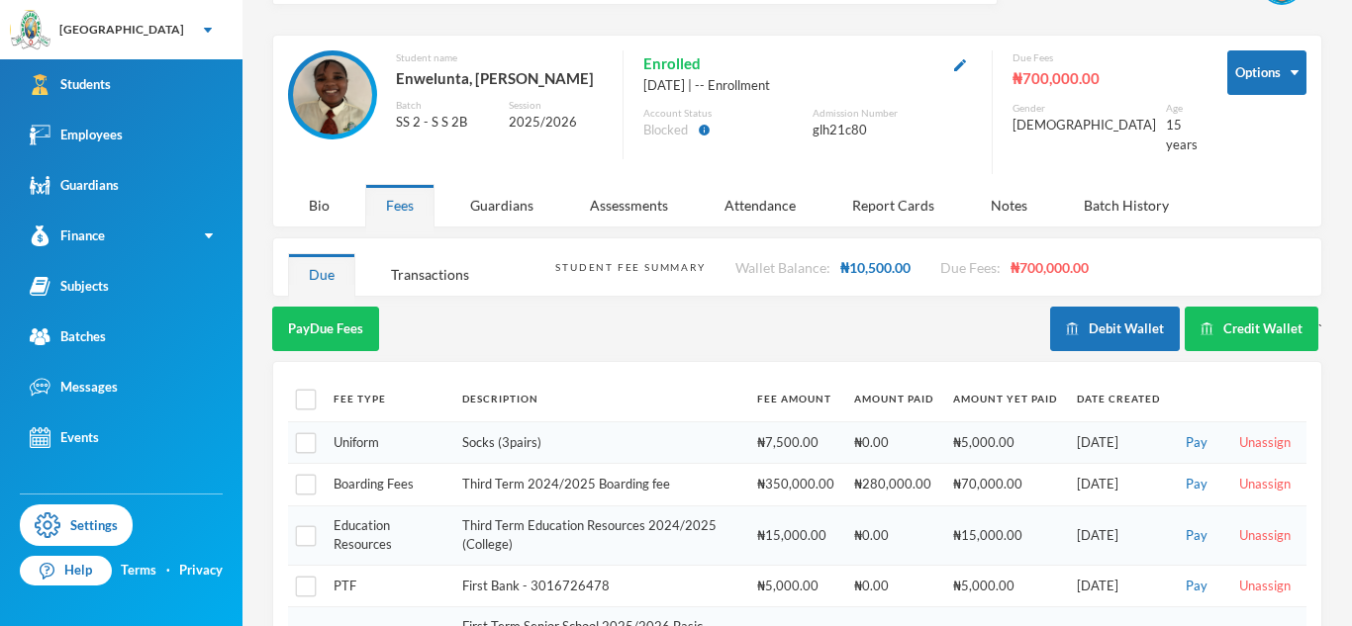
scroll to position [67, 0]
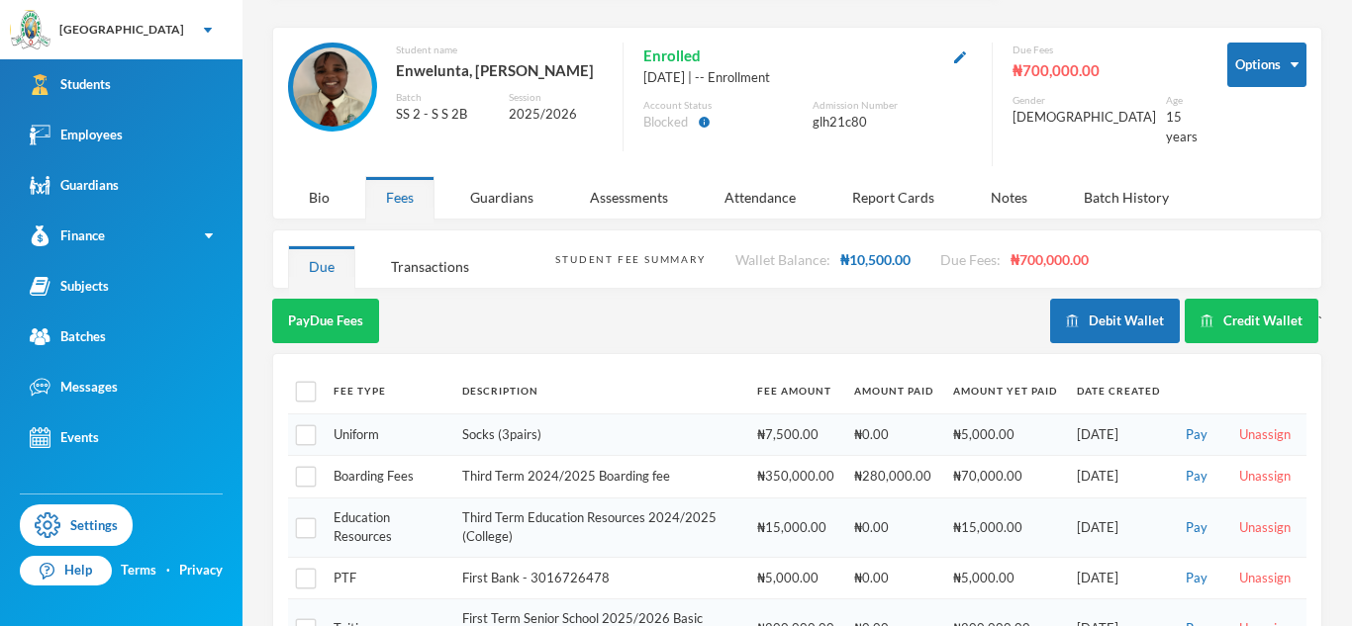
click at [438, 430] on td "Uniform" at bounding box center [388, 435] width 129 height 43
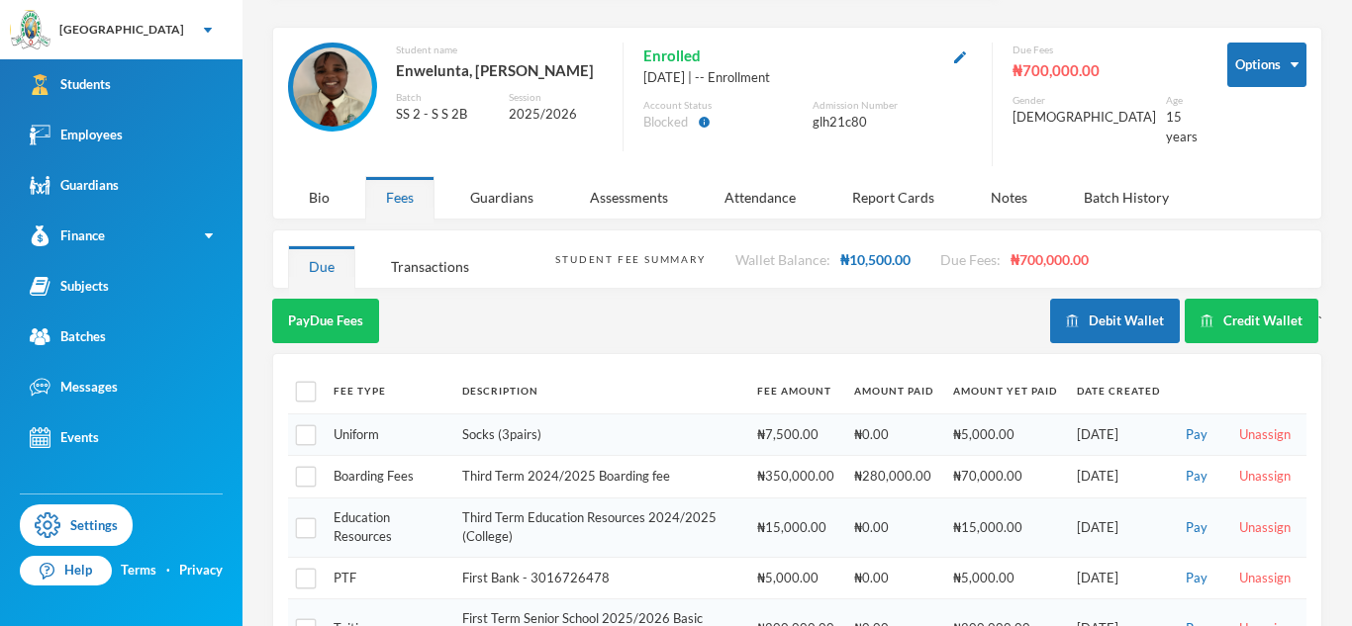
click at [438, 430] on td "Uniform" at bounding box center [388, 435] width 129 height 43
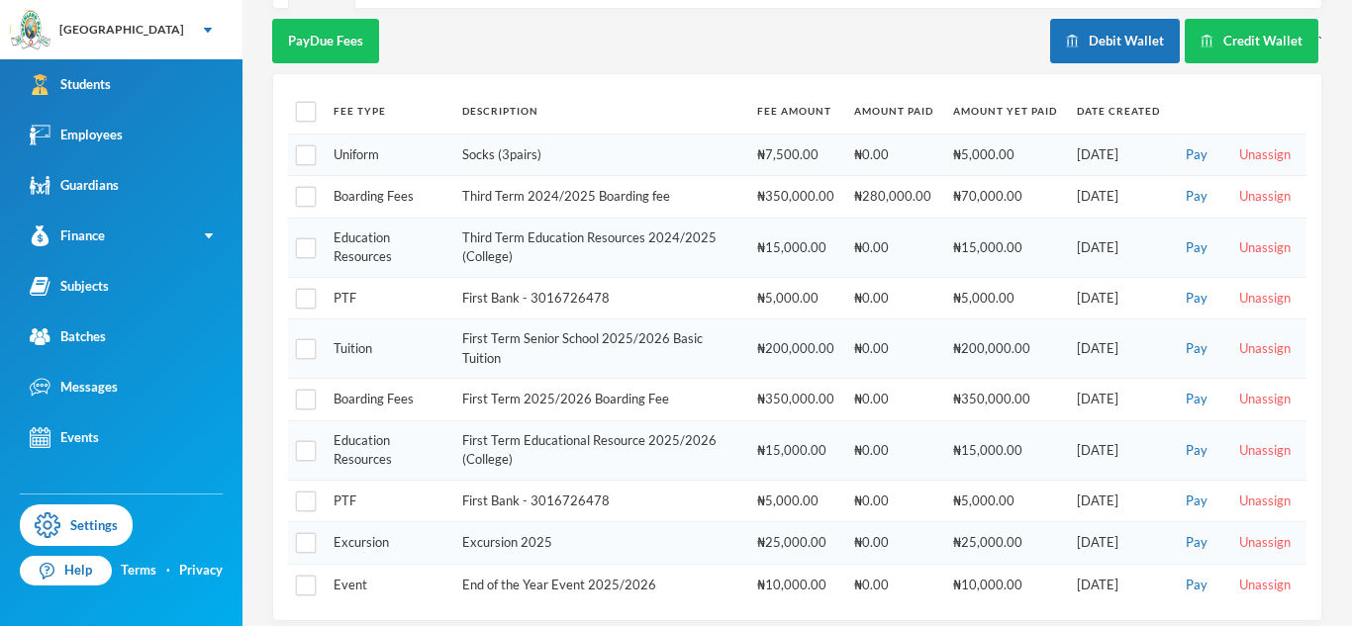
scroll to position [0, 0]
